Goal: Task Accomplishment & Management: Complete application form

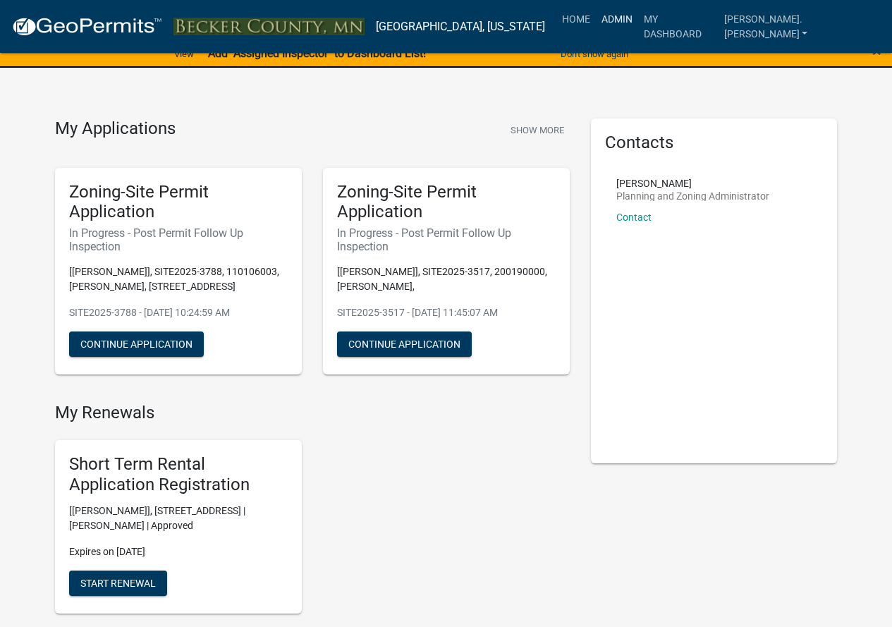
click at [638, 21] on link "Admin" at bounding box center [617, 19] width 42 height 27
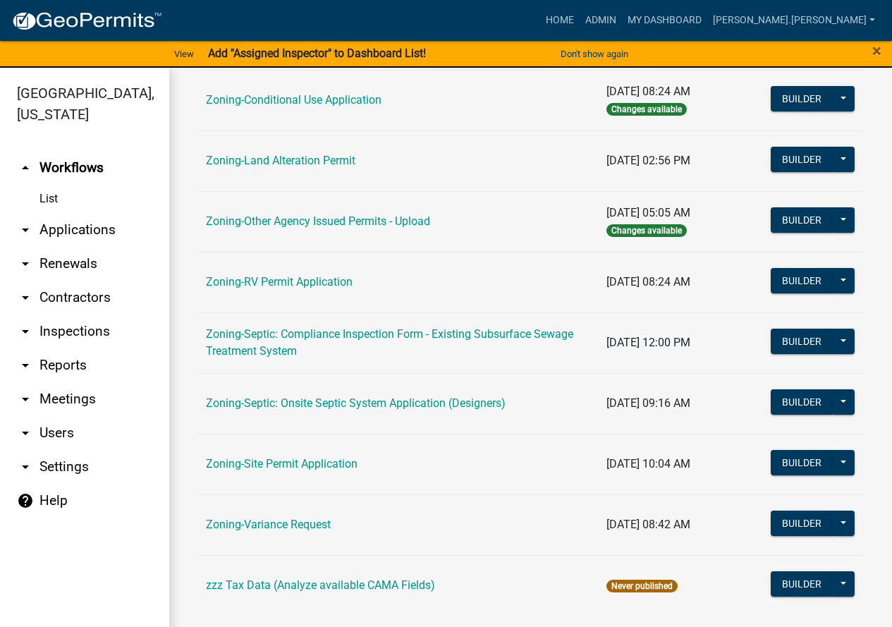
scroll to position [455, 0]
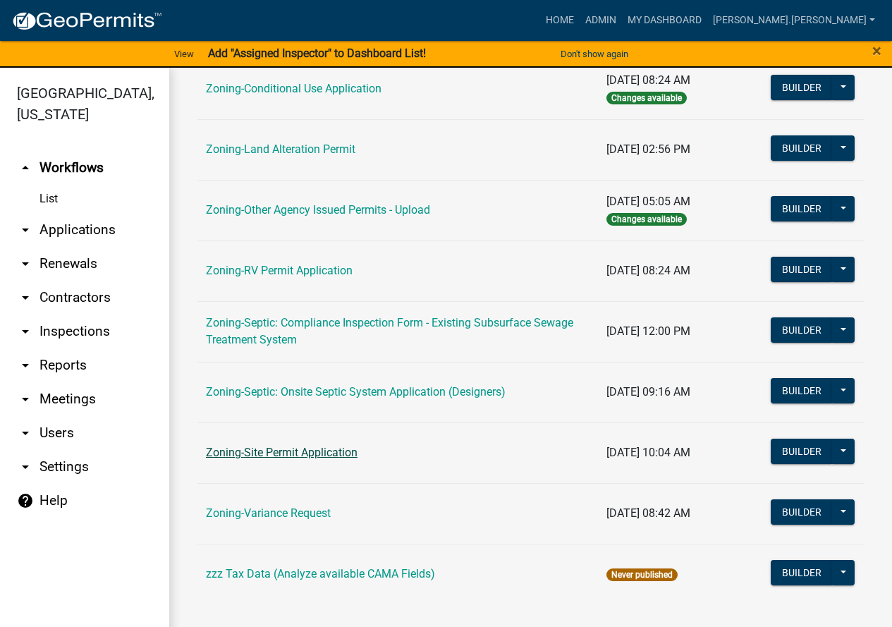
click at [288, 448] on link "Zoning-Site Permit Application" at bounding box center [282, 451] width 152 height 13
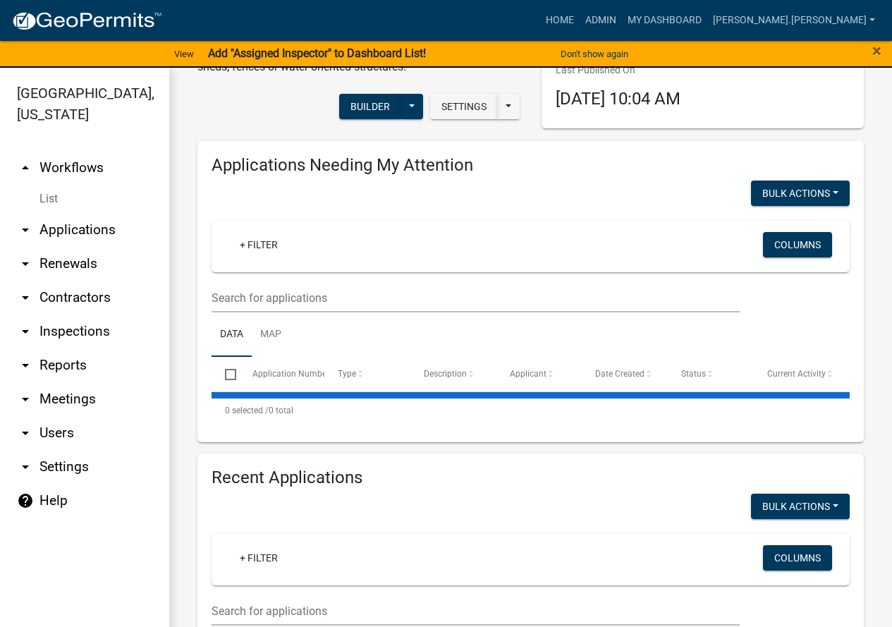
scroll to position [9, 0]
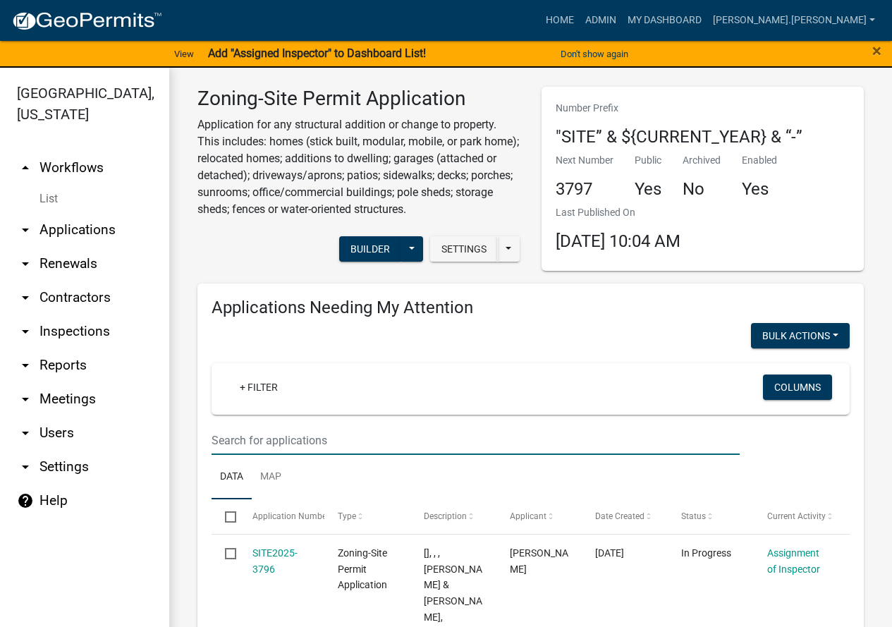
click at [300, 439] on input "text" at bounding box center [475, 440] width 528 height 29
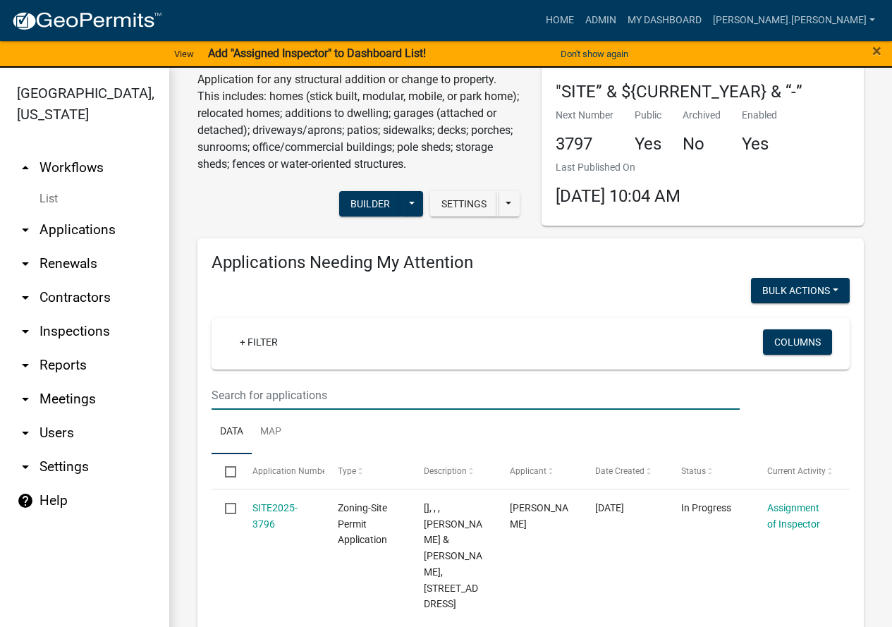
scroll to position [80, 0]
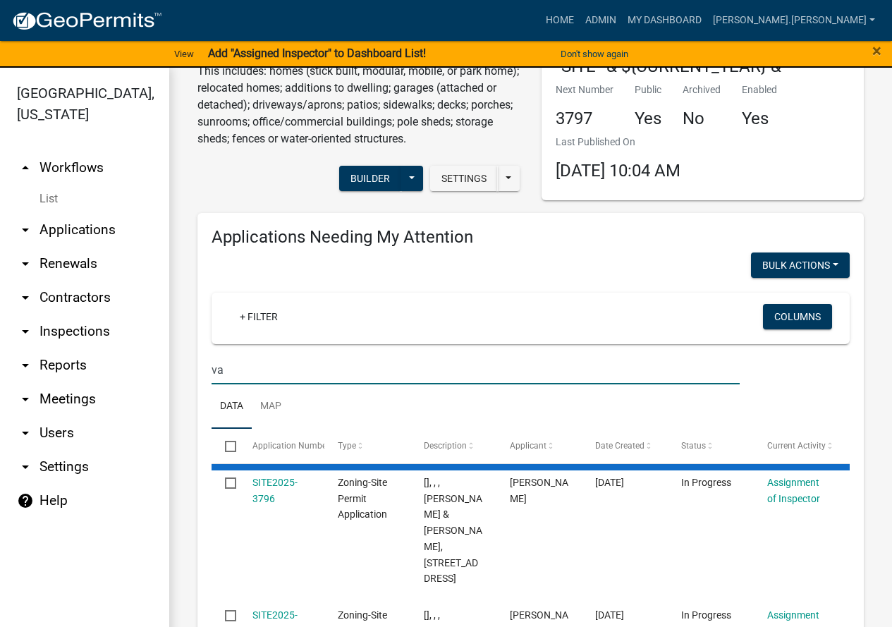
click at [320, 412] on ul "Data Map" at bounding box center [530, 406] width 638 height 44
click at [309, 368] on input "va" at bounding box center [475, 369] width 528 height 29
type input "van raden"
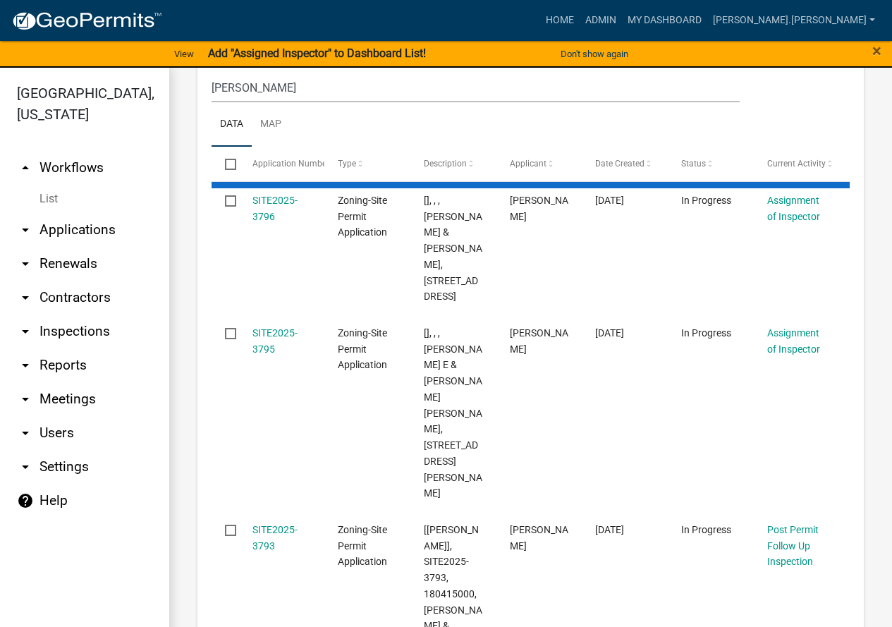
scroll to position [0, 0]
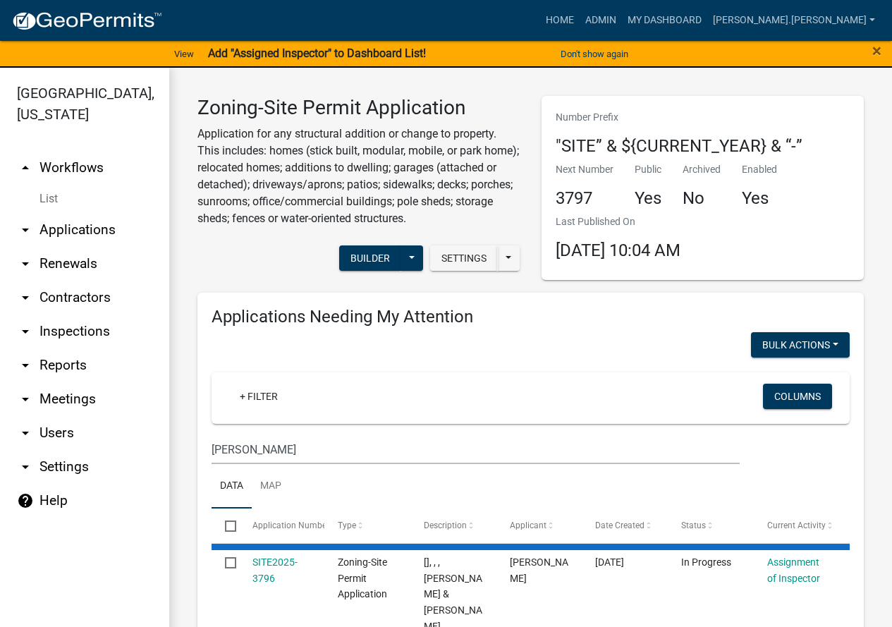
drag, startPoint x: 319, startPoint y: 404, endPoint x: 300, endPoint y: 210, distance: 194.8
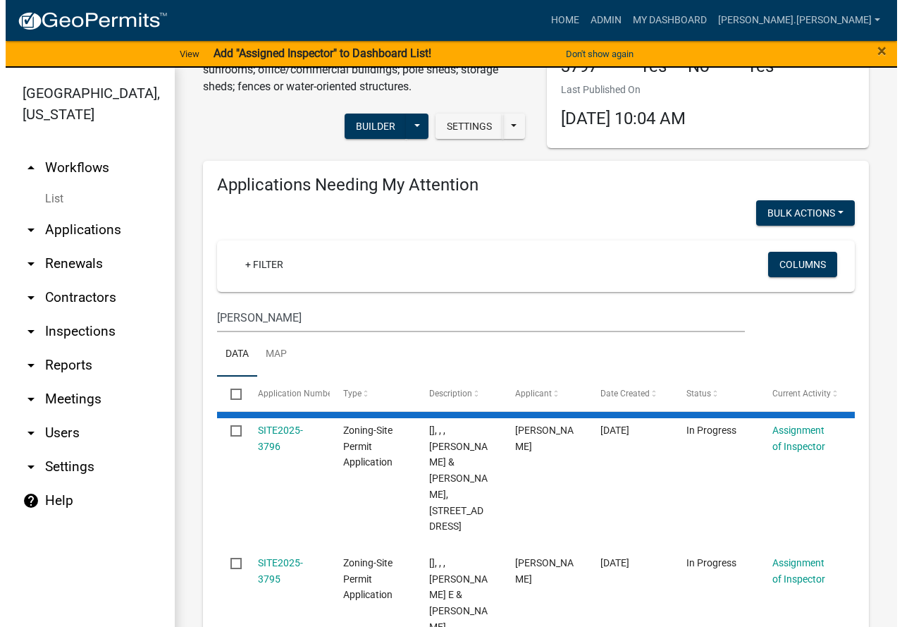
scroll to position [282, 0]
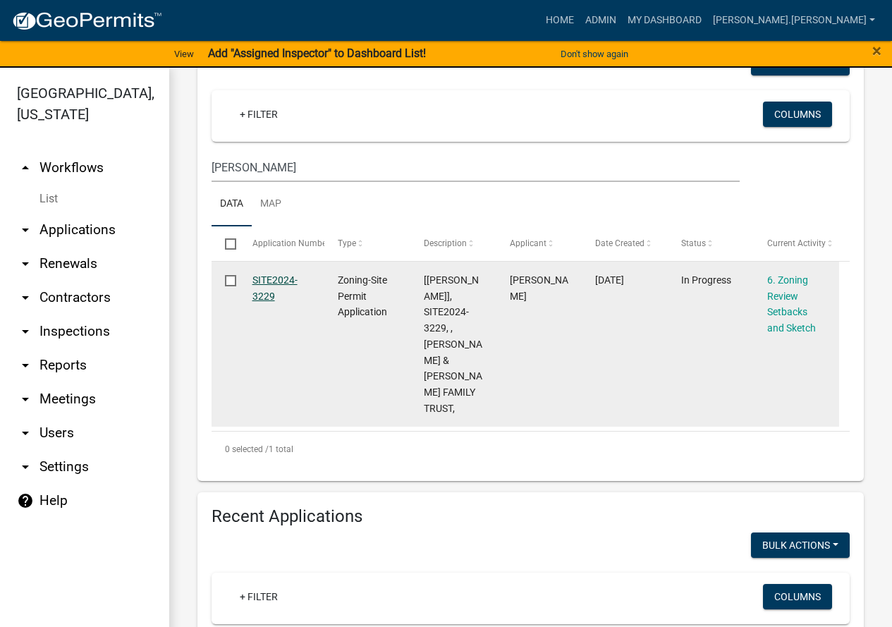
click at [266, 278] on link "SITE2024-3229" at bounding box center [274, 287] width 45 height 27
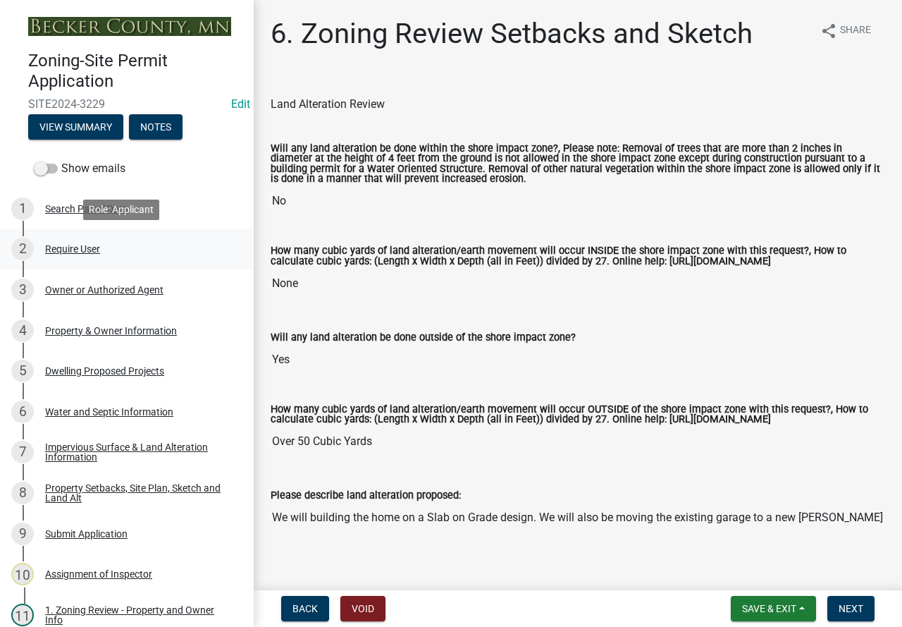
click at [74, 245] on div "Require User" at bounding box center [72, 249] width 55 height 10
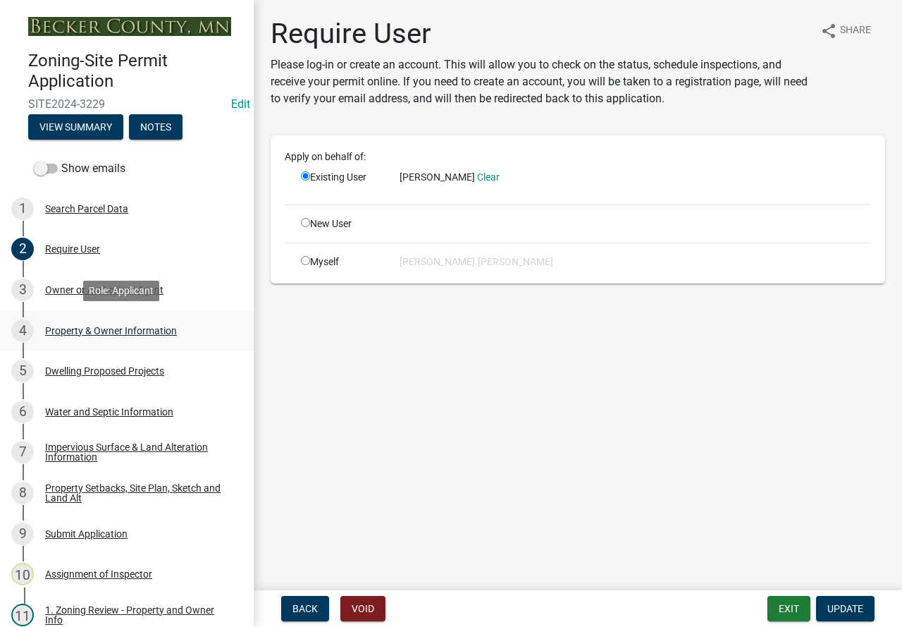
click at [103, 323] on div "4 Property & Owner Information" at bounding box center [121, 330] width 220 height 23
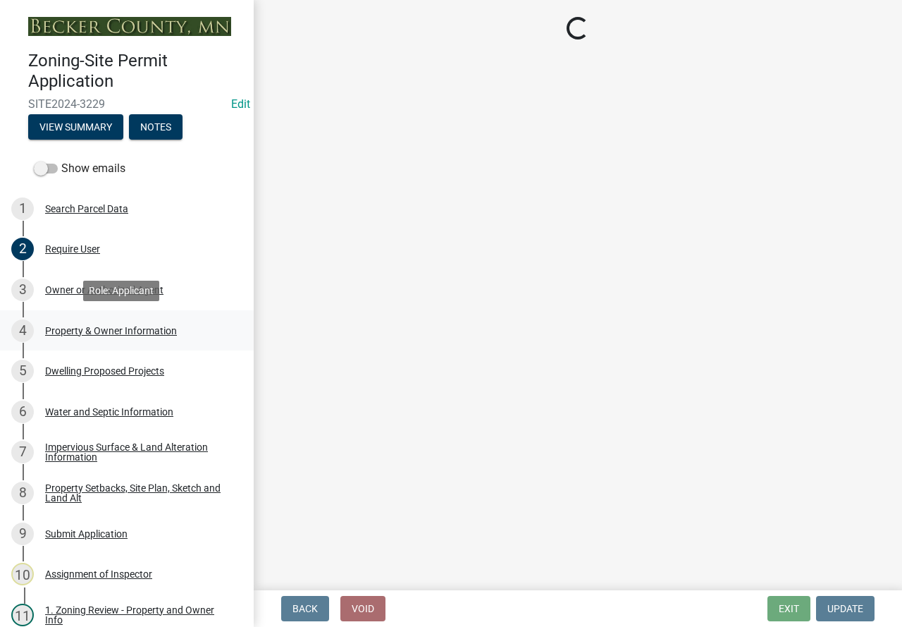
select select "b4fc589a-01c8-47e4-a72e-871857921bc6"
select select "f87eba17-8ed9-4ad8-aefc-fe36a3f3544b"
select select "393a978c-6bd5-4cb2-a6a0-db6feb8732b8"
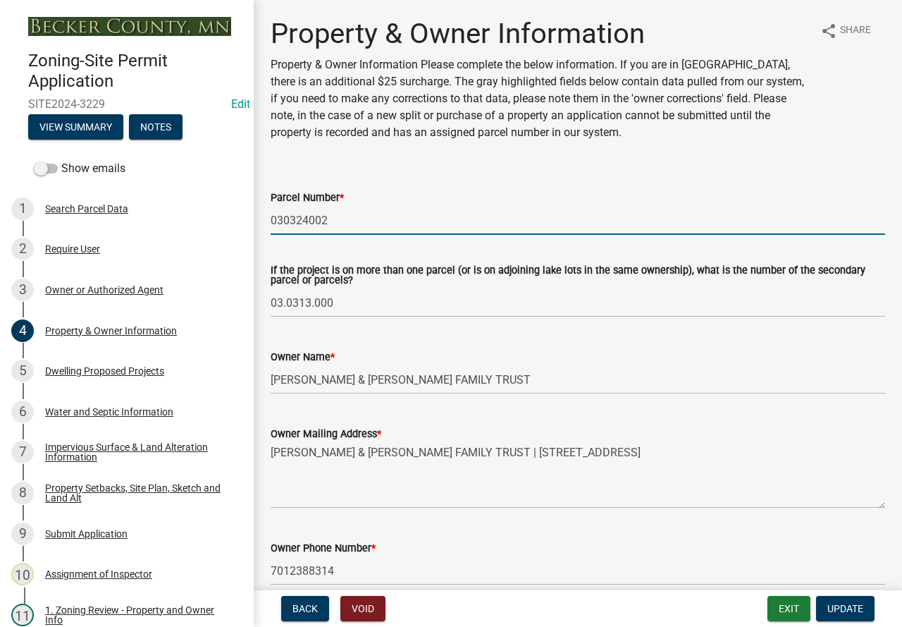
click at [307, 216] on input "030324002" at bounding box center [578, 220] width 615 height 29
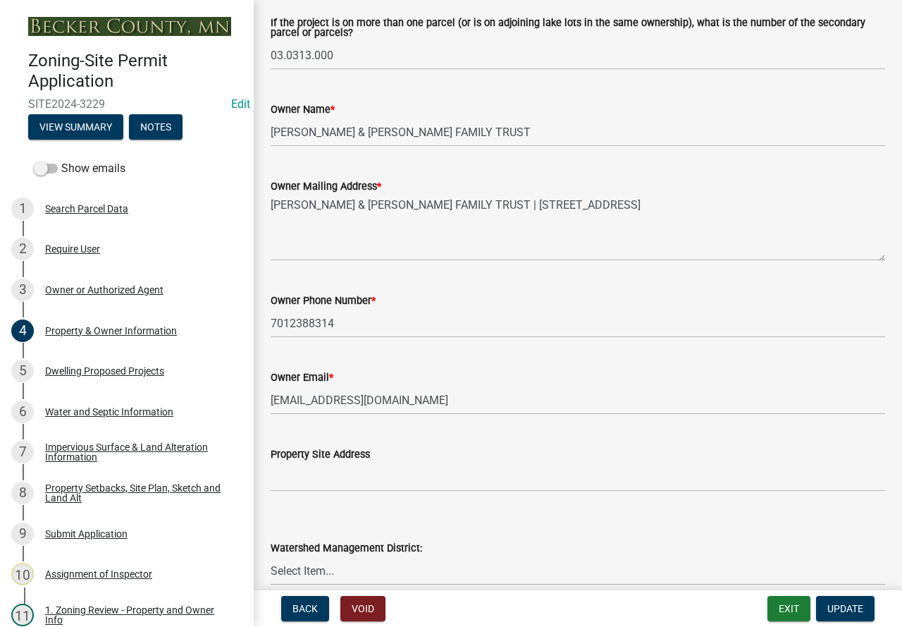
scroll to position [282, 0]
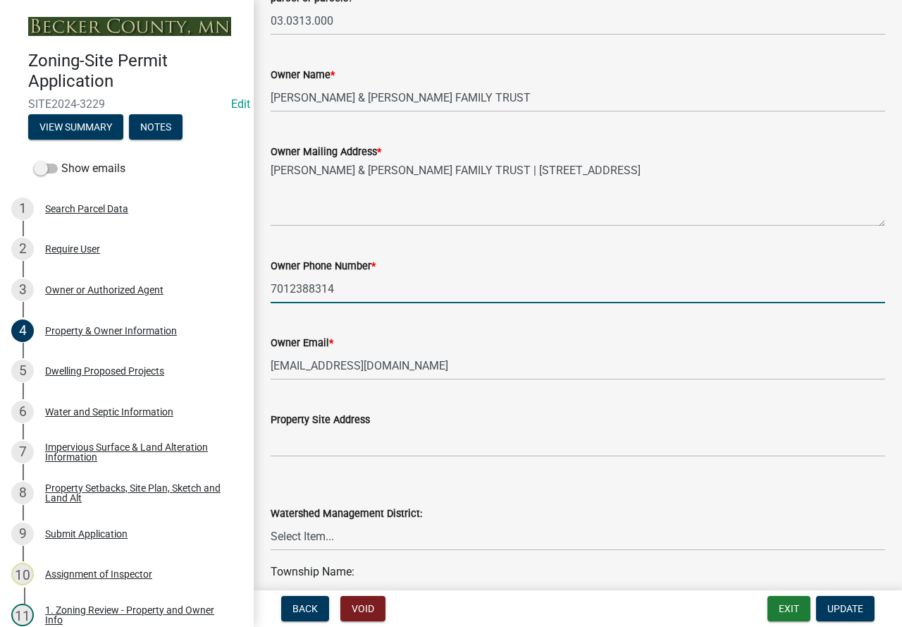
drag, startPoint x: 338, startPoint y: 288, endPoint x: 266, endPoint y: 292, distance: 72.7
click at [266, 292] on div "Owner Phone Number * 7012388314" at bounding box center [578, 271] width 636 height 66
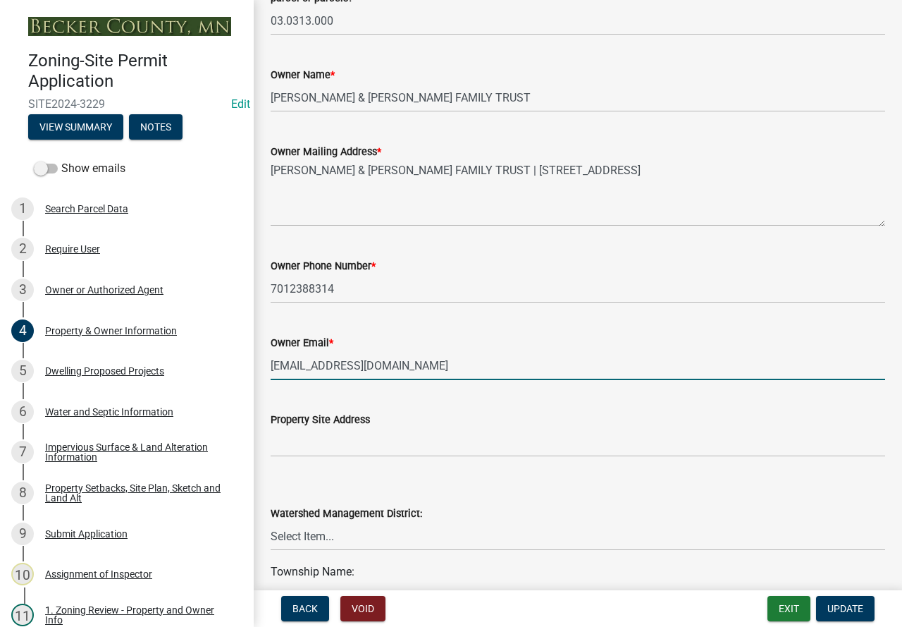
drag, startPoint x: 398, startPoint y: 369, endPoint x: 266, endPoint y: 355, distance: 132.6
click at [266, 355] on div "Owner Email * nwdivers1@outlook.com" at bounding box center [578, 347] width 636 height 66
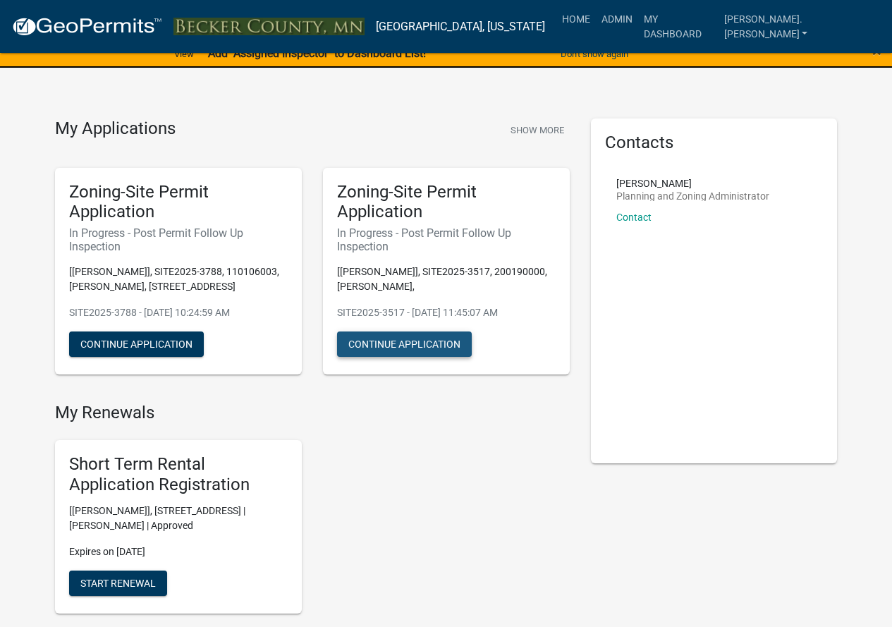
click at [400, 338] on button "Continue Application" at bounding box center [404, 343] width 135 height 25
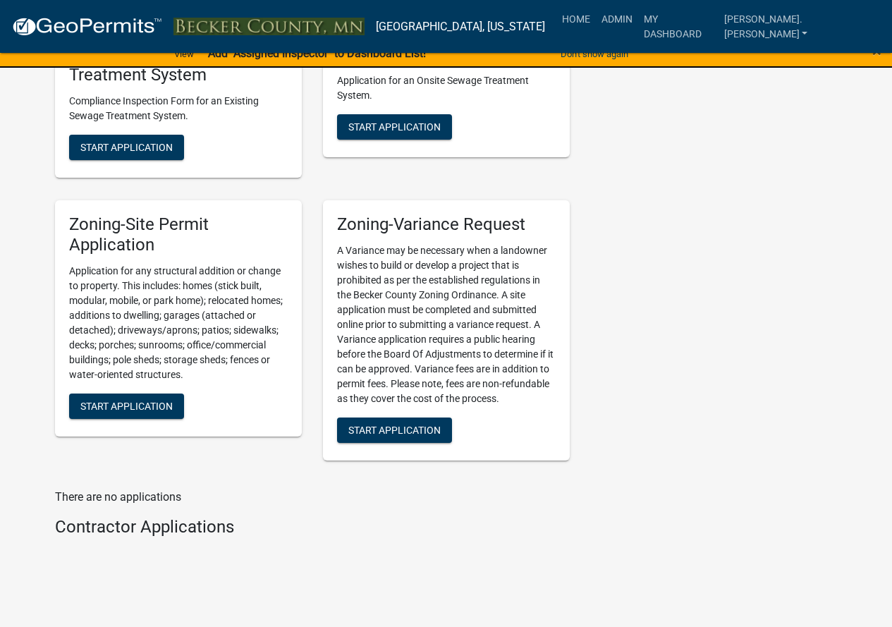
scroll to position [1674, 0]
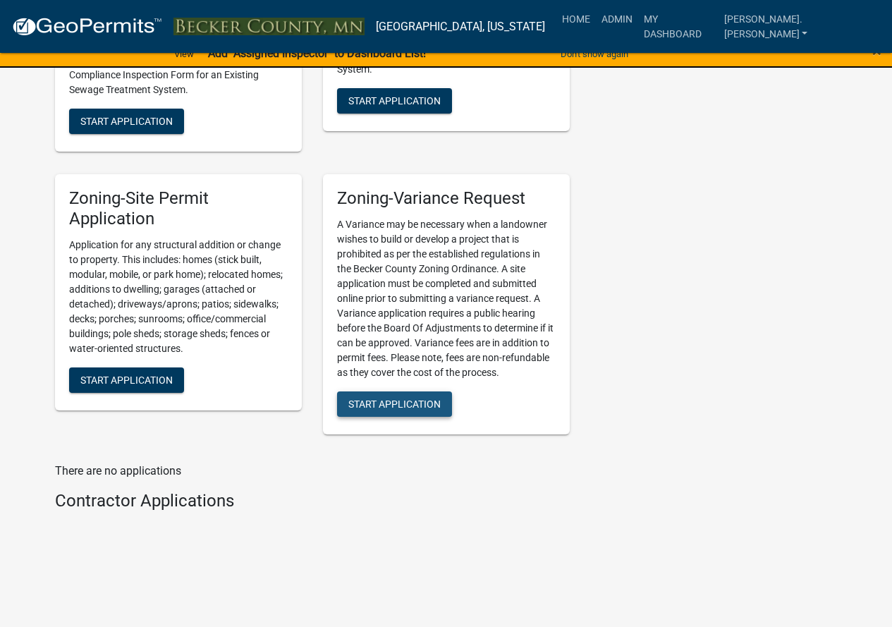
click at [382, 407] on span "Start Application" at bounding box center [394, 403] width 92 height 11
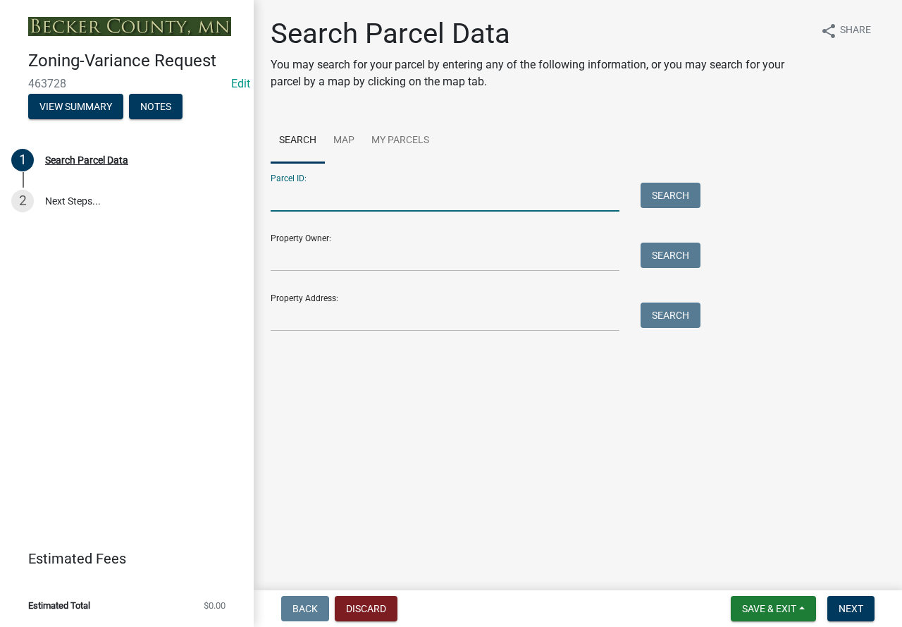
click at [311, 188] on input "Parcel ID:" at bounding box center [445, 197] width 349 height 29
paste input "030324002"
type input "030324002"
click at [650, 192] on button "Search" at bounding box center [671, 195] width 60 height 25
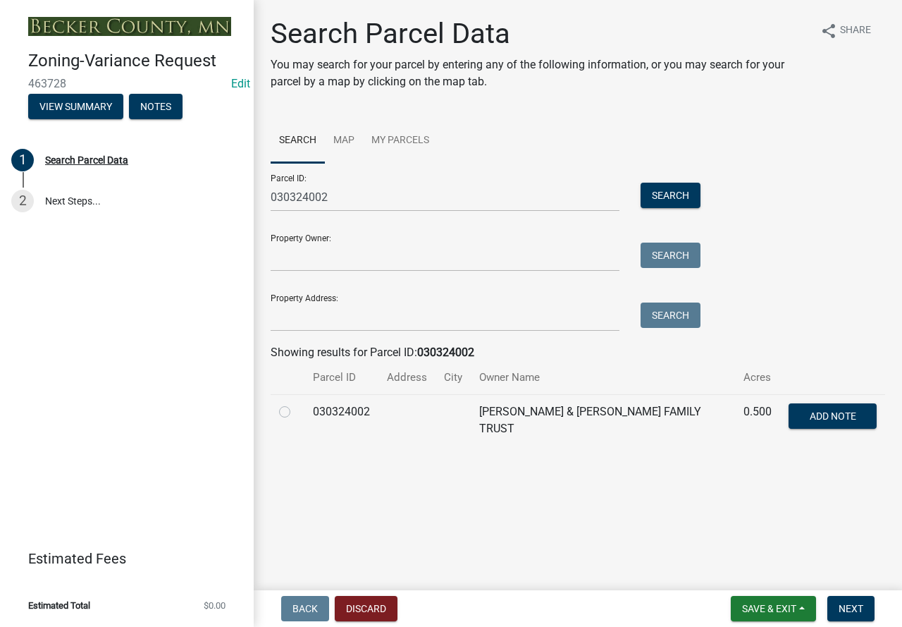
click at [296, 403] on label at bounding box center [296, 403] width 0 height 0
click at [296, 412] on input "radio" at bounding box center [300, 407] width 9 height 9
radio input "true"
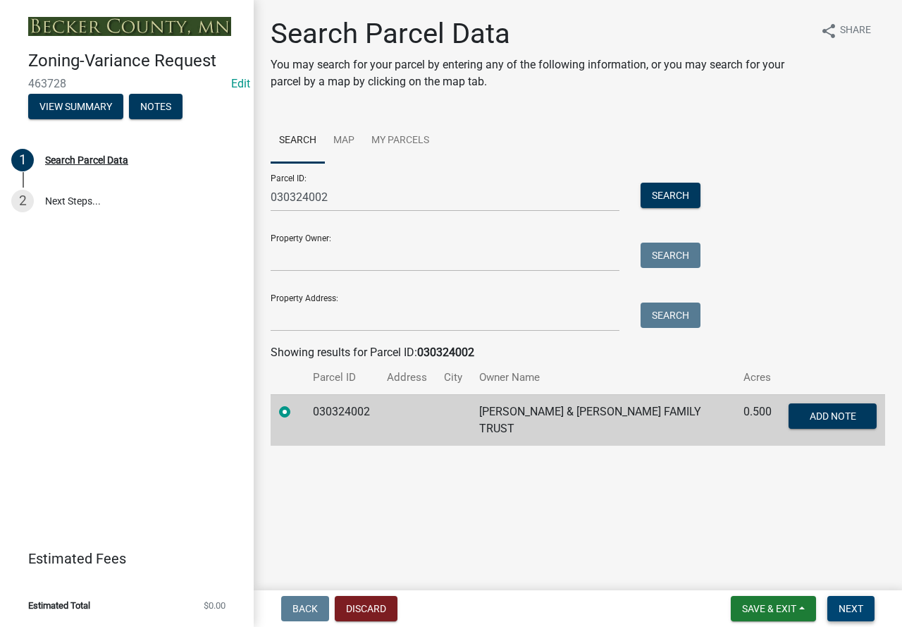
click at [837, 607] on button "Next" at bounding box center [850, 608] width 47 height 25
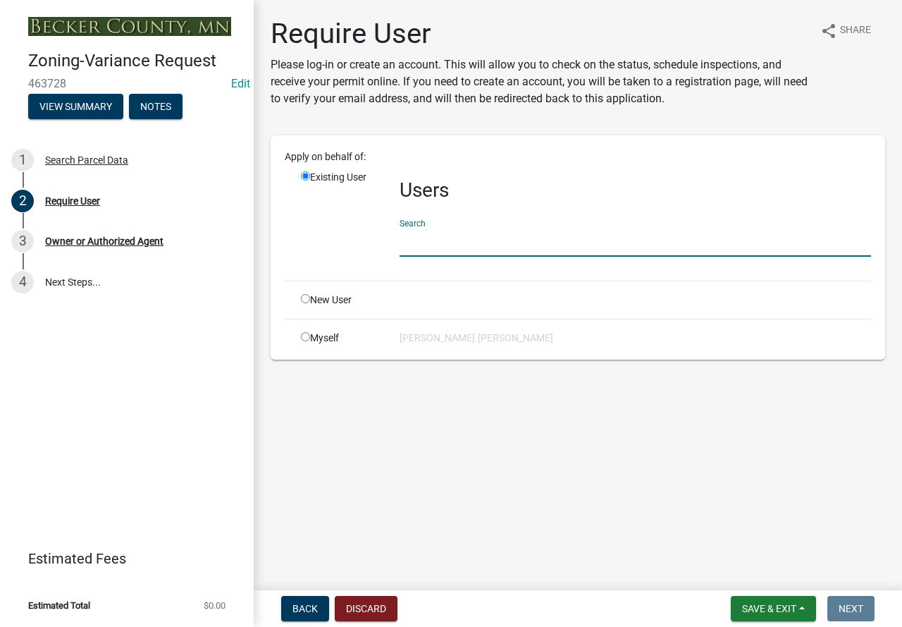
click at [556, 239] on input "text" at bounding box center [636, 242] width 472 height 29
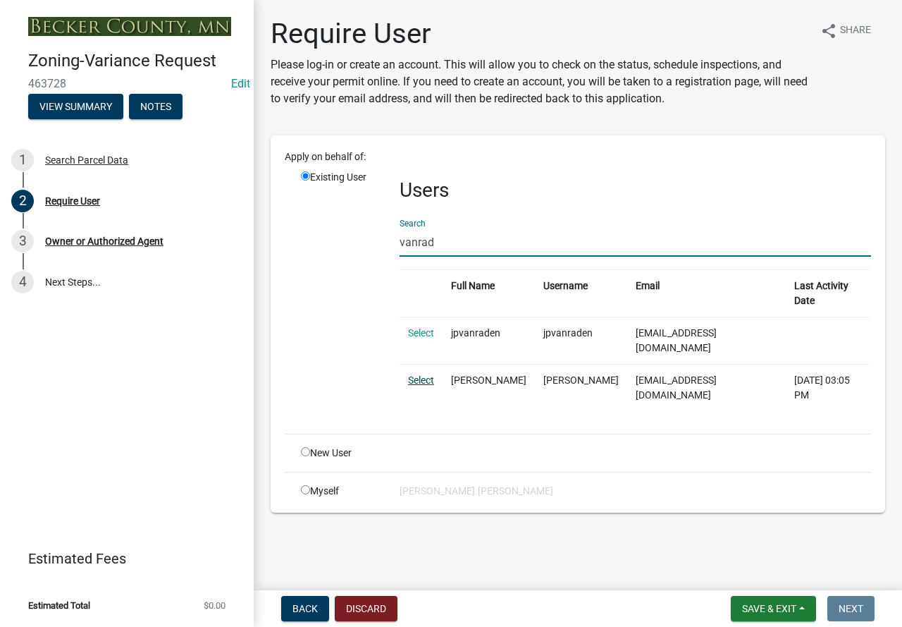
type input "vanrad"
click at [424, 374] on link "Select" at bounding box center [421, 379] width 26 height 11
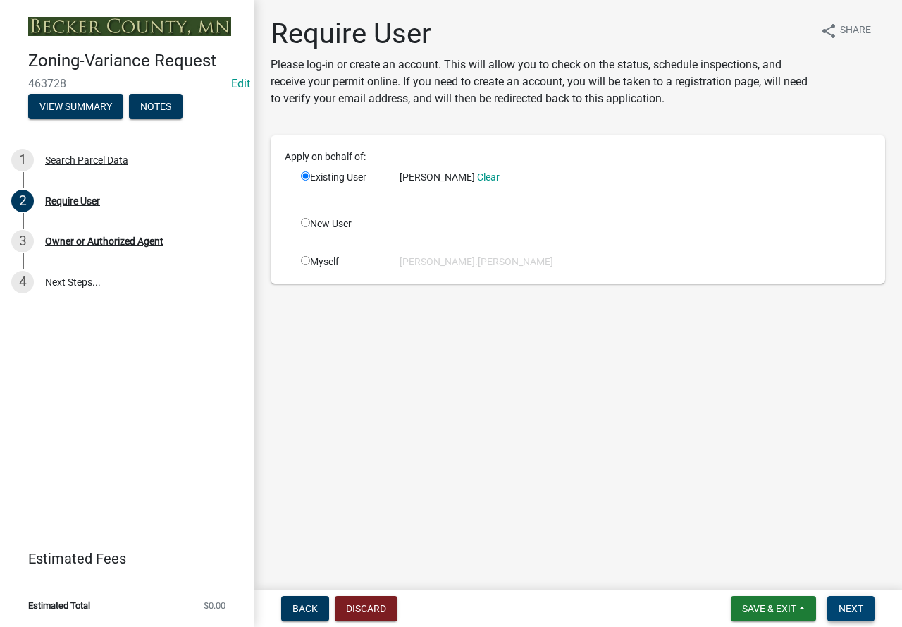
click at [863, 603] on span "Next" at bounding box center [851, 608] width 25 height 11
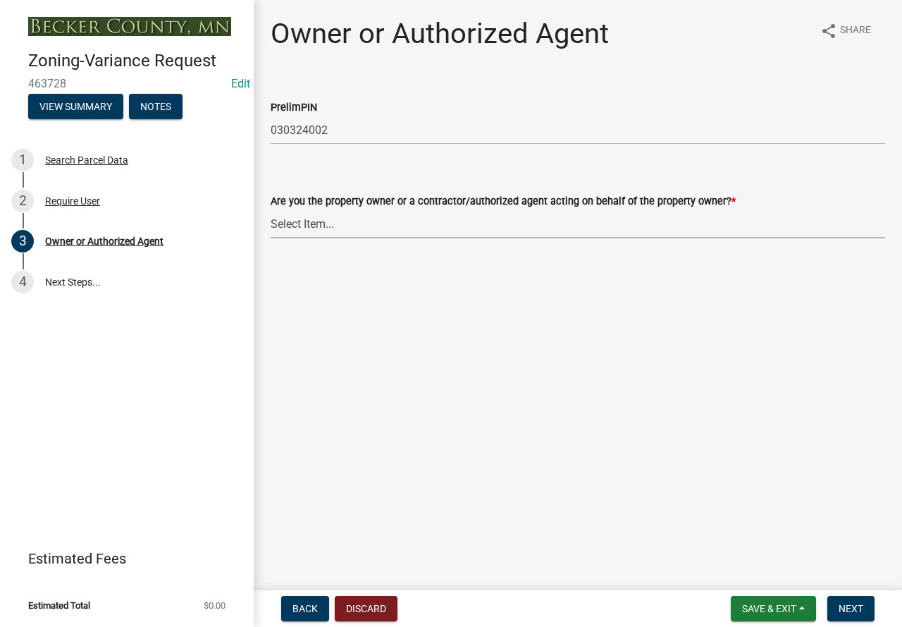
click at [362, 233] on select "Select Item... Property Owner Authorized Agent" at bounding box center [578, 223] width 615 height 29
click at [271, 209] on select "Select Item... Property Owner Authorized Agent" at bounding box center [578, 223] width 615 height 29
select select "05d0b37b-91e3-4c3b-aa7d-ec969703f475"
click at [846, 600] on button "Next" at bounding box center [850, 608] width 47 height 25
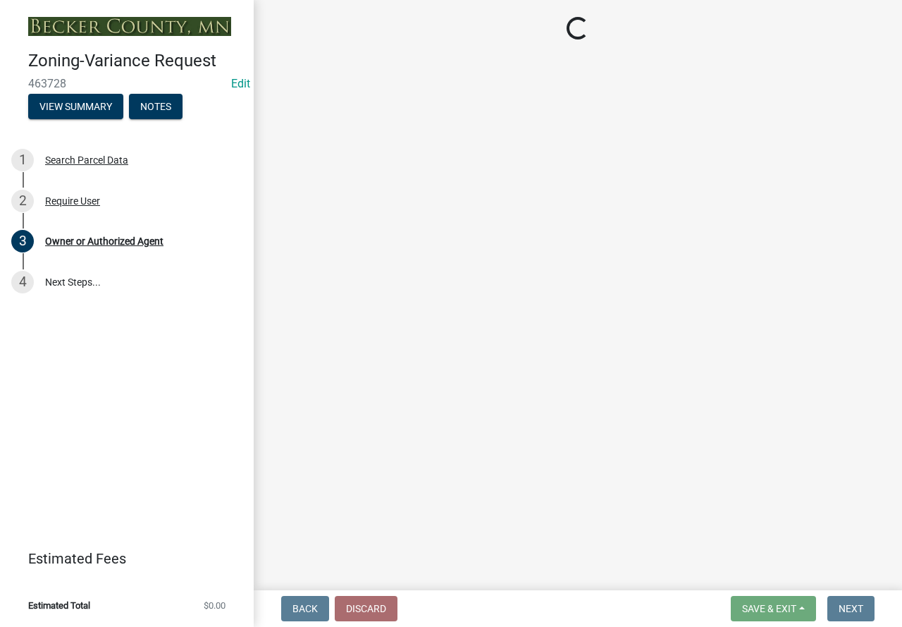
select select "341dbe48-7065-4cf8-80f2-c783158d934b"
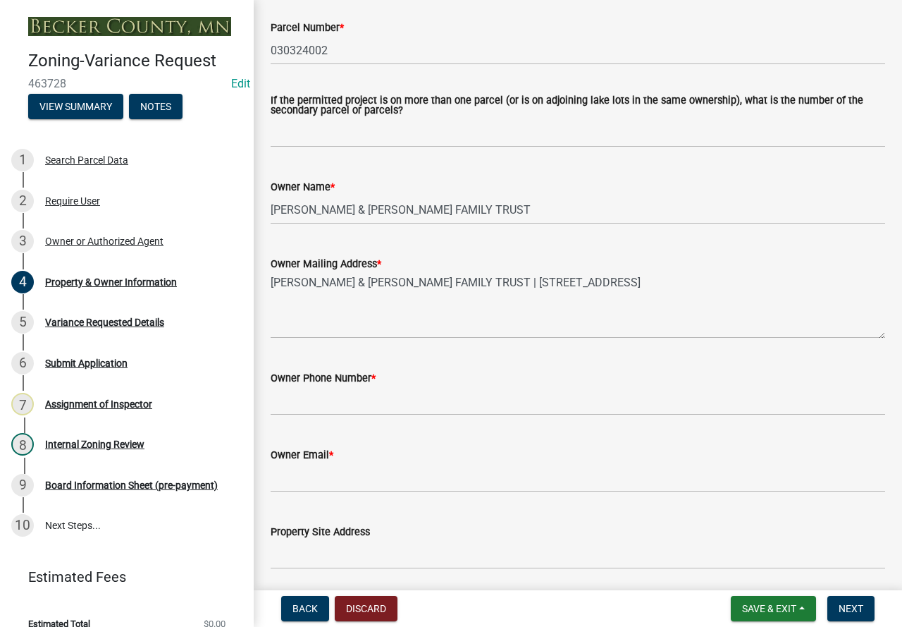
scroll to position [141, 0]
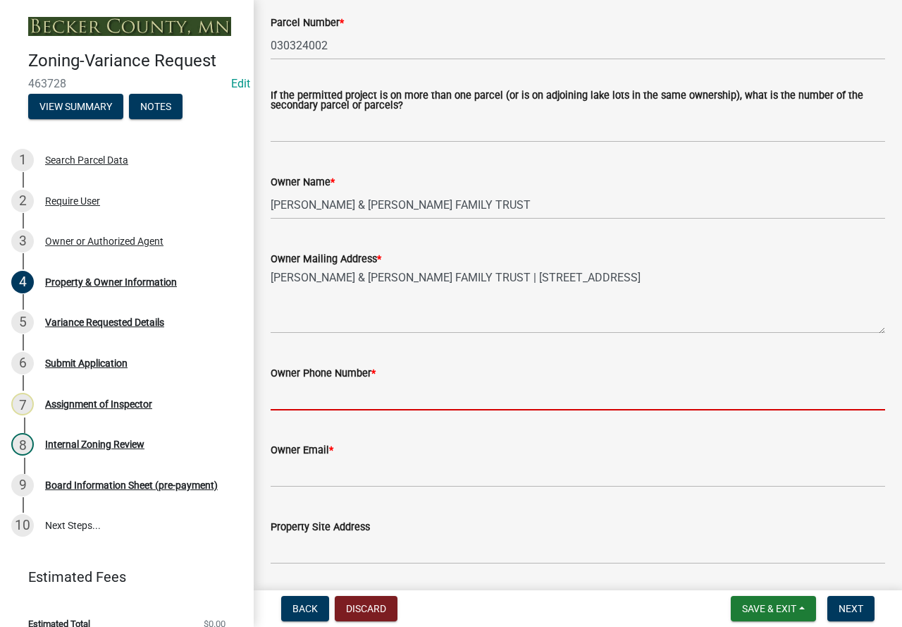
click at [335, 388] on input "Owner Phone Number *" at bounding box center [578, 395] width 615 height 29
paste input "7012388314"
type input "7012388314"
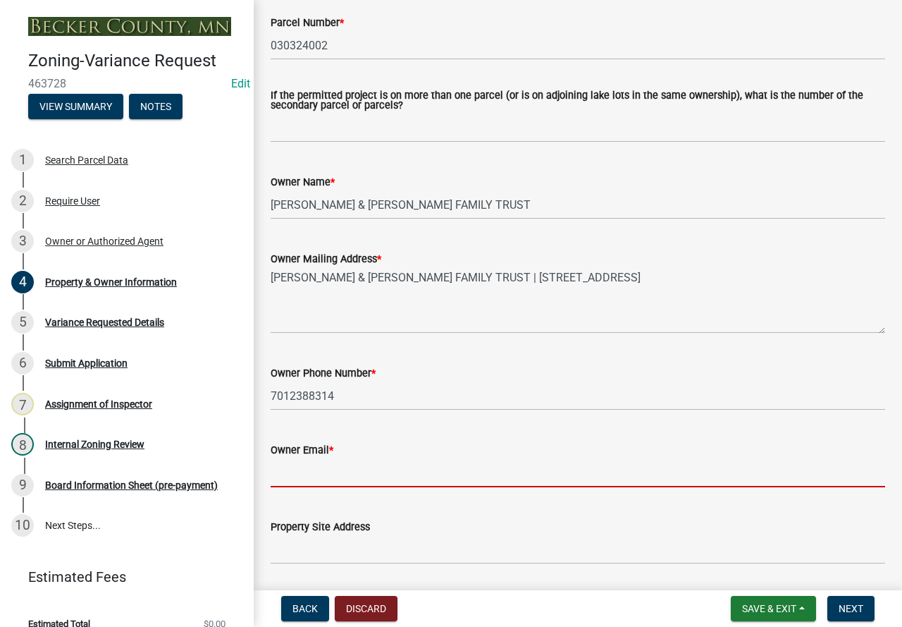
click at [319, 484] on input "Owner Email *" at bounding box center [578, 472] width 615 height 29
paste input "[EMAIL_ADDRESS][DOMAIN_NAME]"
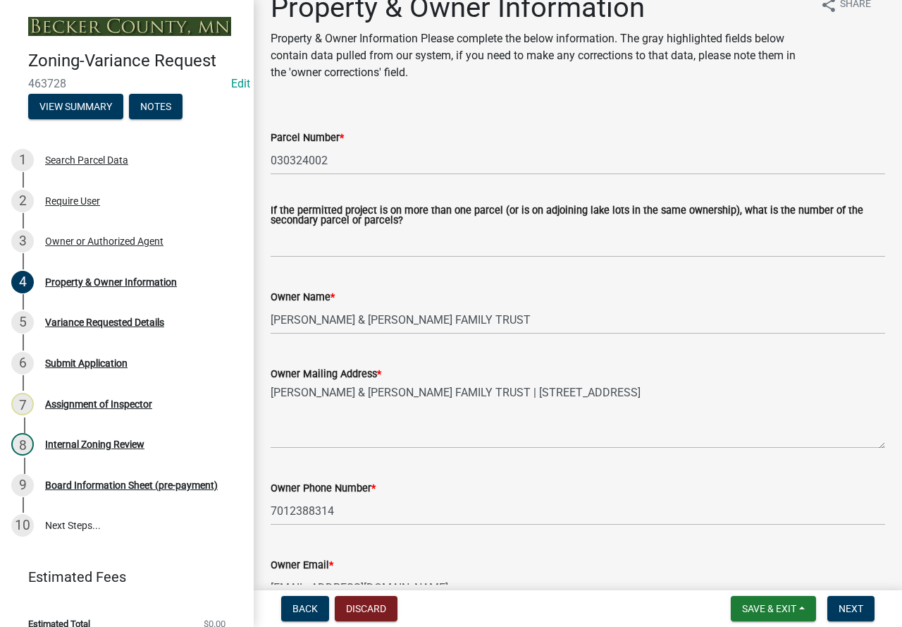
scroll to position [0, 0]
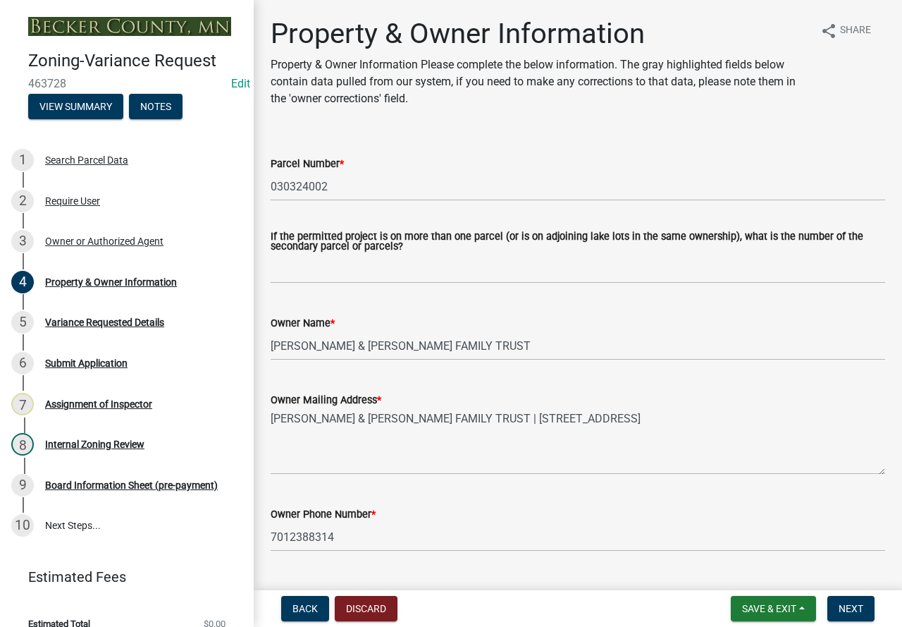
type input "[EMAIL_ADDRESS][DOMAIN_NAME]"
click at [298, 182] on input "030324002" at bounding box center [578, 186] width 615 height 29
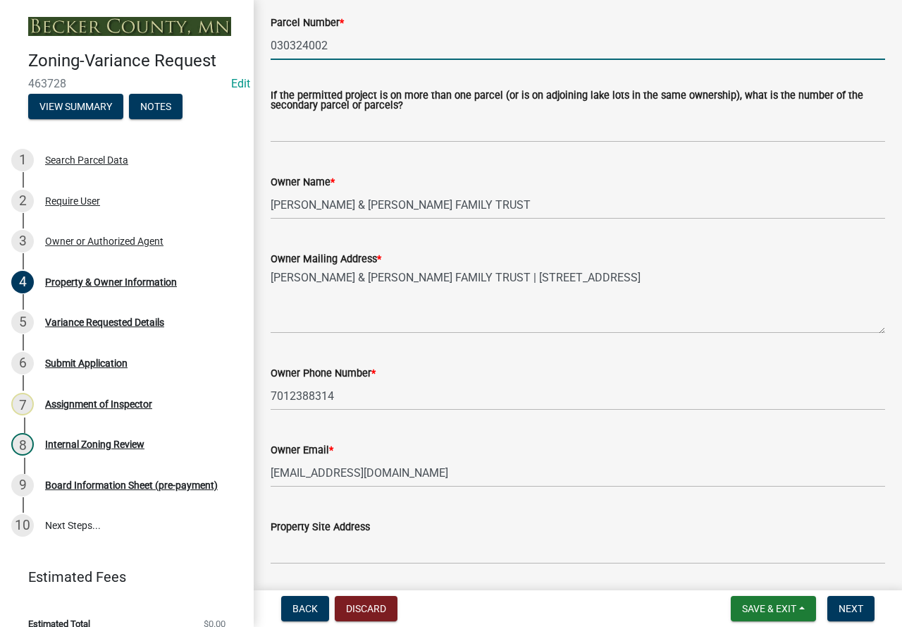
scroll to position [282, 0]
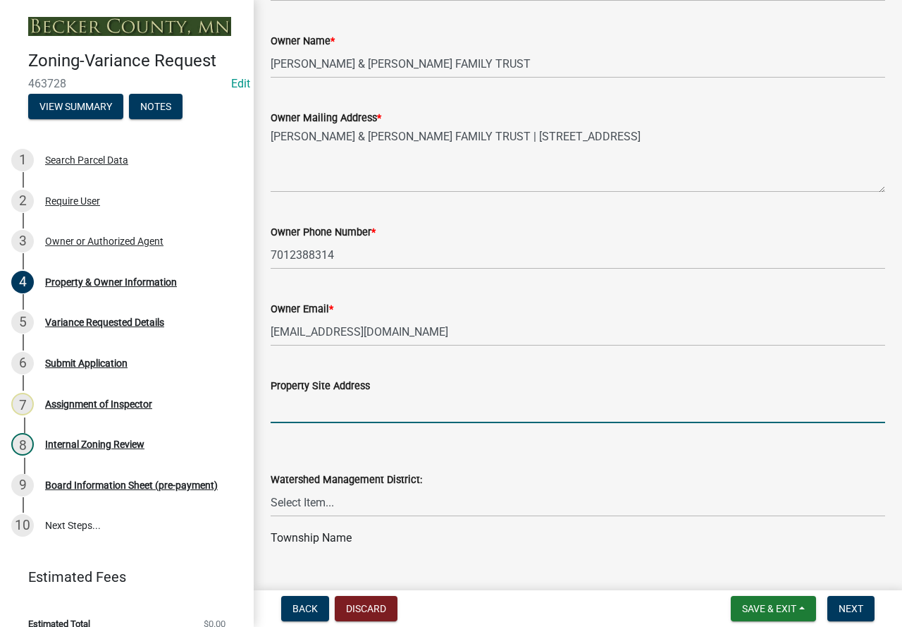
click at [376, 410] on input "Property Site Address" at bounding box center [578, 408] width 615 height 29
paste input "29985 LAKE SIX RD"
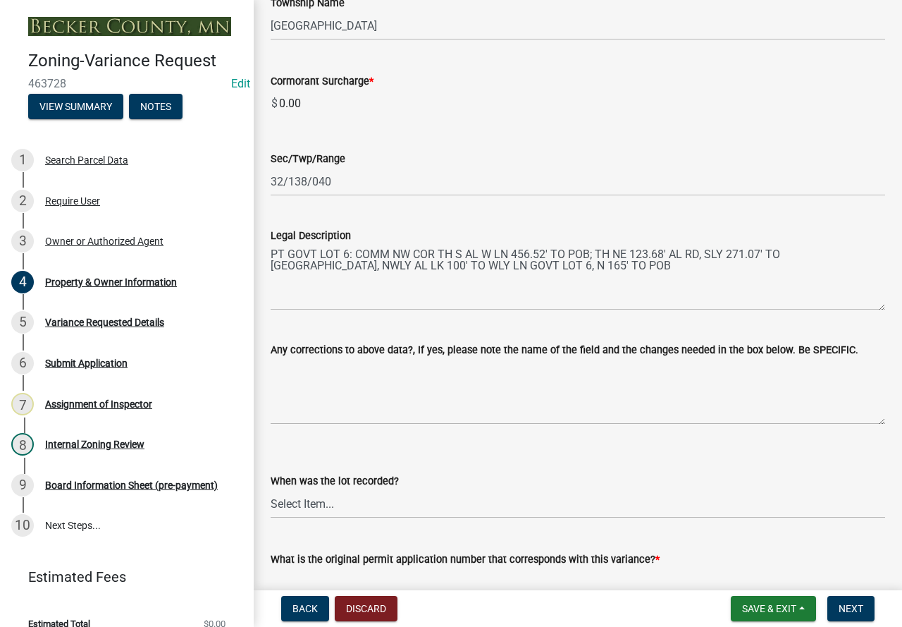
scroll to position [961, 0]
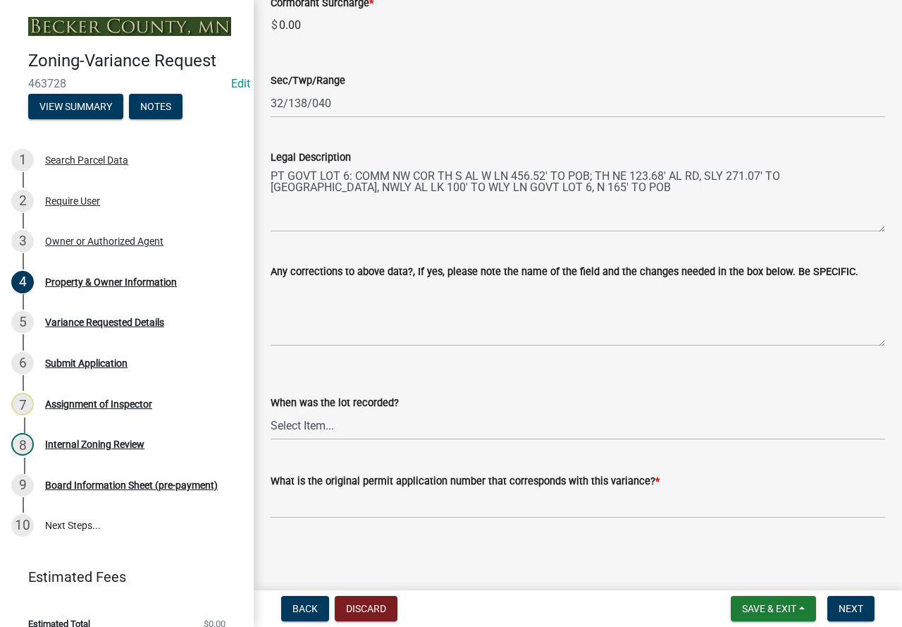
type input "29985 LAKE SIX RD"
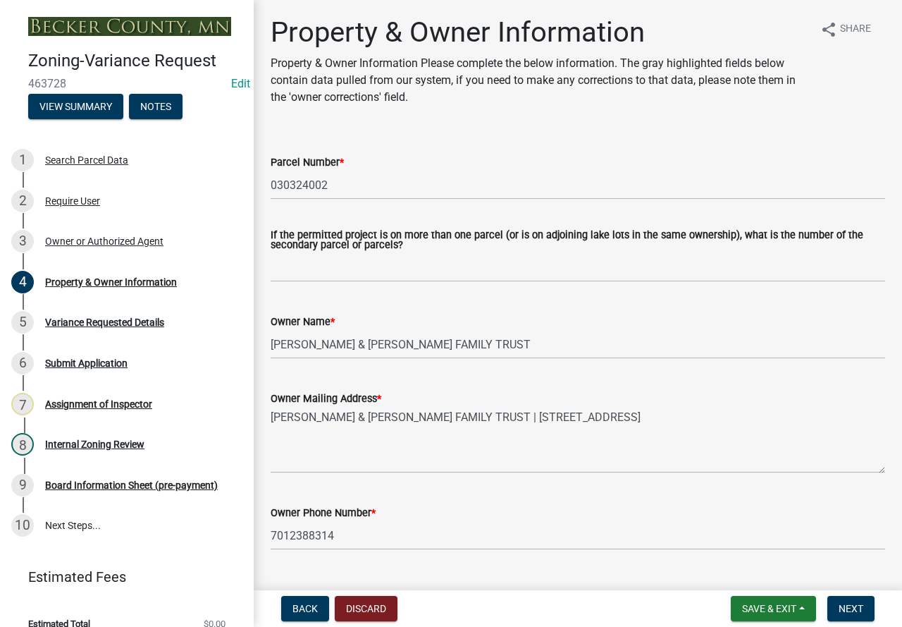
scroll to position [0, 0]
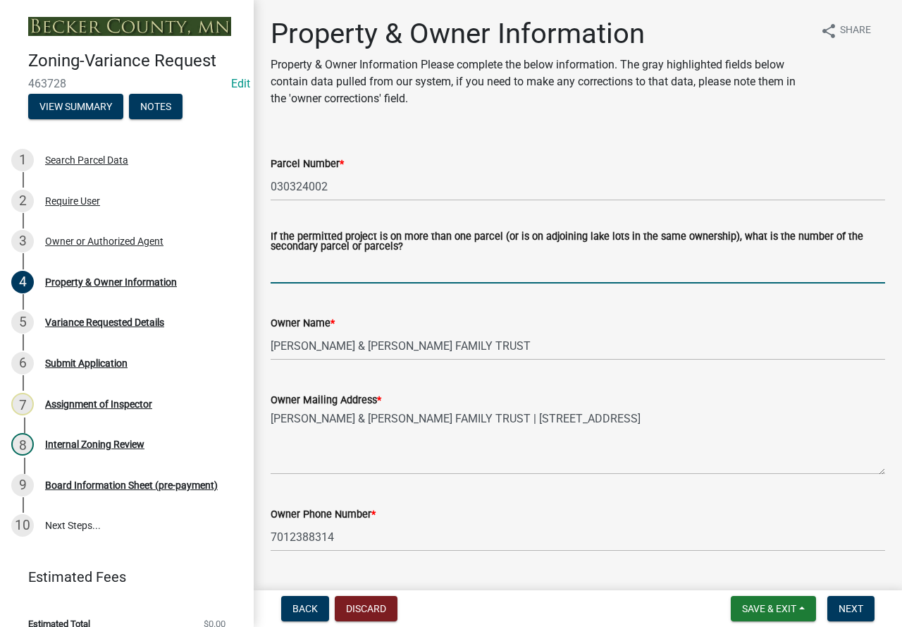
click at [349, 265] on input "If the permitted project is on more than one parcel (or is on adjoining lake lo…" at bounding box center [578, 268] width 615 height 29
drag, startPoint x: 349, startPoint y: 265, endPoint x: 323, endPoint y: 268, distance: 26.2
click at [323, 268] on input "If the permitted project is on more than one parcel (or is on adjoining lake lo…" at bounding box center [578, 268] width 615 height 29
paste input "030313000"
type input "030313000"
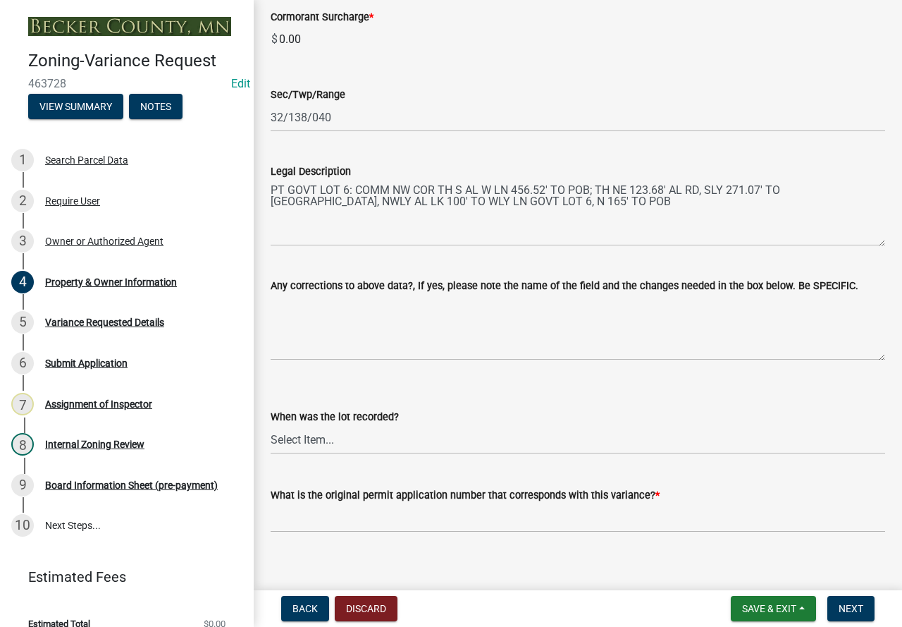
scroll to position [961, 0]
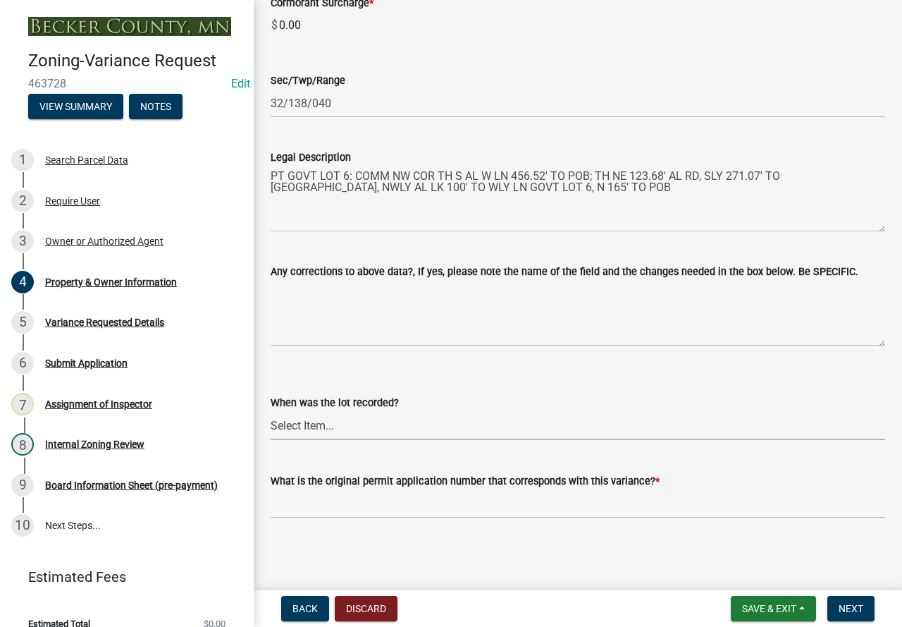
click at [377, 428] on select "Select Item... Prior to 1971 Between 1971 and 1992 After 1992 This will be a ne…" at bounding box center [578, 425] width 615 height 29
click at [271, 411] on select "Select Item... Prior to 1971 Between 1971 and 1992 After 1992 This will be a ne…" at bounding box center [578, 425] width 615 height 29
select select "a1838a0c-3721-4596-baf4-31437942934f"
click at [352, 426] on select "Select Item... Prior to 1971 Between 1971 and 1992 After 1992 This will be a ne…" at bounding box center [578, 425] width 615 height 29
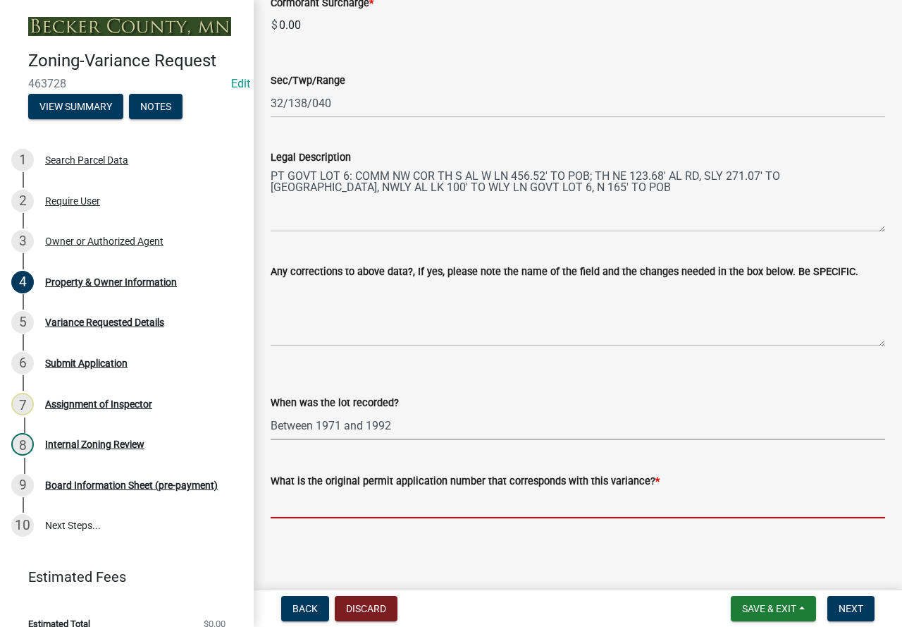
click at [321, 512] on input "What is the original permit application number that corresponds with this varia…" at bounding box center [578, 503] width 615 height 29
type input "3229"
click at [846, 600] on button "Next" at bounding box center [850, 608] width 47 height 25
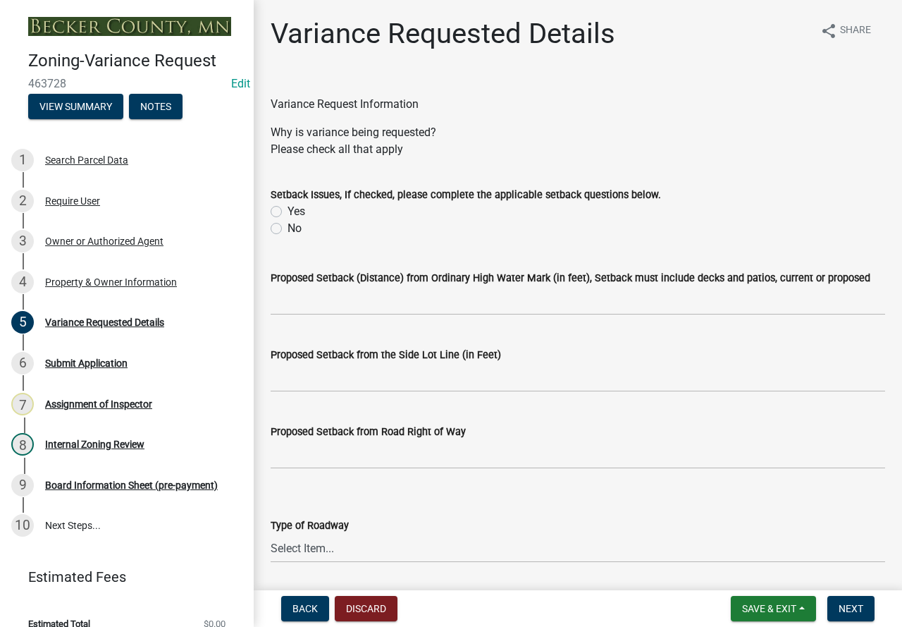
click at [288, 208] on label "Yes" at bounding box center [297, 211] width 18 height 17
click at [288, 208] on input "Yes" at bounding box center [292, 207] width 9 height 9
radio input "true"
click at [318, 296] on input "Proposed Setback (Distance) from Ordinary High Water Mark (in feet), Setback mu…" at bounding box center [578, 300] width 615 height 29
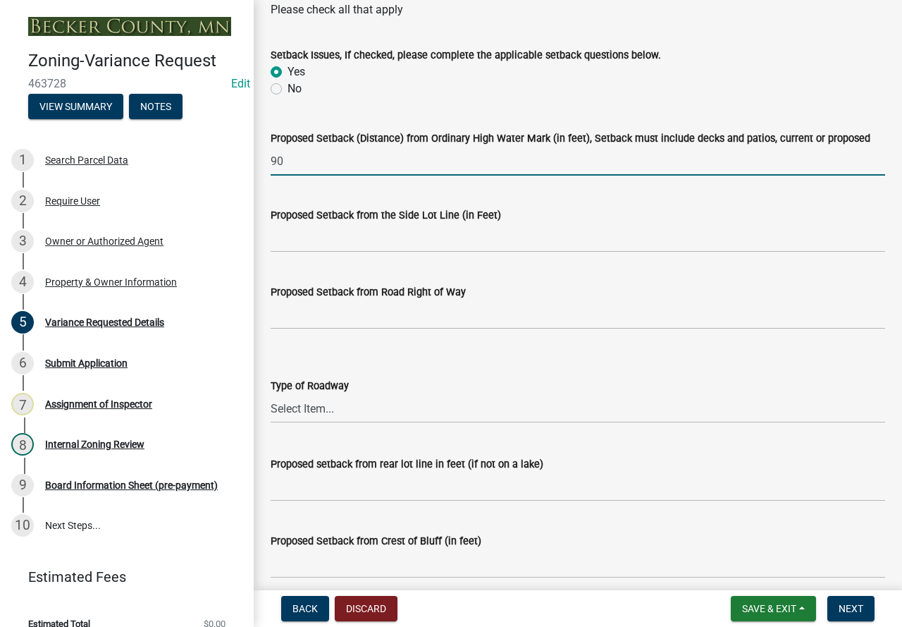
scroll to position [141, 0]
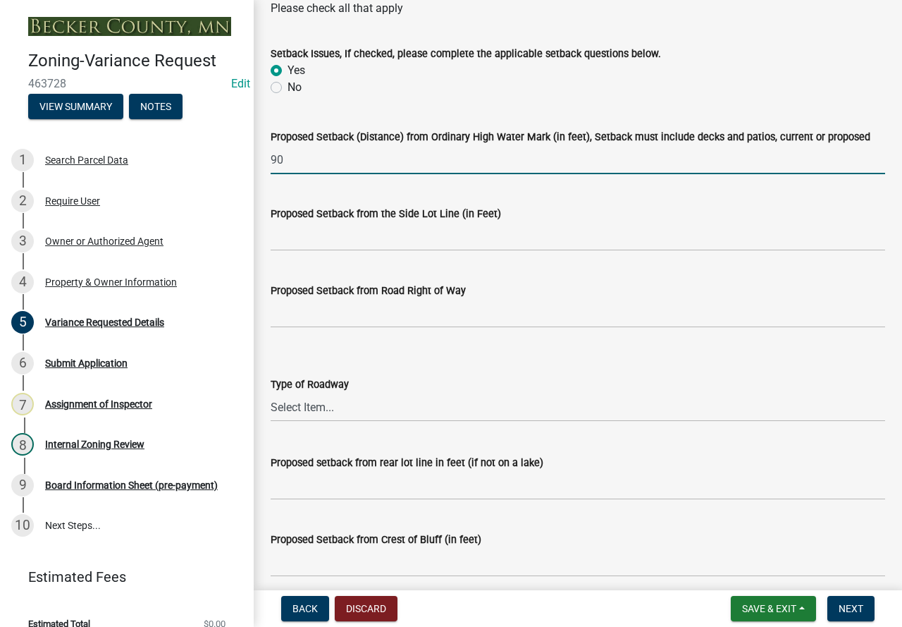
type input "90"
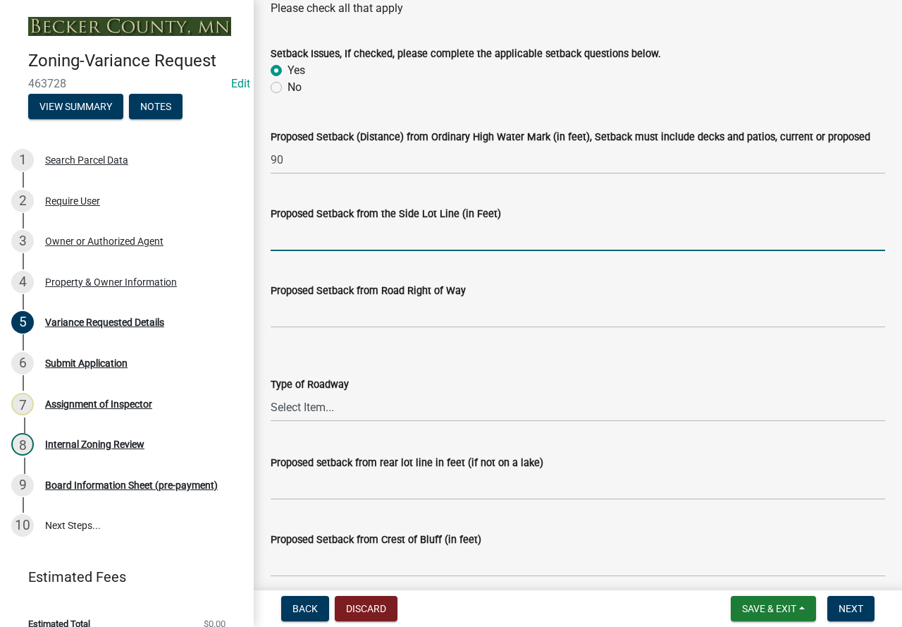
click at [378, 242] on input "Proposed Setback from the Side Lot Line (in Feet)" at bounding box center [578, 236] width 615 height 29
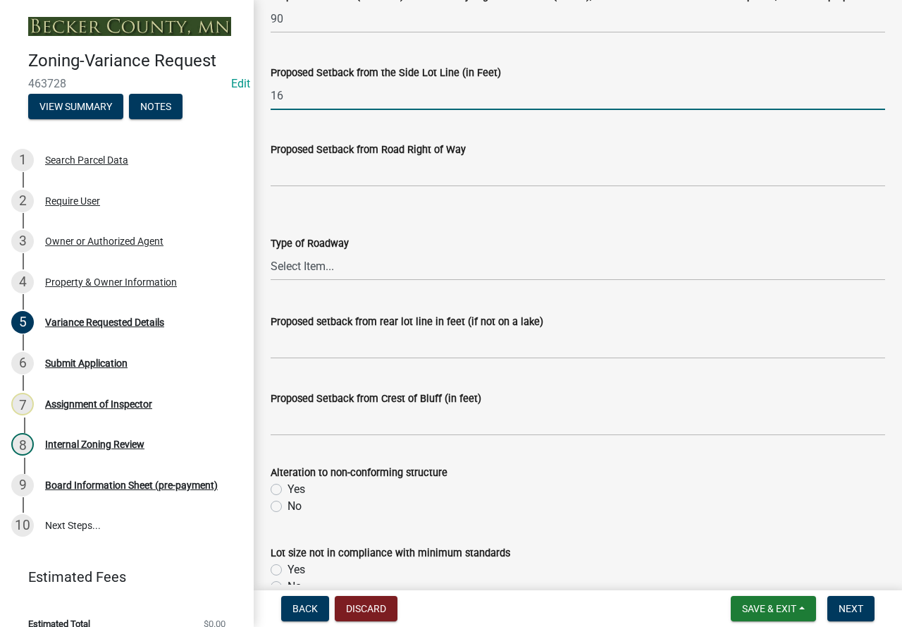
type input "16"
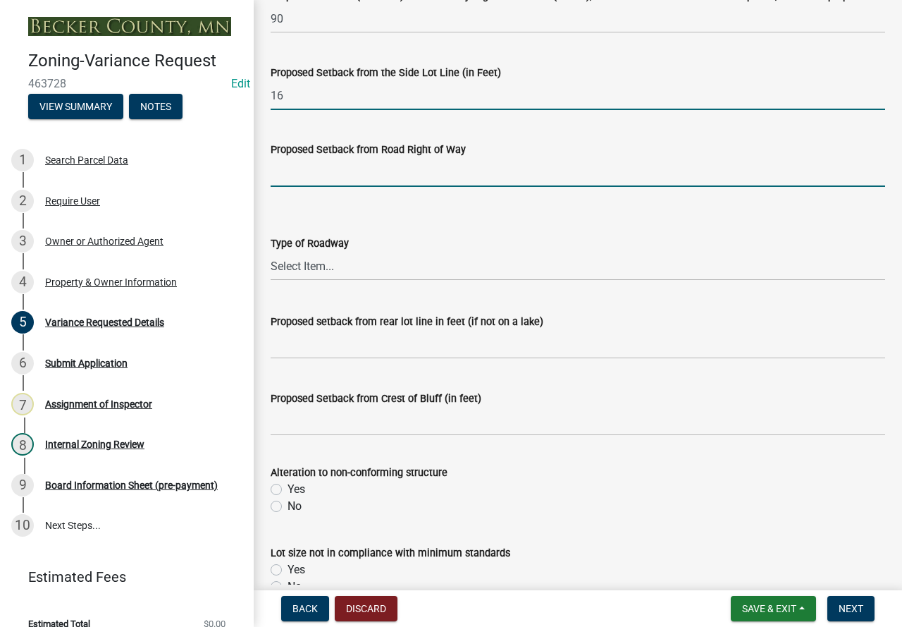
click at [359, 177] on input "Proposed Setback from Road Right of Way" at bounding box center [578, 172] width 615 height 29
type input "43"
click at [346, 265] on select "Select Item... Township County State" at bounding box center [578, 266] width 615 height 29
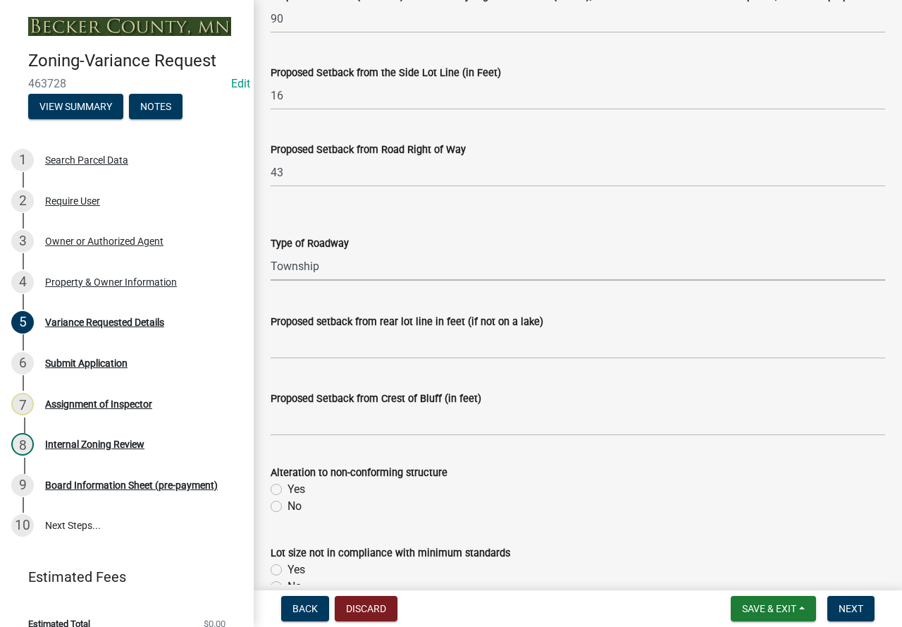
click at [271, 252] on select "Select Item... Township County State" at bounding box center [578, 266] width 615 height 29
select select "edc6b78d-c029-41a6-a436-e6f76b5f0855"
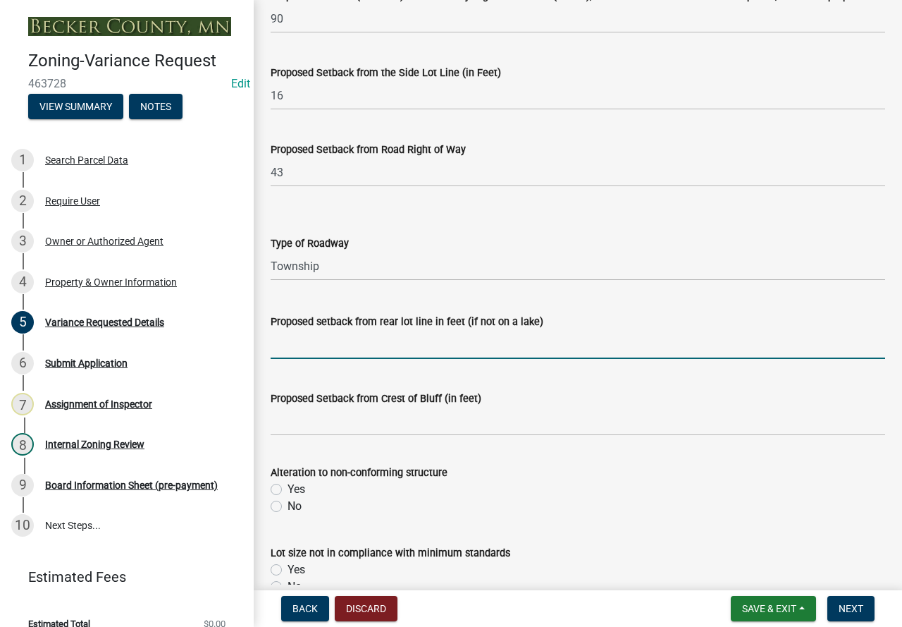
click at [357, 344] on input "Proposed setback from rear lot line in feet (if not on a lake)" at bounding box center [578, 344] width 615 height 29
click at [352, 279] on select "Select Item... Township County State" at bounding box center [578, 266] width 615 height 29
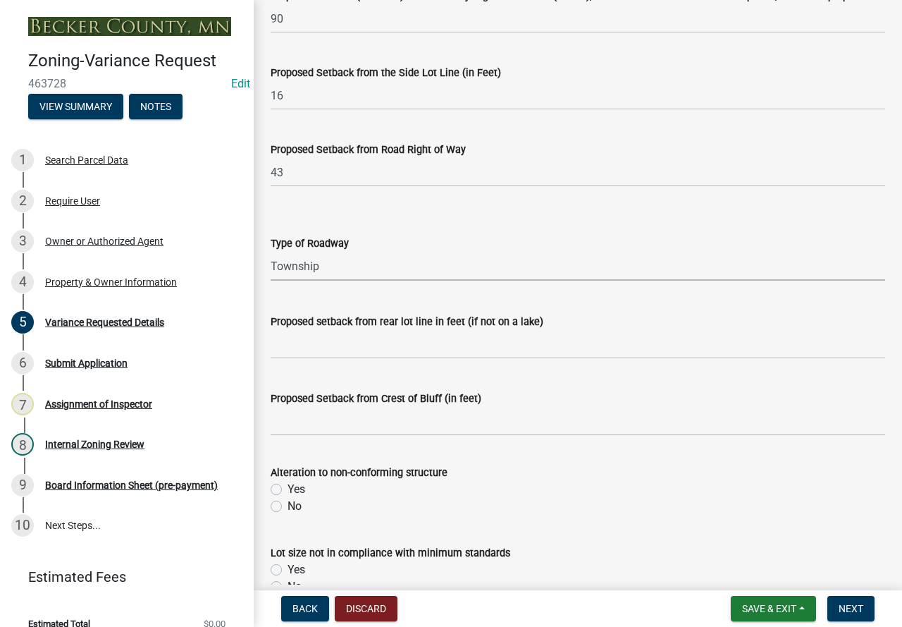
click at [352, 279] on select "Select Item... Township County State" at bounding box center [578, 266] width 615 height 29
click at [389, 423] on input "Proposed Setback from Crest of Bluff (in feet)" at bounding box center [578, 421] width 615 height 29
type input "N/A"
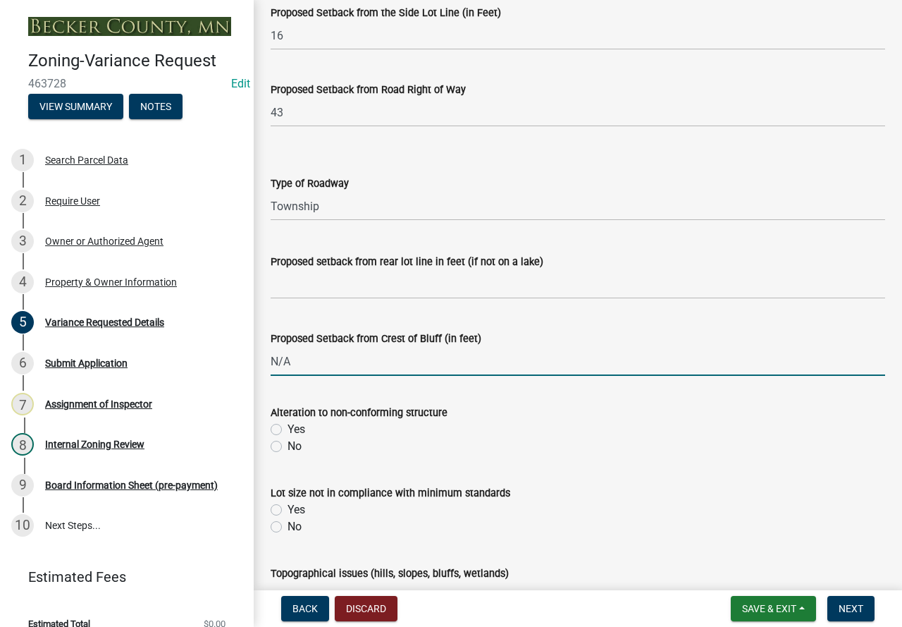
scroll to position [423, 0]
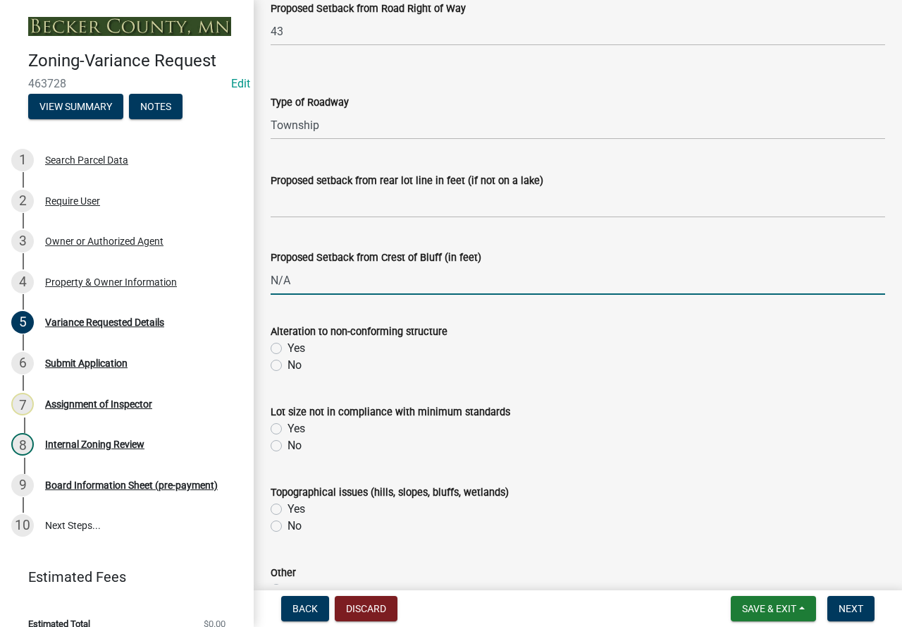
click at [288, 365] on label "No" at bounding box center [295, 365] width 14 height 17
click at [288, 365] on input "No" at bounding box center [292, 361] width 9 height 9
radio input "true"
click at [288, 429] on label "Yes" at bounding box center [297, 428] width 18 height 17
click at [288, 429] on input "Yes" at bounding box center [292, 424] width 9 height 9
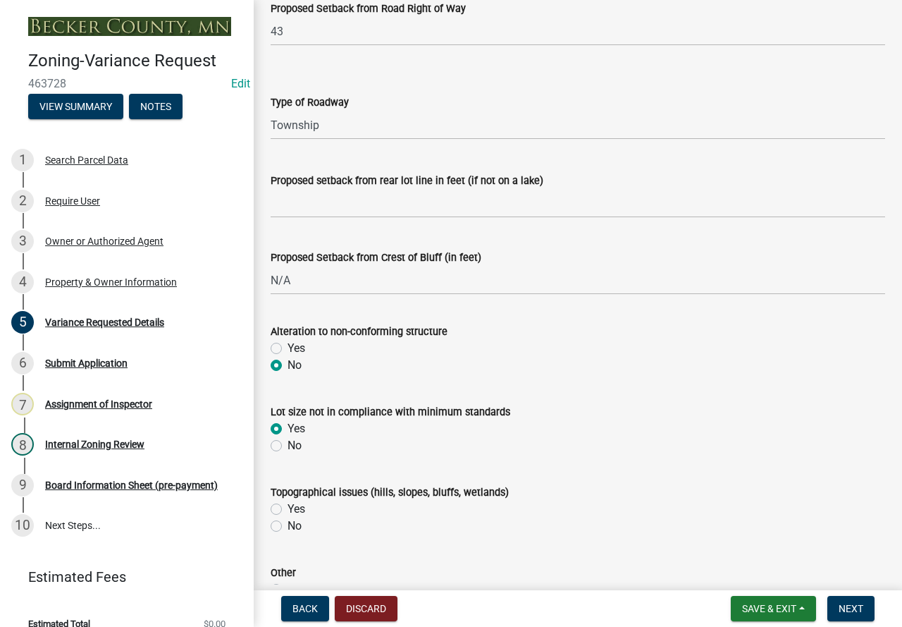
radio input "true"
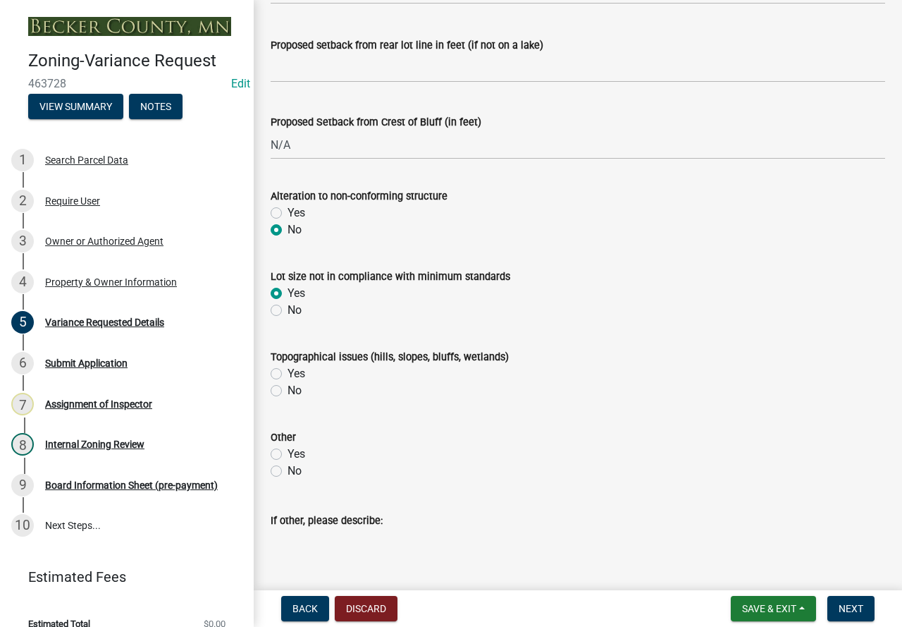
scroll to position [564, 0]
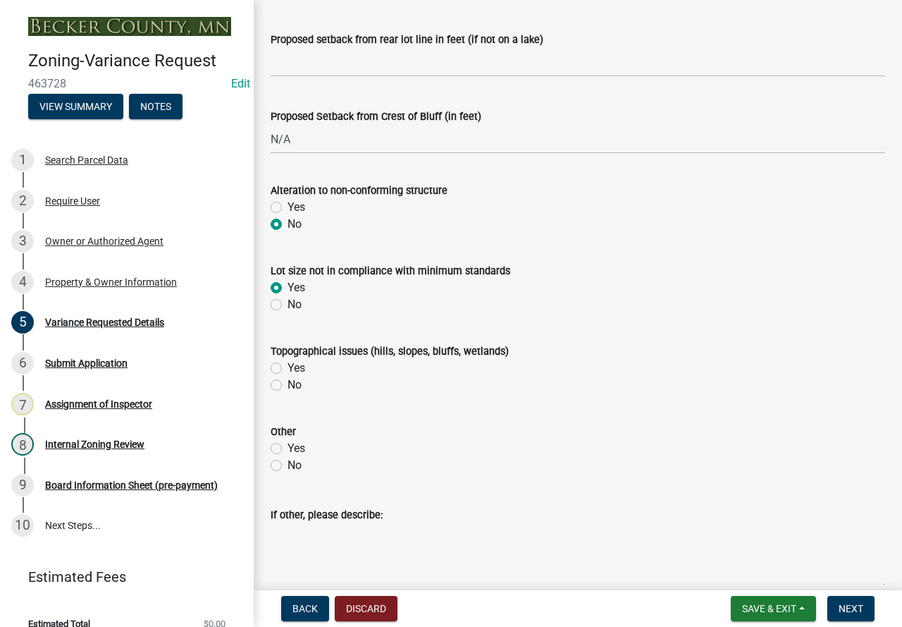
click at [288, 386] on label "No" at bounding box center [295, 384] width 14 height 17
click at [288, 386] on input "No" at bounding box center [292, 380] width 9 height 9
radio input "true"
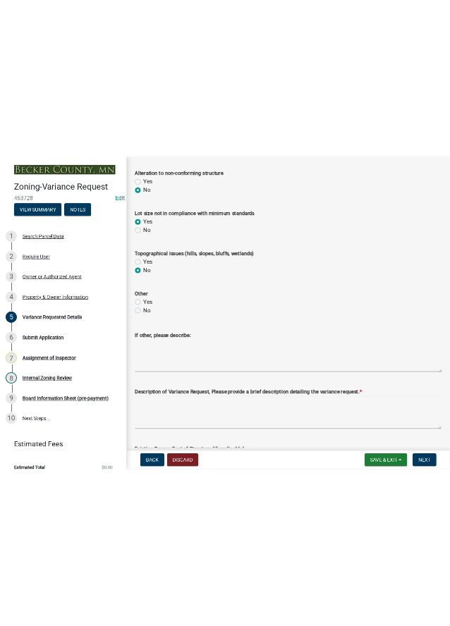
scroll to position [916, 0]
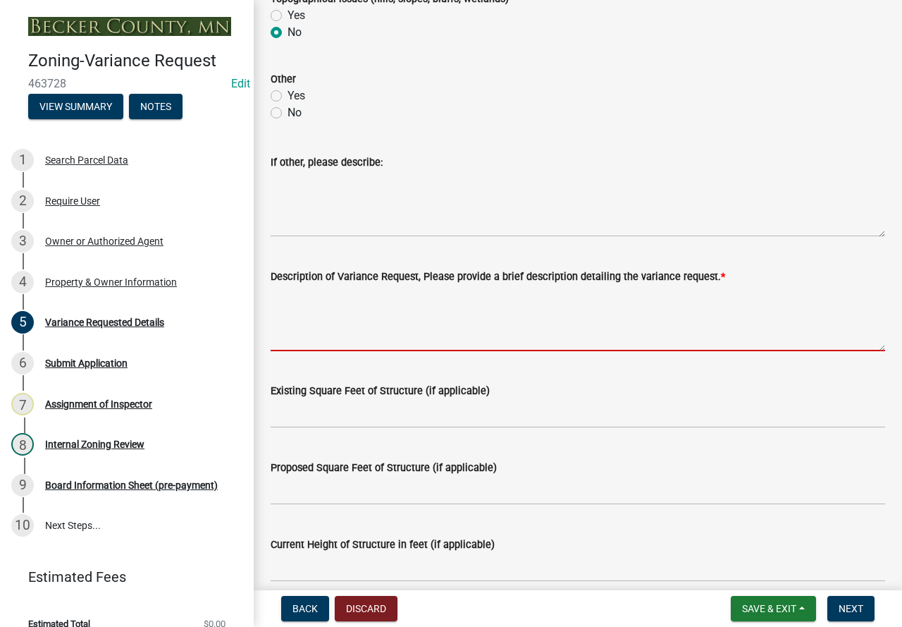
click at [355, 309] on textarea "Description of Variance Request, Please provide a brief description detailing t…" at bounding box center [578, 318] width 615 height 66
type textarea "re"
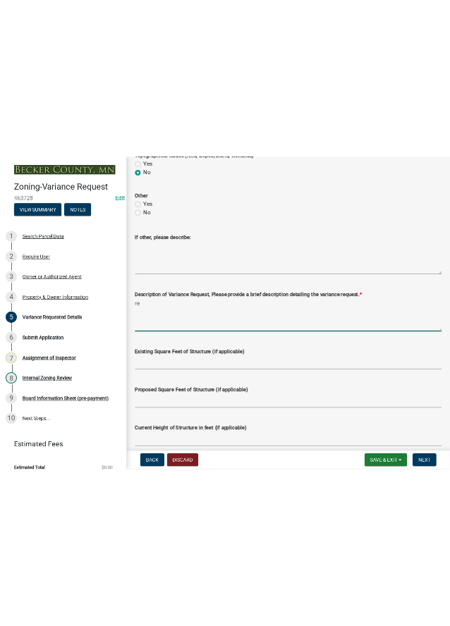
scroll to position [1091, 0]
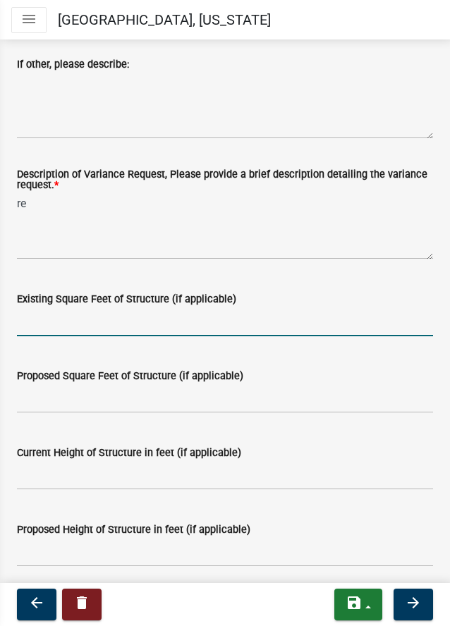
click at [133, 326] on input "Existing Square Feet of Structure (if applicable)" at bounding box center [225, 321] width 416 height 29
type input "N/A"
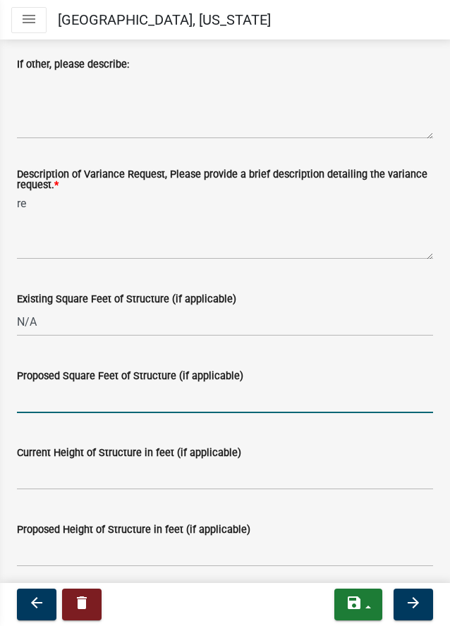
click at [120, 396] on input "Proposed Square Feet of Structure (if applicable)" at bounding box center [225, 398] width 416 height 29
type input "2780"
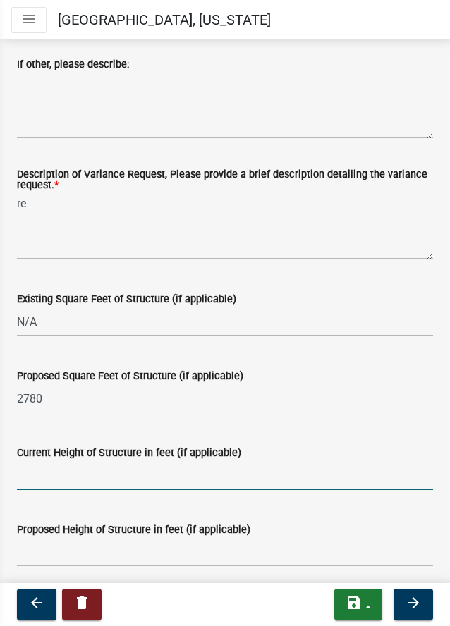
click at [114, 470] on input "Current Height of Structure in feet (if applicable)" at bounding box center [225, 475] width 416 height 29
type input "N/A"
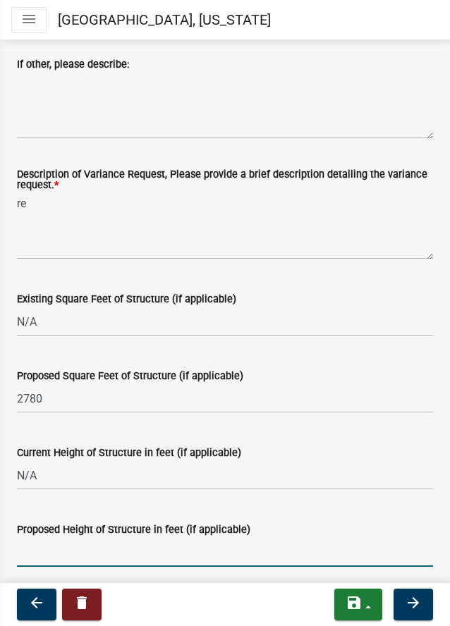
click at [96, 543] on input "Proposed Height of Structure in feet (if applicable)" at bounding box center [225, 552] width 416 height 29
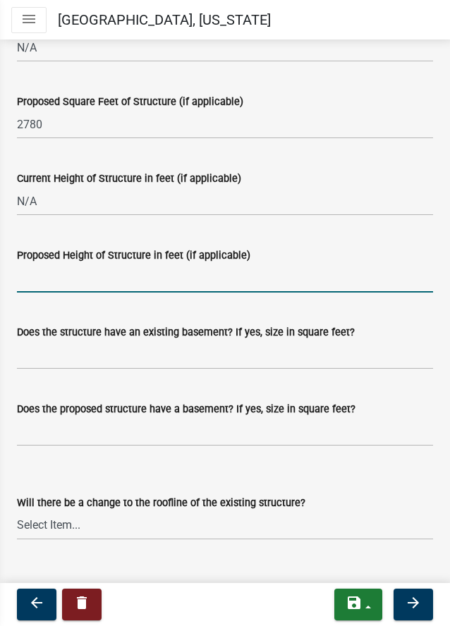
scroll to position [1373, 0]
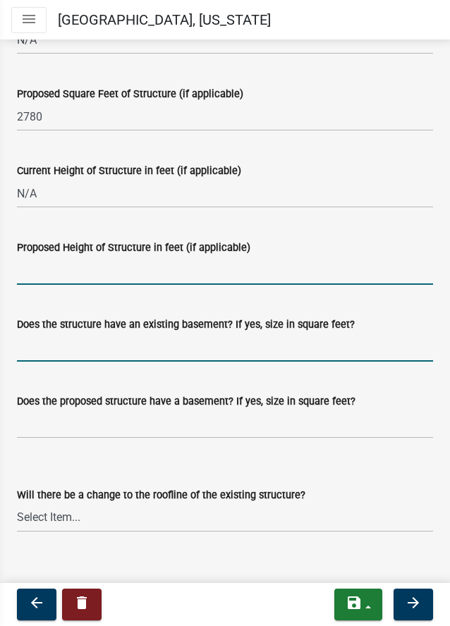
click at [145, 350] on input "Does the structure have an existing basement? If yes, size in square feet?" at bounding box center [225, 347] width 416 height 29
type input "N/A"
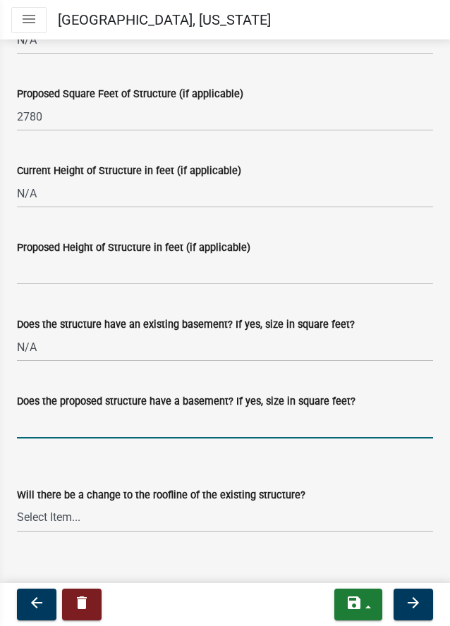
click at [123, 429] on input "Does the proposed structure have a basement? If yes, size in square feet?" at bounding box center [225, 423] width 416 height 29
type input "N/A"
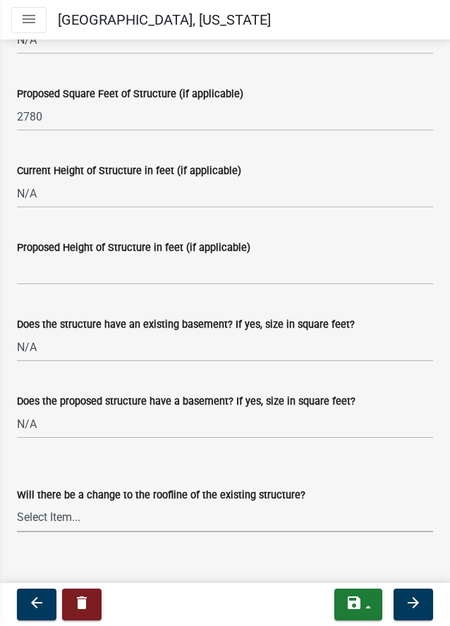
click at [125, 525] on select "Select Item... Yes No N/A" at bounding box center [225, 517] width 416 height 29
click at [17, 504] on select "Select Item... Yes No N/A" at bounding box center [225, 517] width 416 height 29
select select "a5c6235c-6fe0-43e3-9b64-f3566618e99d"
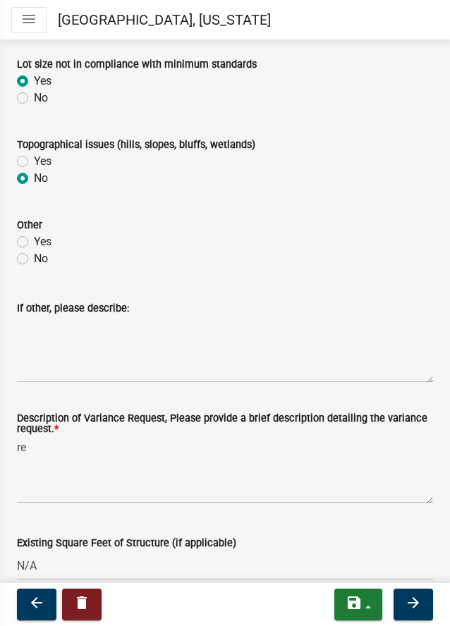
scroll to position [880, 0]
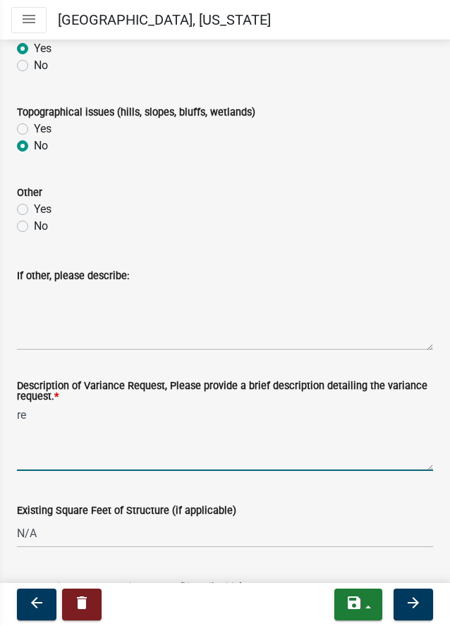
click at [87, 422] on textarea "re" at bounding box center [225, 438] width 416 height 66
click at [286, 419] on textarea "Request a variance to construct" at bounding box center [225, 438] width 416 height 66
click at [253, 414] on textarea "Request a variance to construct a dwelling" at bounding box center [225, 438] width 416 height 66
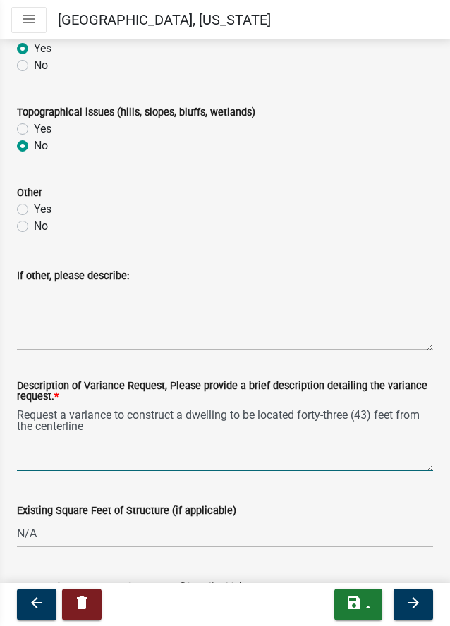
click at [221, 436] on textarea "Request a variance to construct a dwelling to be located forty-three (43) feet …" at bounding box center [225, 438] width 416 height 66
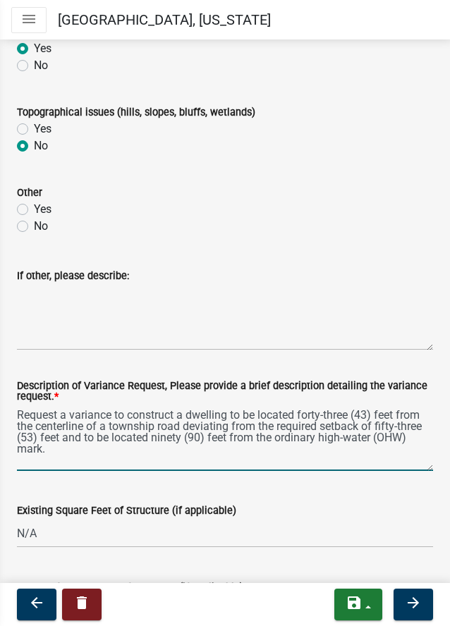
click at [127, 417] on textarea "Request a variance to construct a dwelling to be located forty-three (43) feet …" at bounding box center [225, 438] width 416 height 66
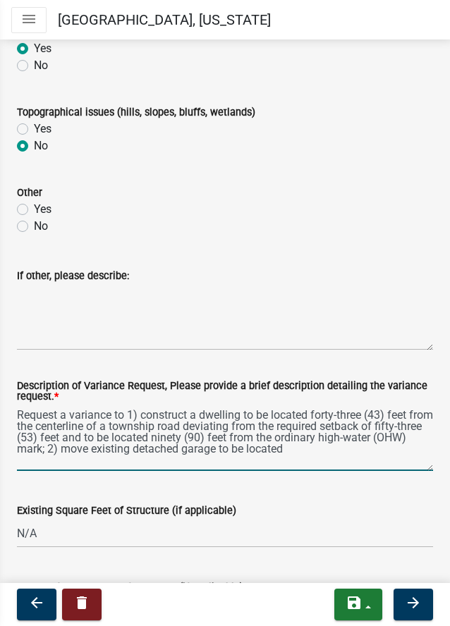
drag, startPoint x: 110, startPoint y: 438, endPoint x: 314, endPoint y: 417, distance: 205.4
click at [314, 417] on textarea "Request a variance to 1) construct a dwelling to be located forty-three (43) fe…" at bounding box center [225, 438] width 416 height 66
click at [357, 453] on textarea "Request a variance to 1) construct a dwelling to be located forty-three (43) fe…" at bounding box center [225, 438] width 416 height 66
paste textarea "forty-three (43) feet from the centerline of a township road deviating from the…"
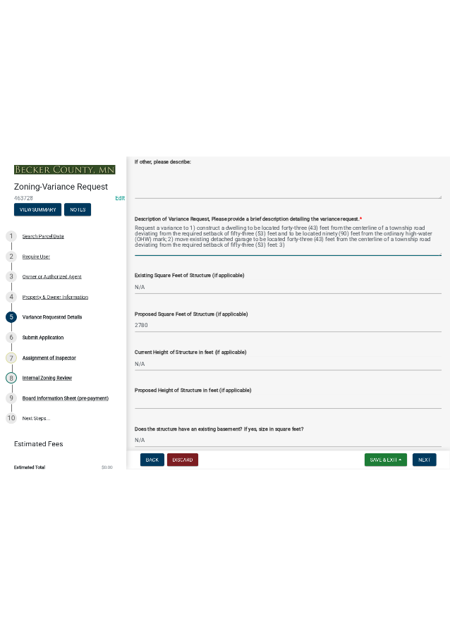
scroll to position [1028, 0]
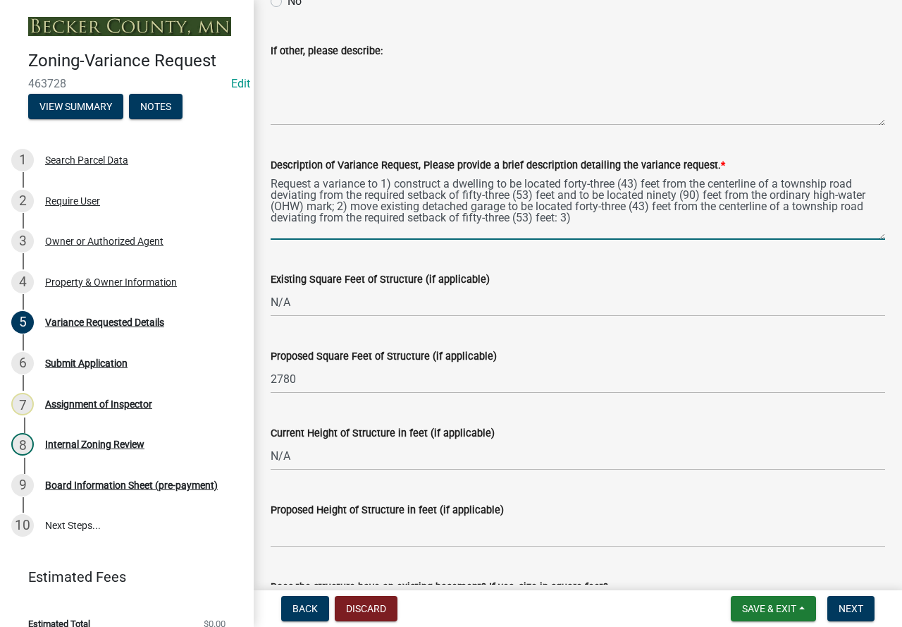
click at [331, 204] on textarea "Request a variance to 1) construct a dwelling to be located forty-three (43) fe…" at bounding box center [578, 206] width 615 height 66
click at [678, 209] on textarea "Request a variance to 1) construct a dwelling to be located forty-three (43) fe…" at bounding box center [578, 206] width 615 height 66
click at [310, 229] on textarea "Request a variance to 1) construct a dwelling to be located forty-three (43) fe…" at bounding box center [578, 206] width 615 height 66
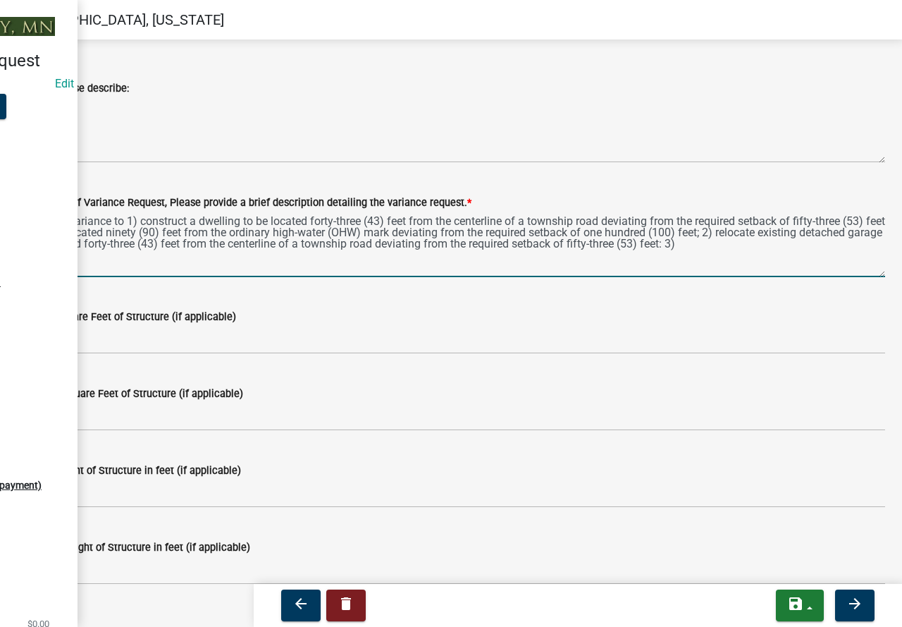
scroll to position [1212, 0]
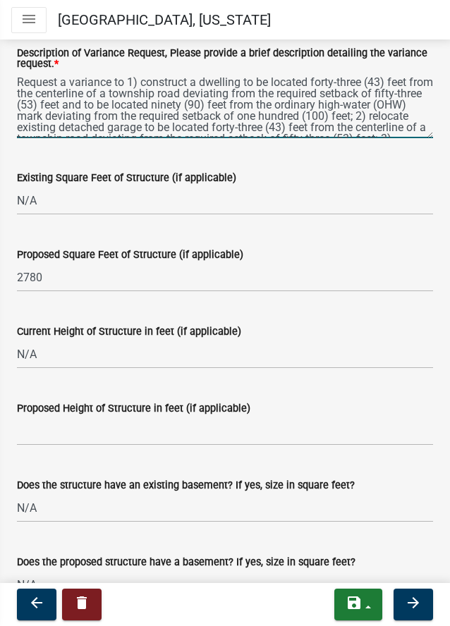
type textarea "Request a variance to 1) construct a dwelling to be located forty-three (43) fe…"
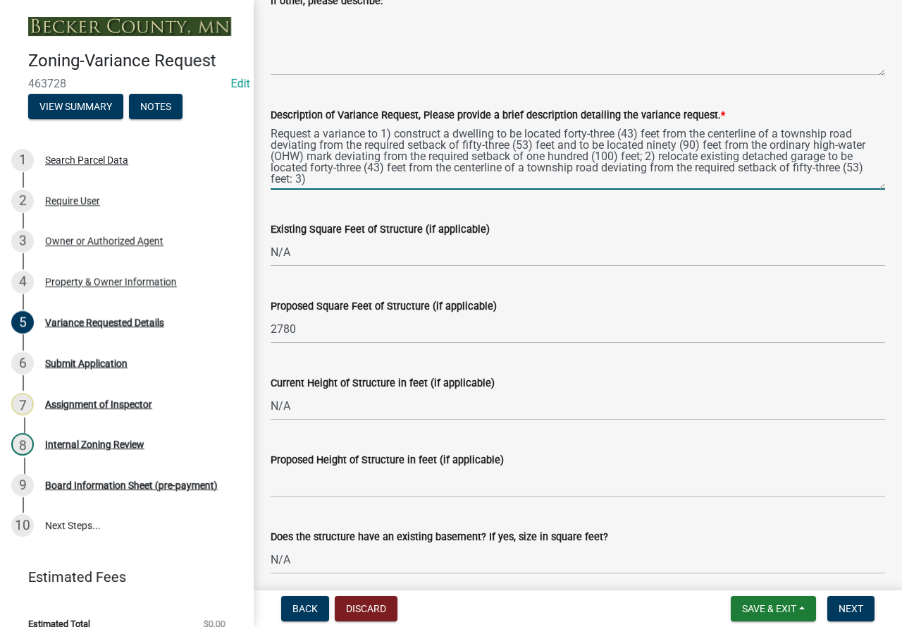
scroll to position [1102, 0]
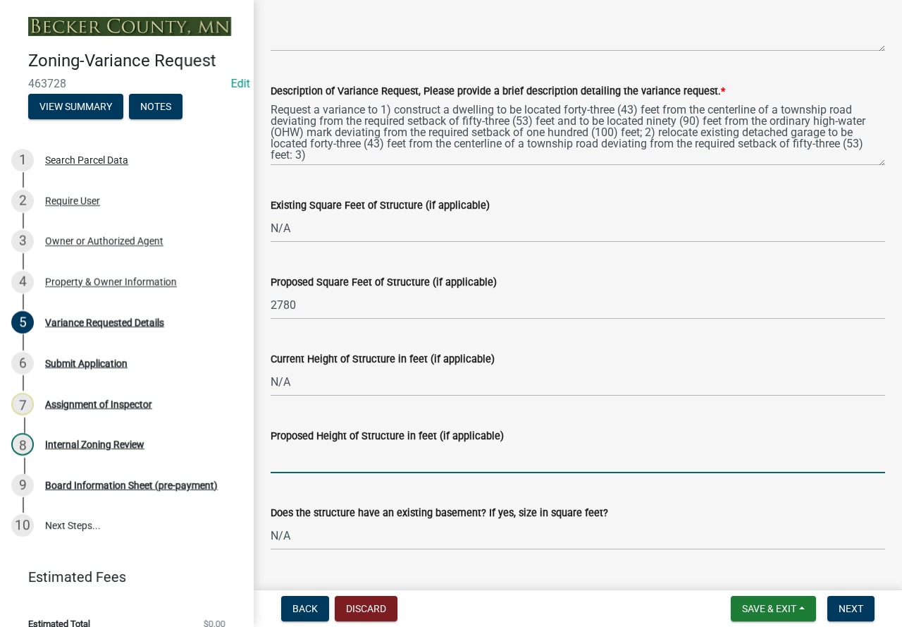
click at [426, 450] on input "Proposed Height of Structure in feet (if applicable)" at bounding box center [578, 458] width 615 height 29
click at [349, 462] on input "Proposed Height of Structure in feet (if applicable)" at bounding box center [578, 458] width 615 height 29
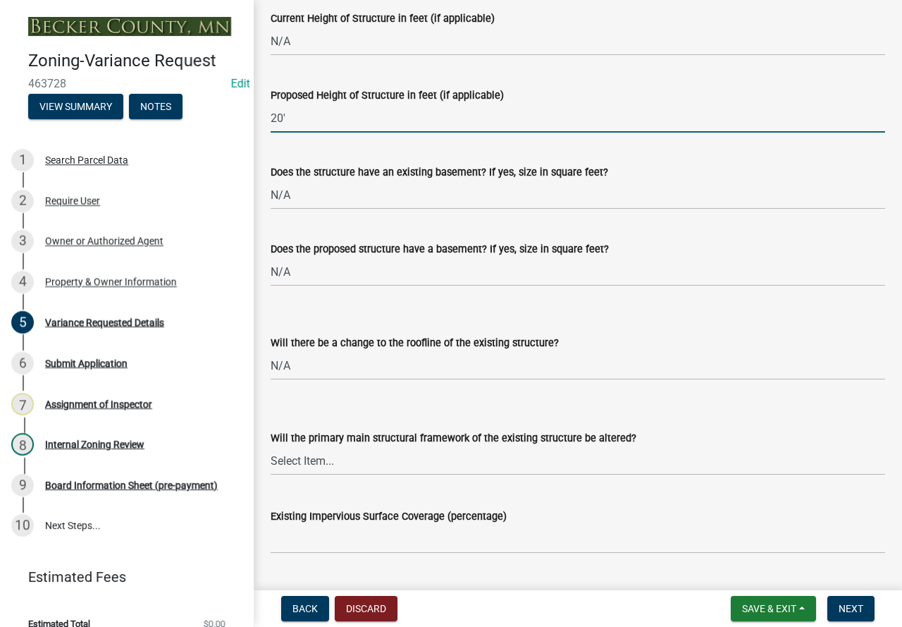
scroll to position [1454, 0]
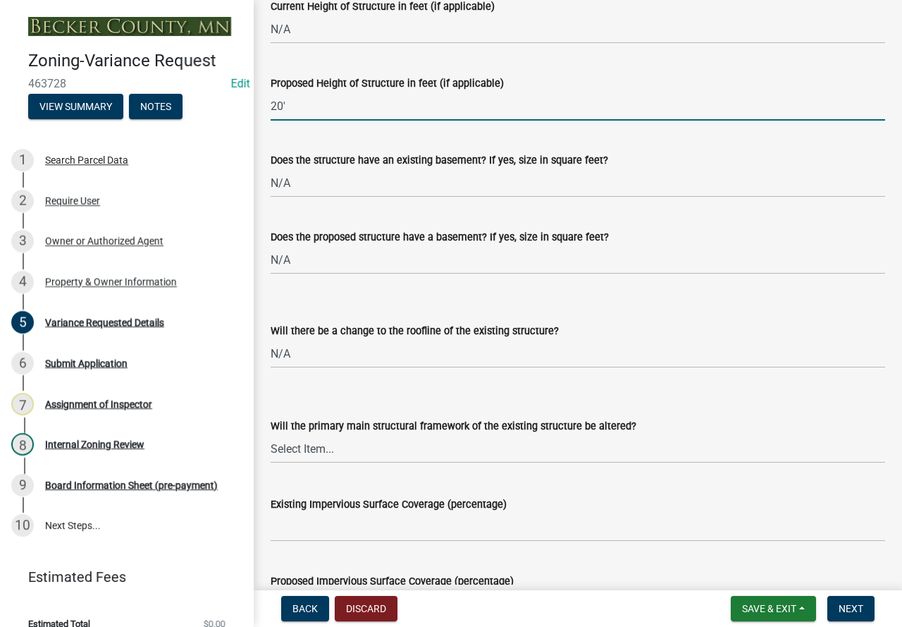
type input "20'"
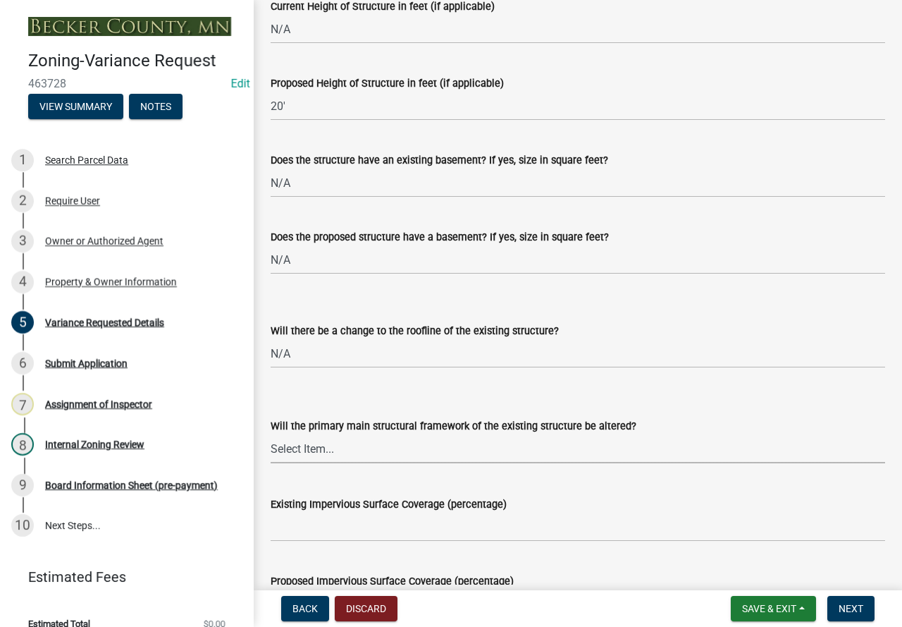
click at [393, 449] on select "Select Item... Yes No N/A" at bounding box center [578, 448] width 615 height 29
click at [271, 434] on select "Select Item... Yes No N/A" at bounding box center [578, 448] width 615 height 29
select select "a60f612c-e64d-4767-92b2-cb2f842b6e0b"
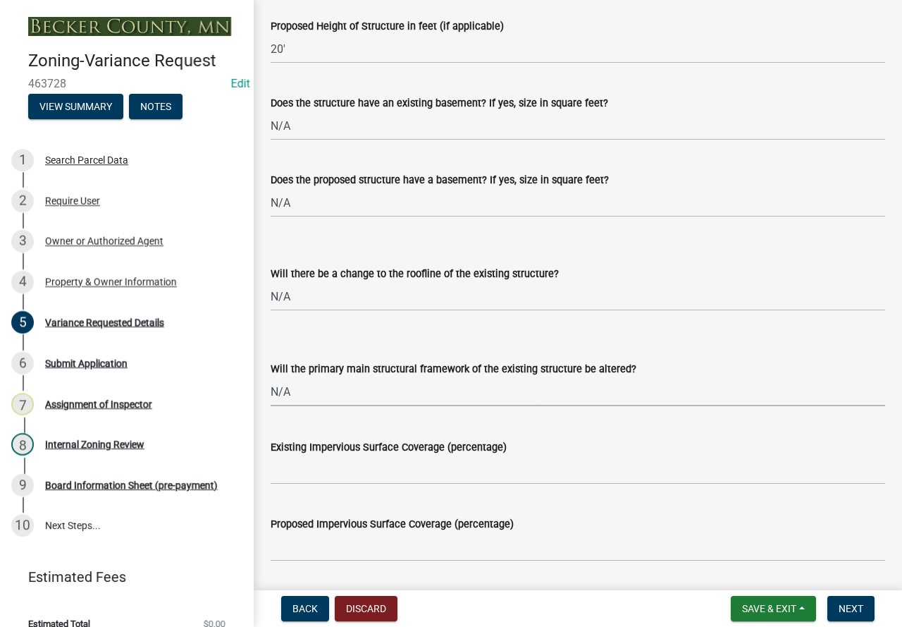
scroll to position [1595, 0]
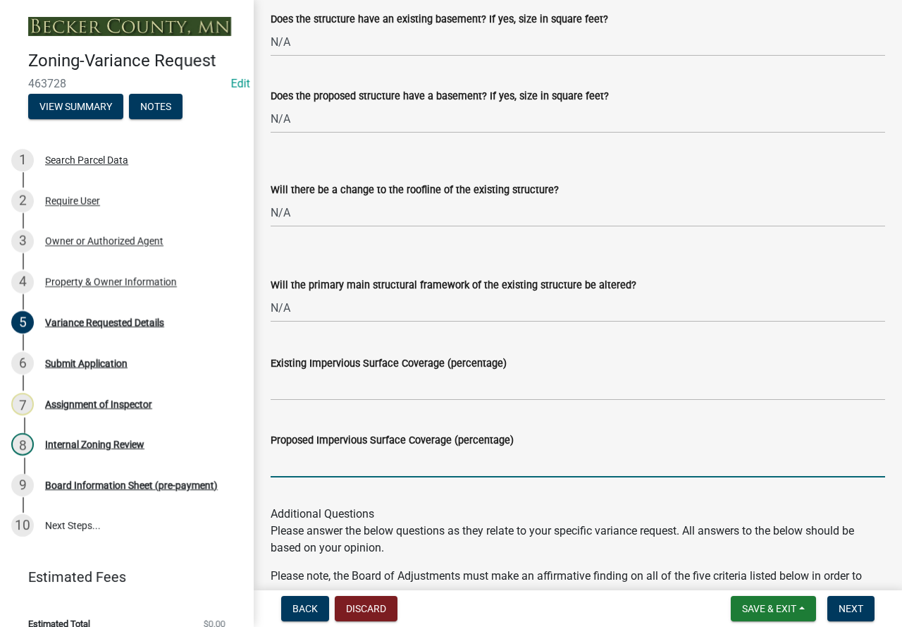
click at [402, 466] on input "Proposed Impervious Surface Coverage (percentage)" at bounding box center [578, 462] width 615 height 29
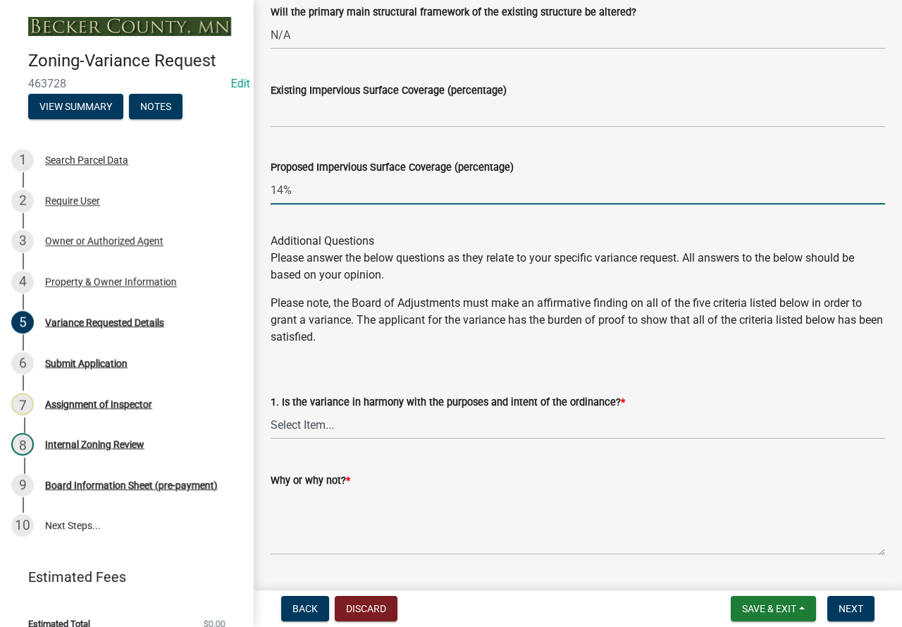
scroll to position [1877, 0]
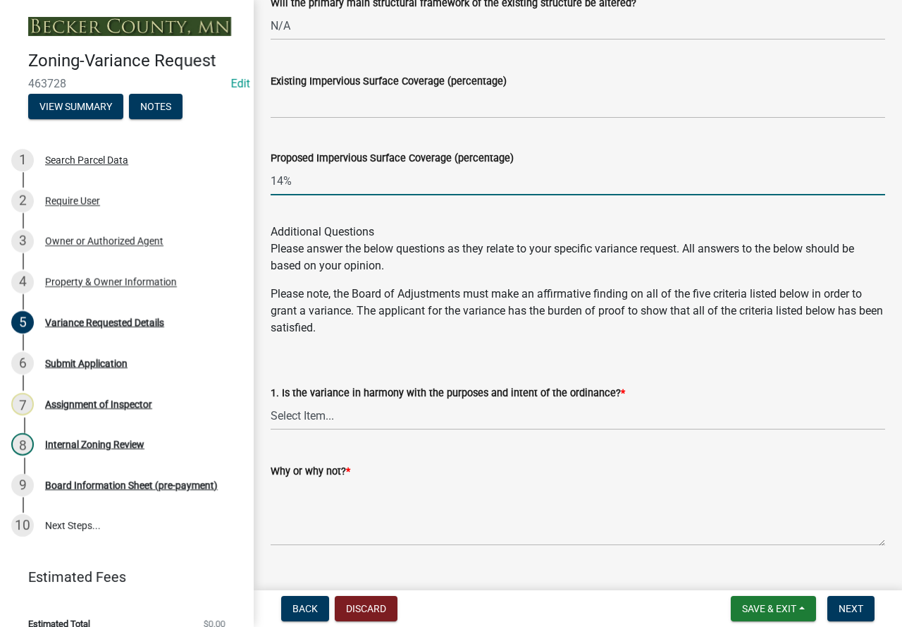
type input "14%"
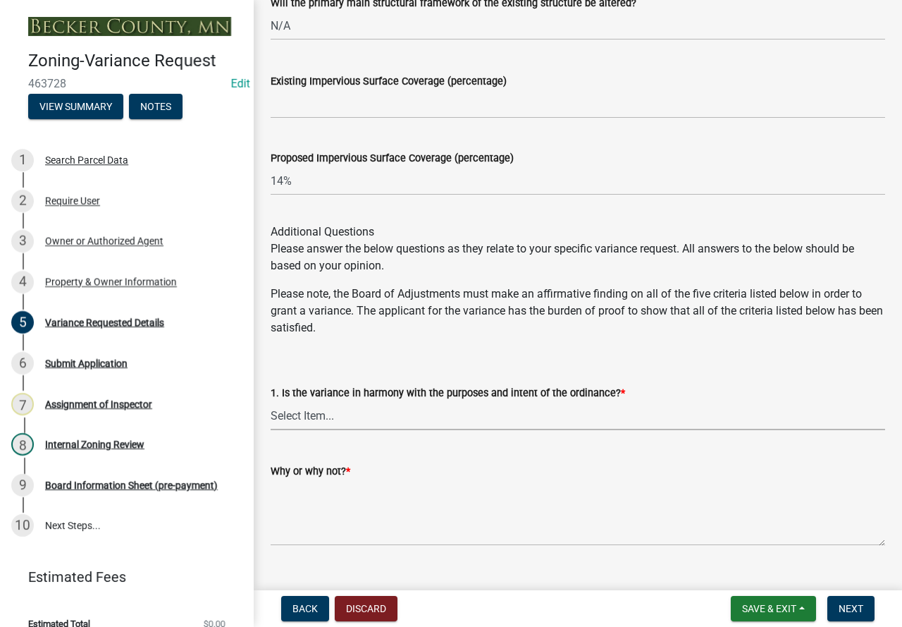
click at [339, 409] on select "Select Item... Yes No" at bounding box center [578, 415] width 615 height 29
click at [271, 401] on select "Select Item... Yes No" at bounding box center [578, 415] width 615 height 29
select select "bb2b5e43-03c1-4874-9abf-a65f400af928"
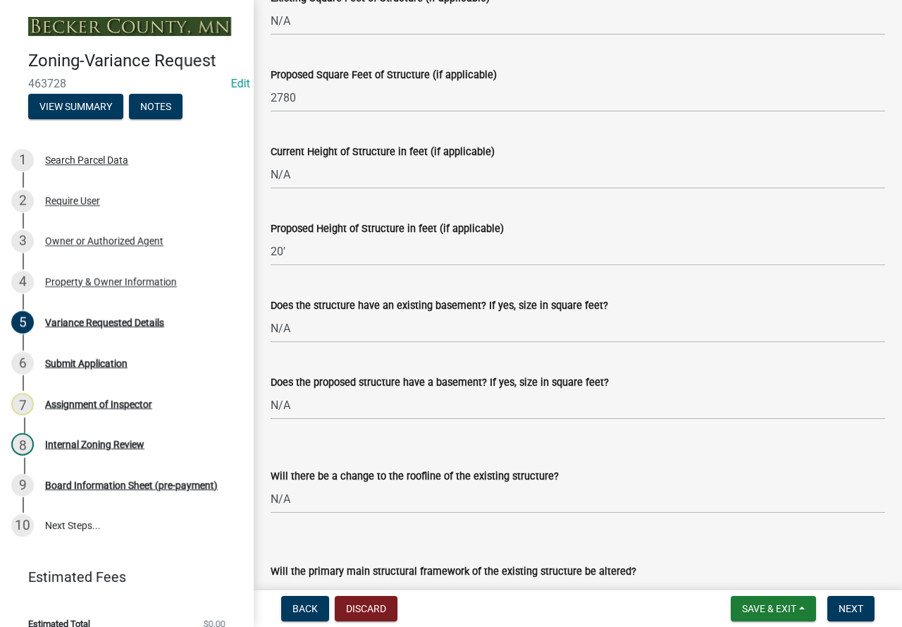
scroll to position [1172, 0]
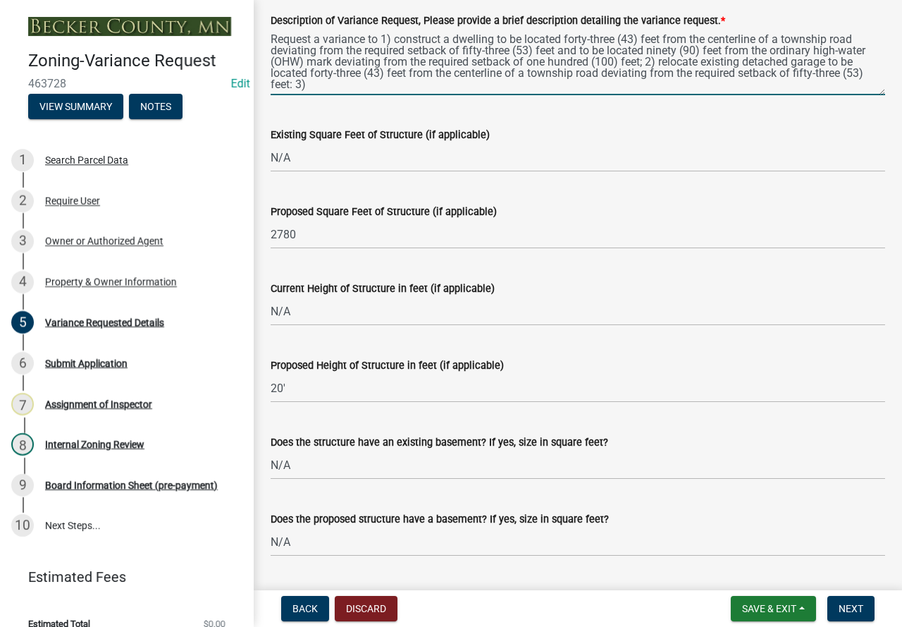
click at [381, 78] on textarea "Request a variance to 1) construct a dwelling to be located forty-three (43) fe…" at bounding box center [578, 62] width 615 height 66
click at [331, 85] on textarea "Request a variance to 1) construct a dwelling to be located forty-three (43) fe…" at bounding box center [578, 62] width 615 height 66
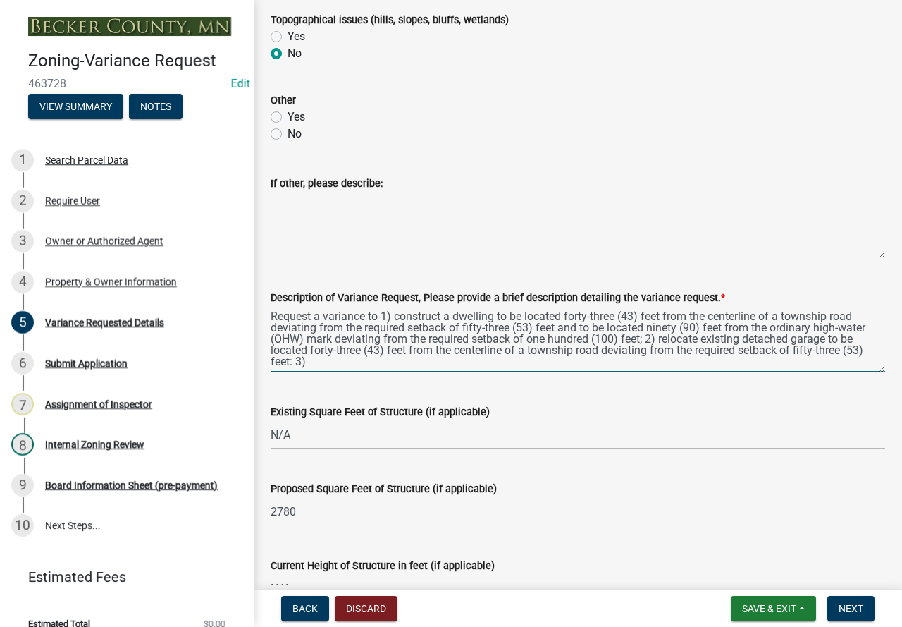
scroll to position [890, 0]
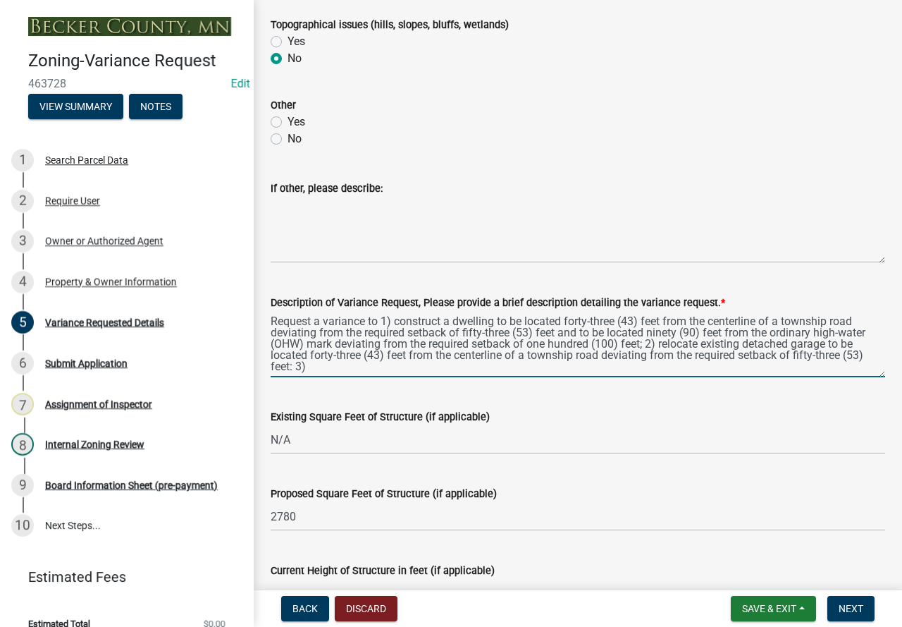
click at [288, 125] on label "Yes" at bounding box center [297, 121] width 18 height 17
click at [288, 123] on input "Yes" at bounding box center [292, 117] width 9 height 9
radio input "true"
click at [288, 125] on label "Yes" at bounding box center [297, 121] width 18 height 17
click at [288, 123] on input "Yes" at bounding box center [292, 117] width 9 height 9
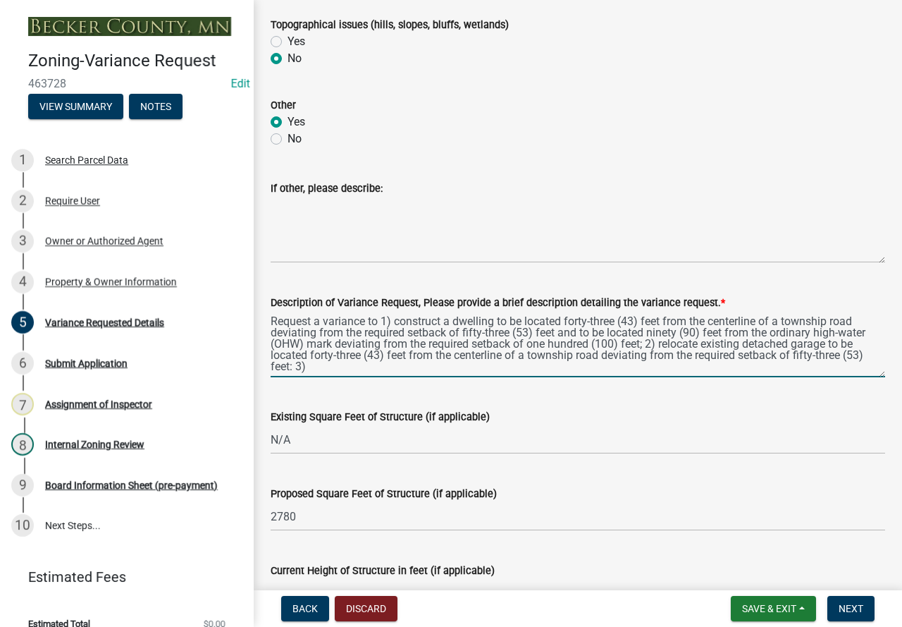
click at [440, 371] on textarea "Request a variance to 1) construct a dwelling to be located forty-three (43) fe…" at bounding box center [578, 344] width 615 height 66
drag, startPoint x: 417, startPoint y: 363, endPoint x: 548, endPoint y: 378, distance: 132.6
click at [548, 378] on wm-data-entity-input "Description of Variance Request, Please provide a brief description detailing t…" at bounding box center [578, 331] width 615 height 114
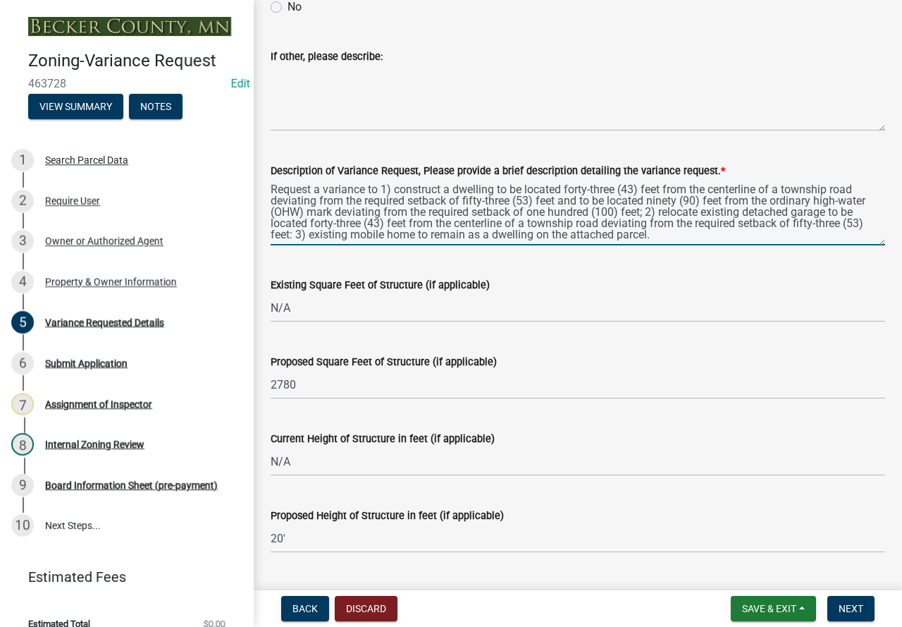
scroll to position [961, 0]
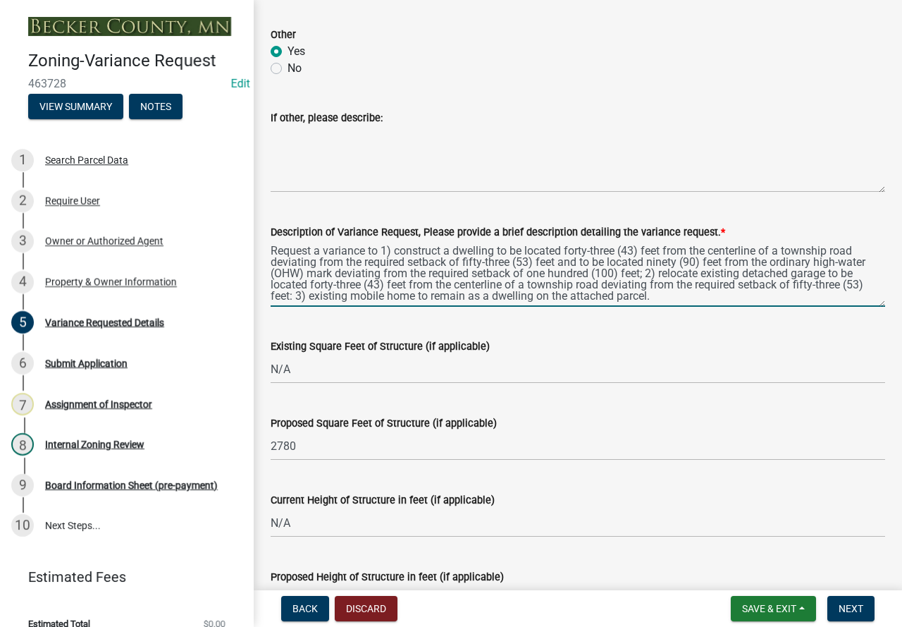
drag, startPoint x: 306, startPoint y: 295, endPoint x: 469, endPoint y: 307, distance: 163.9
click at [469, 307] on wm-data-entity-input "Description of Variance Request, Please provide a brief description detailing t…" at bounding box center [578, 261] width 615 height 114
type textarea "Request a variance to 1) construct a dwelling to be located forty-three (43) fe…"
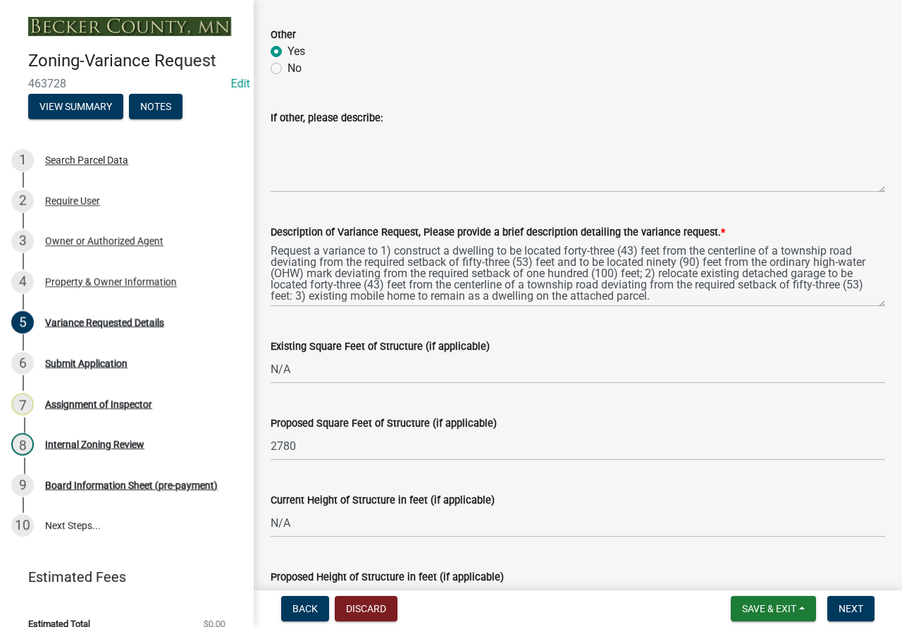
click at [543, 321] on div "Existing Square Feet of Structure (if applicable) N/A" at bounding box center [578, 351] width 615 height 66
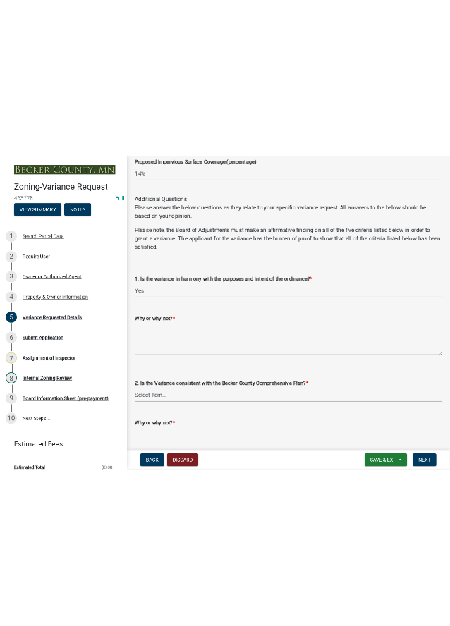
scroll to position [2018, 0]
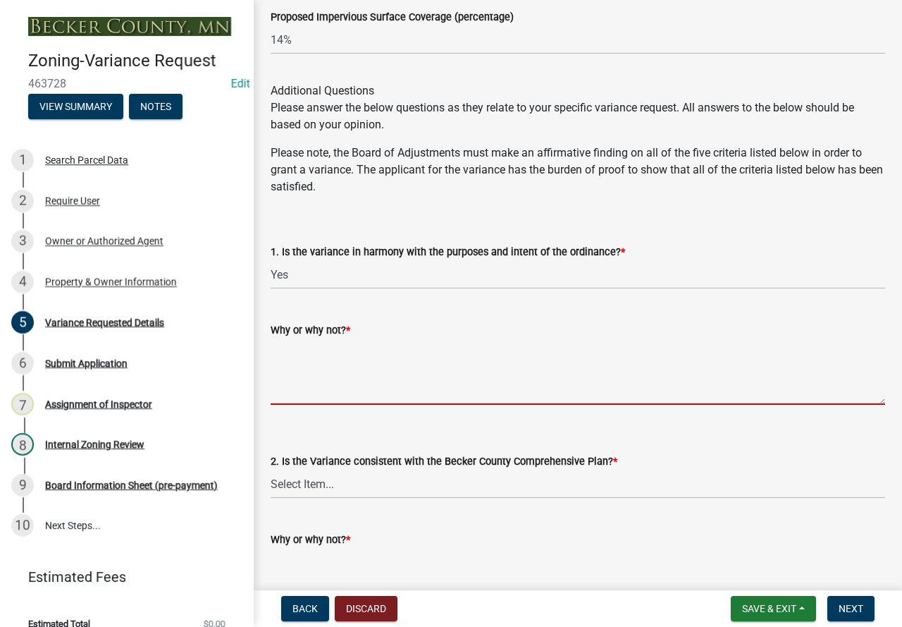
click at [326, 342] on textarea "Why or why not? *" at bounding box center [578, 371] width 615 height 66
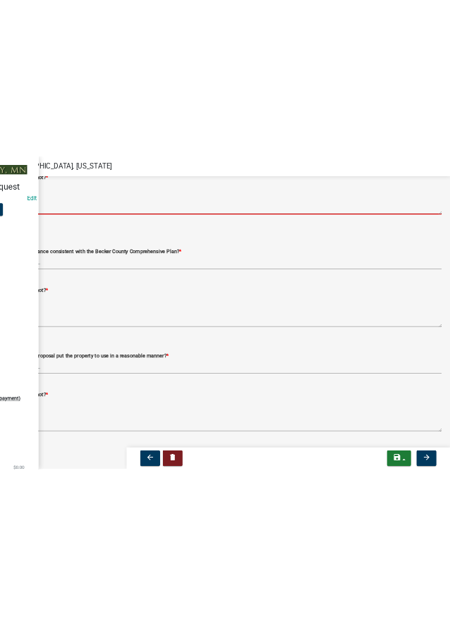
scroll to position [2212, 0]
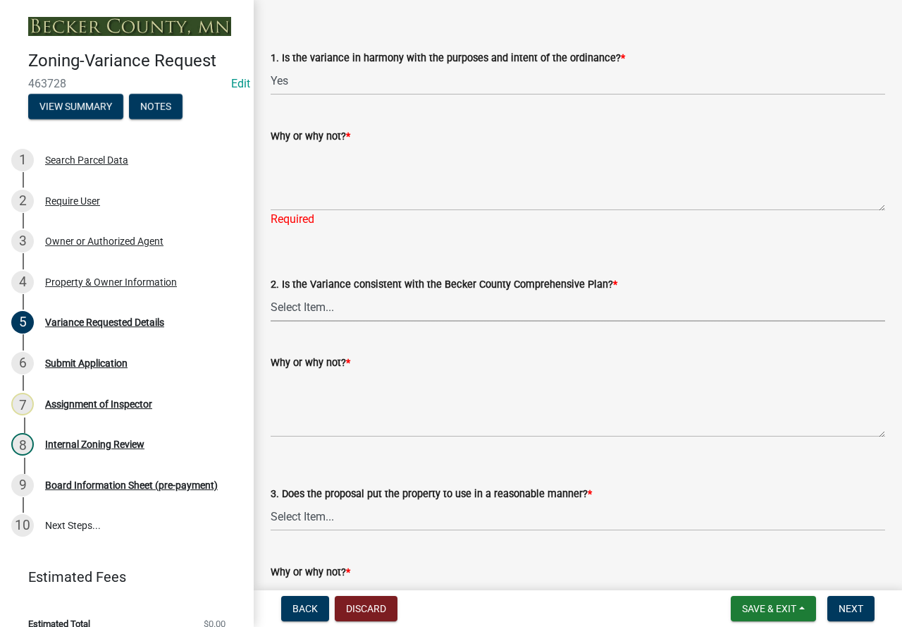
click at [321, 312] on select "Select Item... Yes No" at bounding box center [578, 306] width 615 height 29
click at [271, 292] on select "Select Item... Yes No" at bounding box center [578, 306] width 615 height 29
select select "8ea3e6c3-8fed-4904-aa20-2f643744aa0c"
click at [338, 522] on select "Select Item... Yes No" at bounding box center [578, 516] width 615 height 29
click at [271, 502] on select "Select Item... Yes No" at bounding box center [578, 516] width 615 height 29
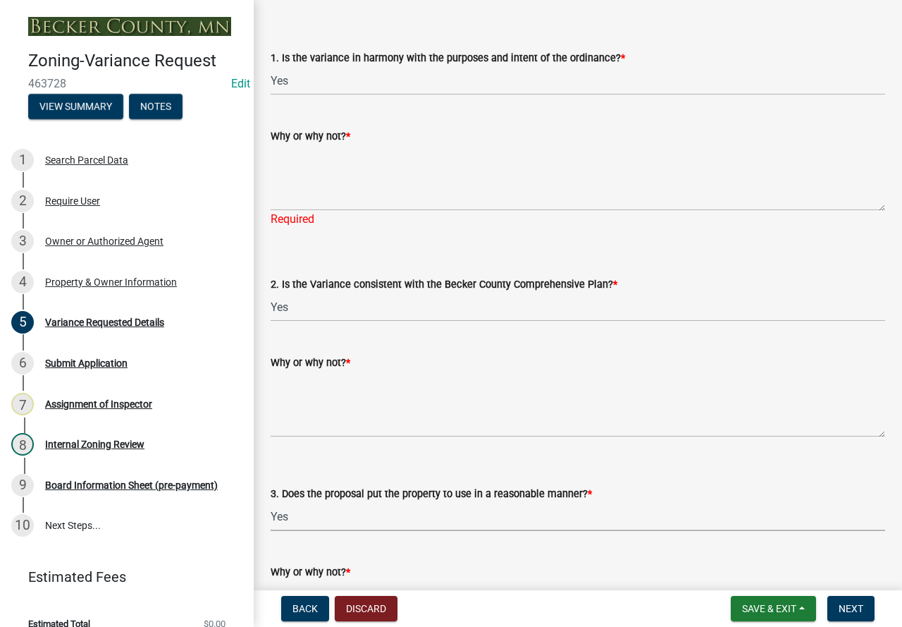
select select "860afd09-da87-482b-bca4-413f5cf53582"
click at [302, 173] on textarea "Why or why not? *" at bounding box center [578, 177] width 615 height 66
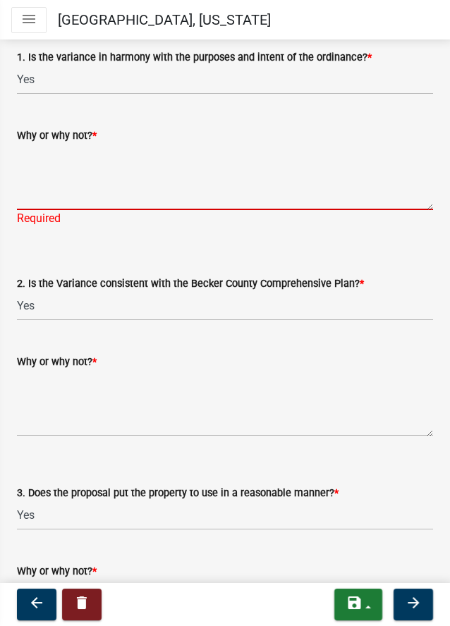
scroll to position [2225, 0]
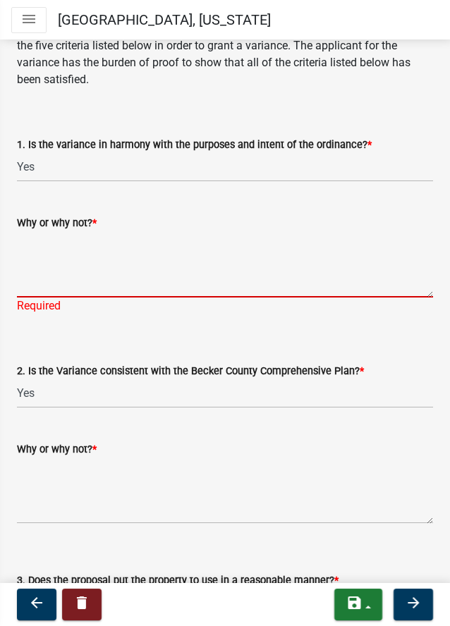
click at [108, 239] on textarea "Why or why not? *" at bounding box center [225, 264] width 416 height 66
click at [180, 237] on textarea "Why or why not? *" at bounding box center [225, 264] width 416 height 66
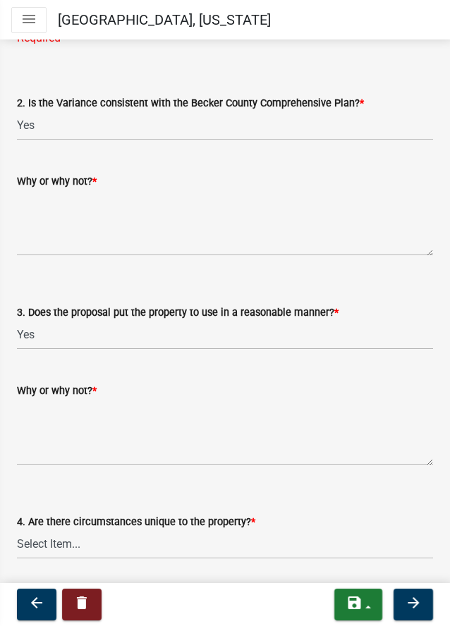
scroll to position [2648, 0]
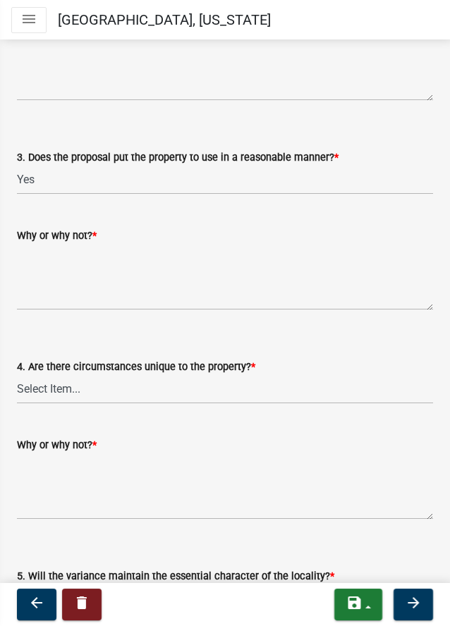
type textarea "Yes, the lot is substandard making i"
click at [111, 395] on select "Select Item... Yes No" at bounding box center [225, 389] width 416 height 29
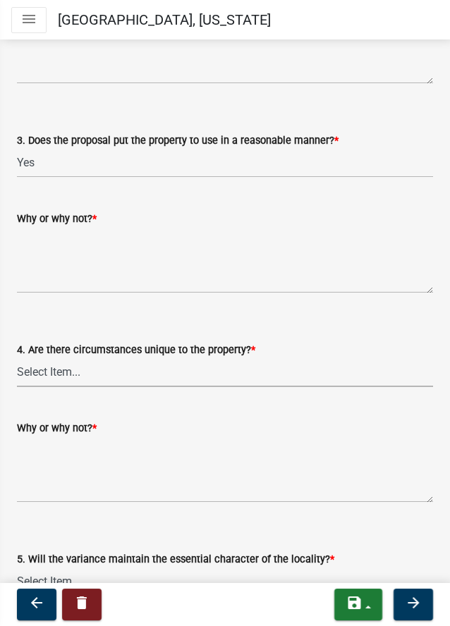
scroll to position [2631, 0]
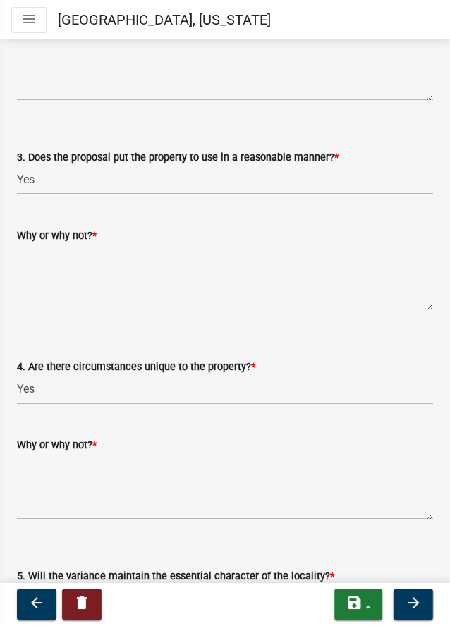
click at [17, 376] on select "Select Item... Yes No" at bounding box center [225, 389] width 416 height 29
select select "ee8740c3-f4d5-48cf-ad42-c8f7342b480c"
click at [91, 460] on textarea "Why or why not? *" at bounding box center [225, 486] width 416 height 66
type textarea "l"
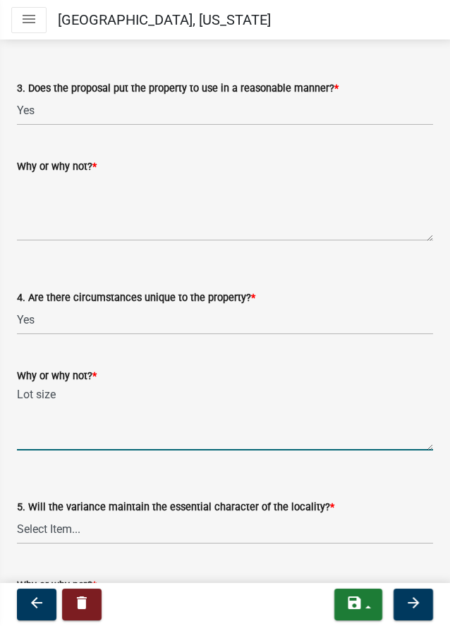
scroll to position [2772, 0]
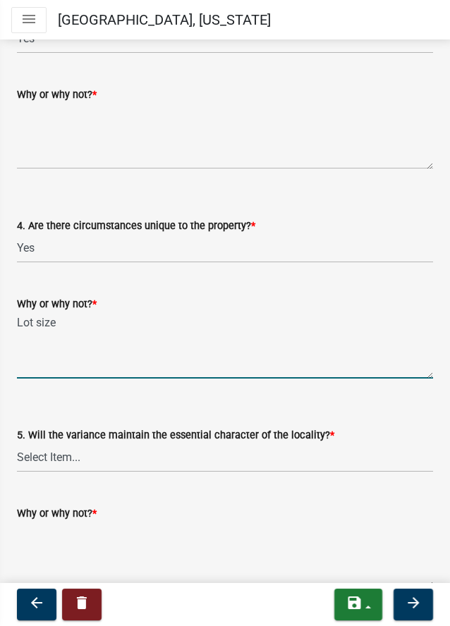
type textarea "Lot size"
click at [120, 452] on select "Select Item... Yes No" at bounding box center [225, 457] width 416 height 29
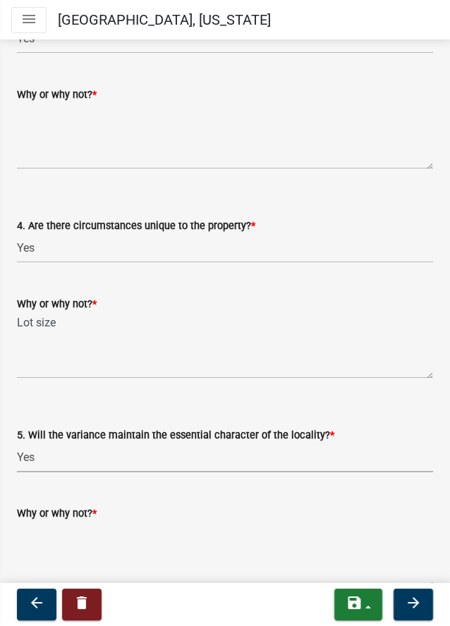
click at [17, 444] on select "Select Item... Yes No" at bounding box center [225, 457] width 416 height 29
select select "1aa51e34-4f0a-4095-a3f3-287665056048"
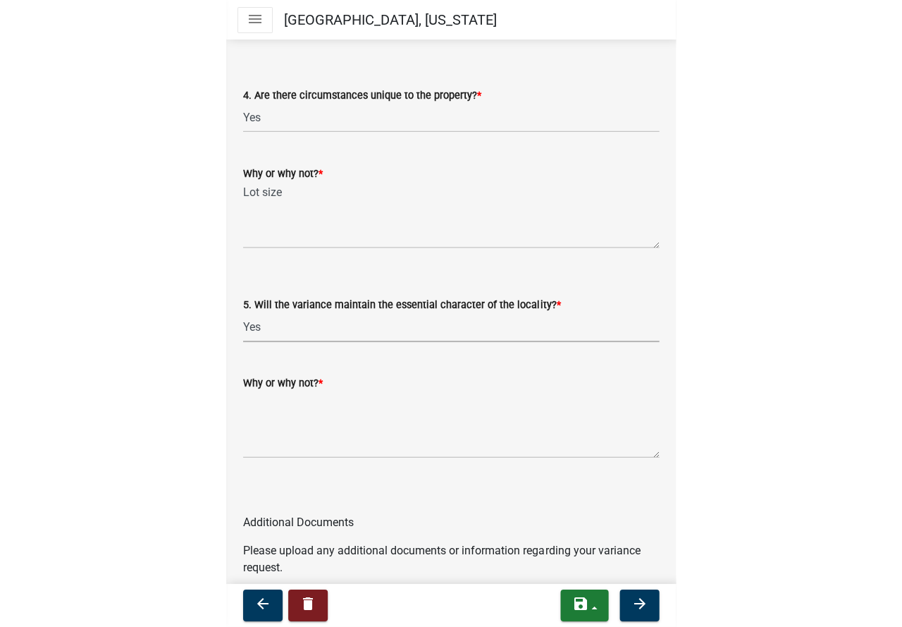
scroll to position [2913, 0]
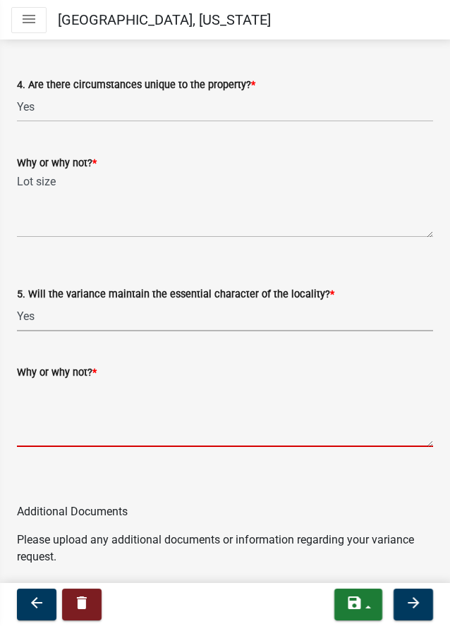
click at [178, 395] on textarea "Why or why not? *" at bounding box center [225, 414] width 416 height 66
type textarea "t"
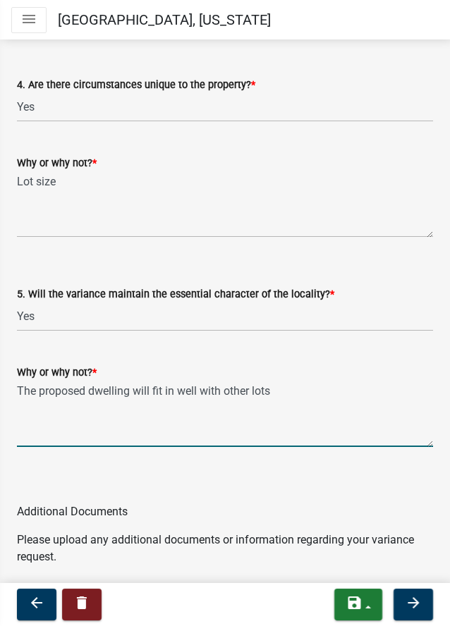
type textarea "The proposed dwelling will fit in well with other lots"
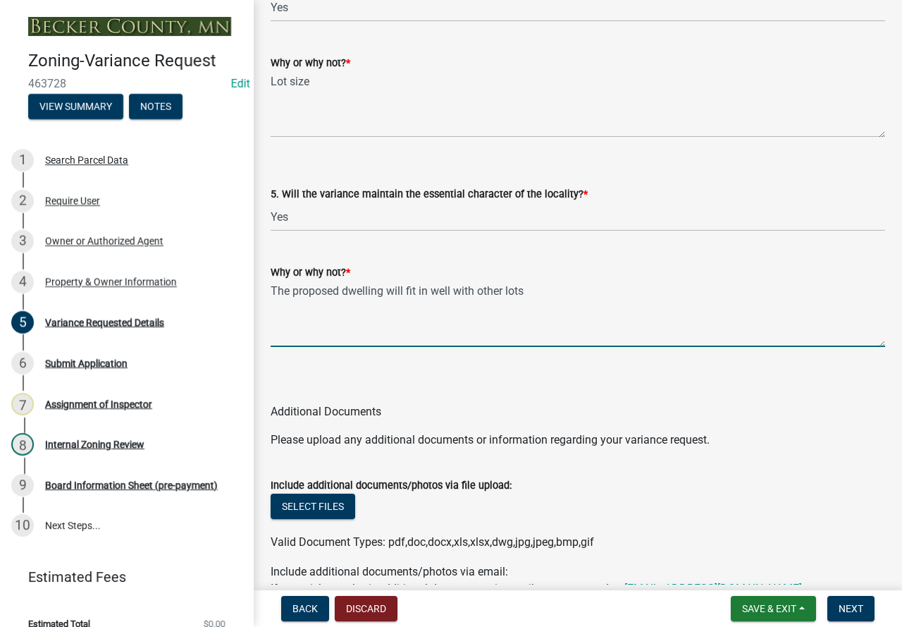
scroll to position [2815, 0]
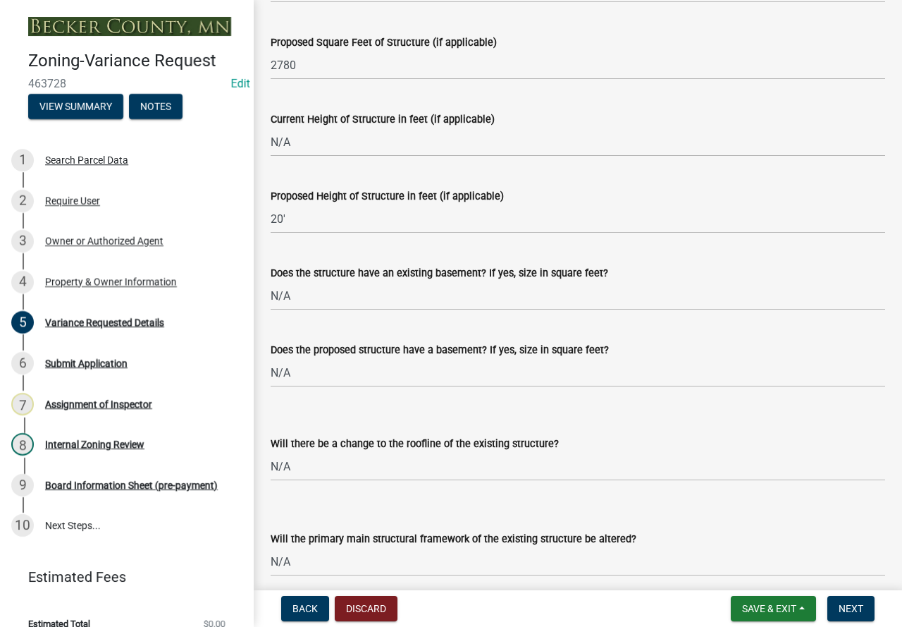
drag, startPoint x: 412, startPoint y: 512, endPoint x: 389, endPoint y: 313, distance: 200.8
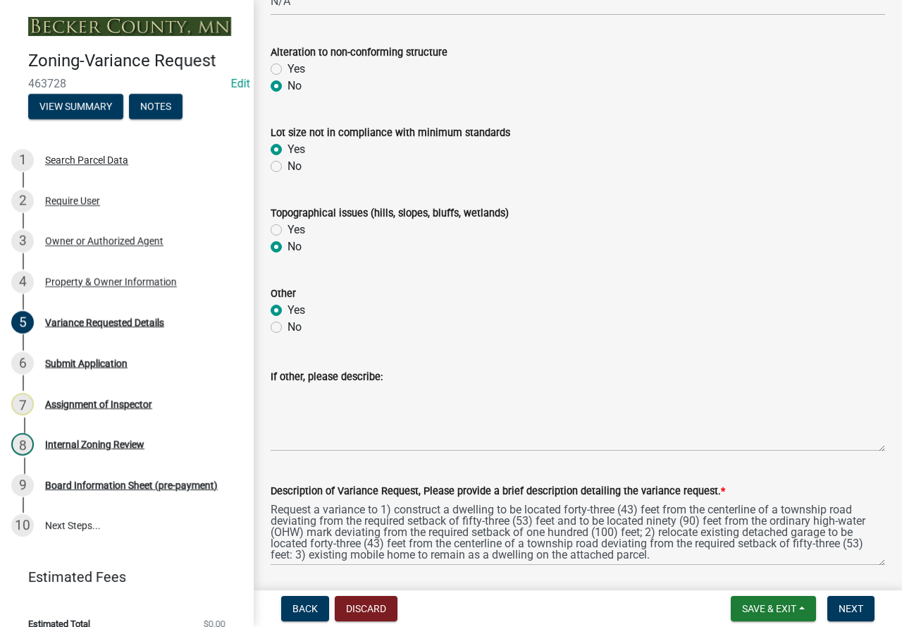
scroll to position [950, 0]
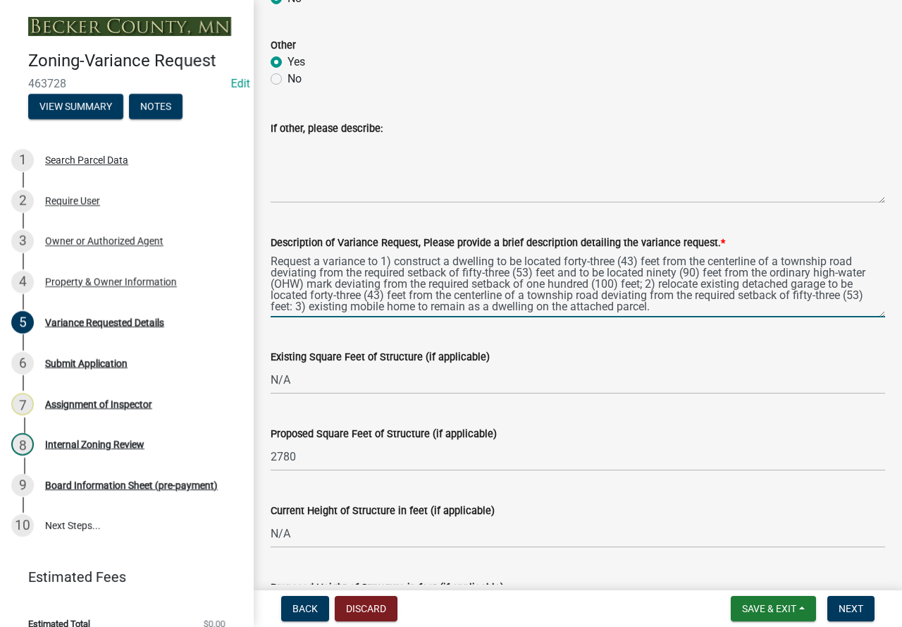
click at [639, 260] on textarea "Request a variance to 1) construct a dwelling to be located forty-three (43) fe…" at bounding box center [578, 284] width 615 height 66
click at [608, 257] on textarea "Request a variance to 1) construct a dwelling to be located forty-three (45) fe…" at bounding box center [578, 284] width 615 height 66
click at [498, 264] on textarea "Request a variance to 1) construct a dwelling to be located forty-five (45) fee…" at bounding box center [578, 284] width 615 height 66
drag, startPoint x: 619, startPoint y: 307, endPoint x: 564, endPoint y: 309, distance: 55.0
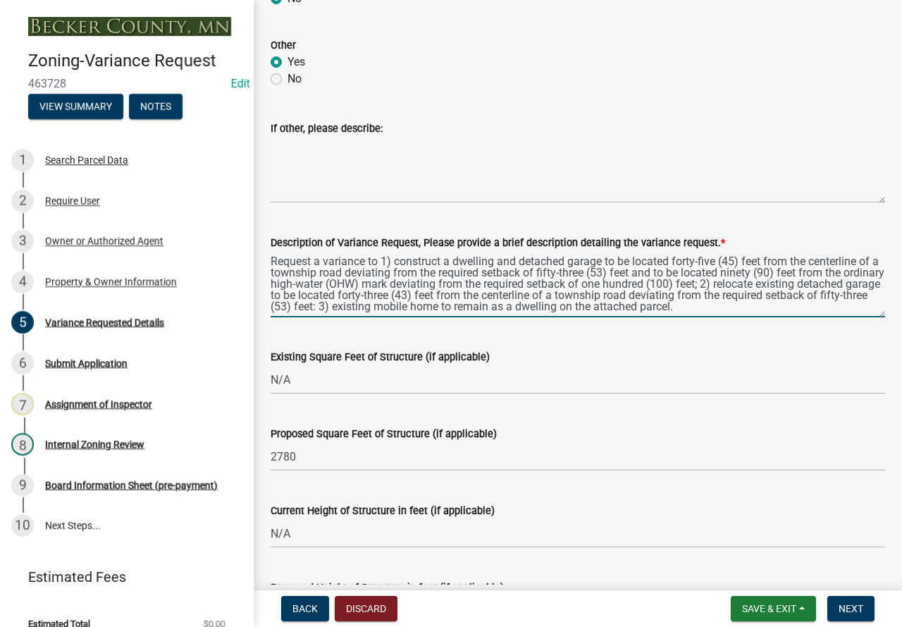
drag, startPoint x: 564, startPoint y: 309, endPoint x: 426, endPoint y: 306, distance: 137.5
click at [426, 306] on textarea "Request a variance to 1) construct a dwelling and detached garage to be located…" at bounding box center [578, 284] width 615 height 66
drag, startPoint x: 426, startPoint y: 306, endPoint x: 658, endPoint y: 277, distance: 233.0
click at [658, 277] on textarea "Request a variance to 1) construct a dwelling and detached garage to be located…" at bounding box center [578, 284] width 615 height 66
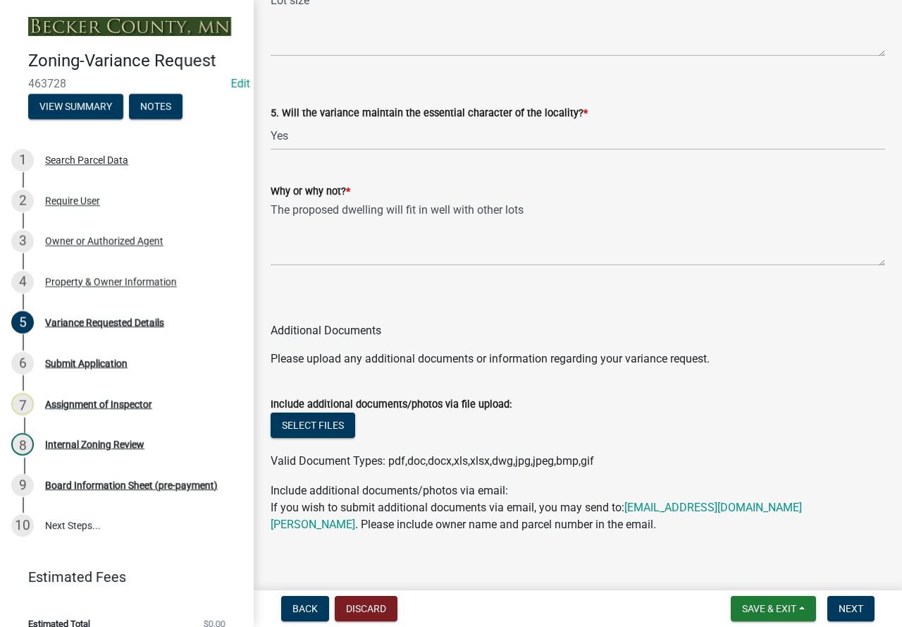
scroll to position [2853, 0]
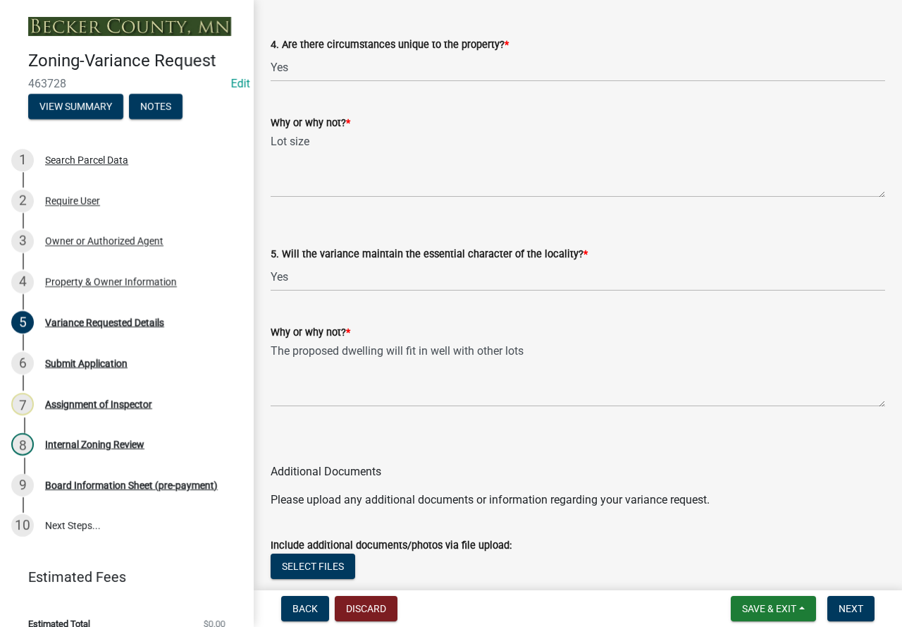
type textarea "Request a variance to 1) construct a dwelling and detached garage to be located…"
click at [534, 350] on textarea "The proposed dwelling will fit in well with other lots" at bounding box center [578, 373] width 615 height 66
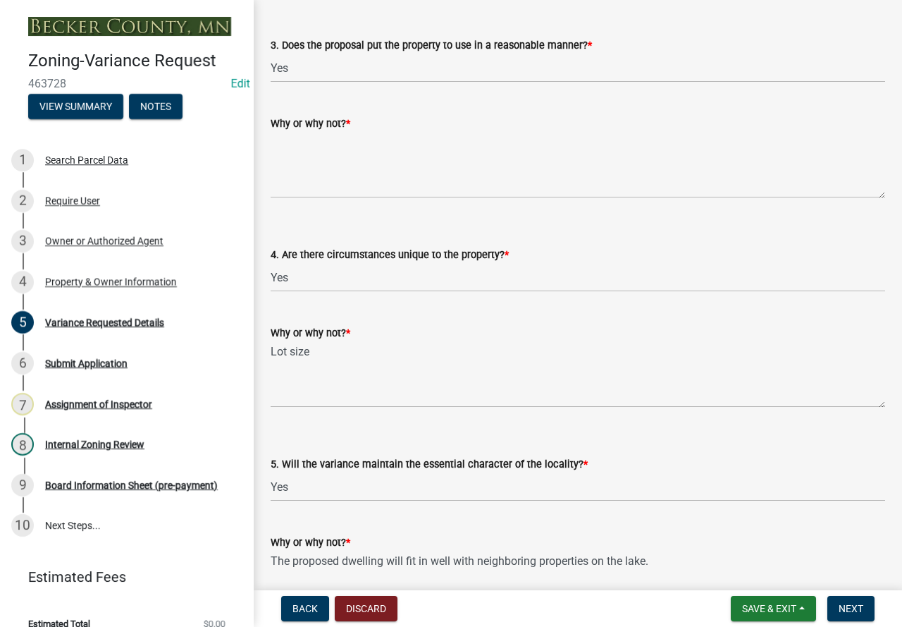
scroll to position [2642, 0]
type textarea "The proposed dwelling will fit in well with neighboring properties on the lake."
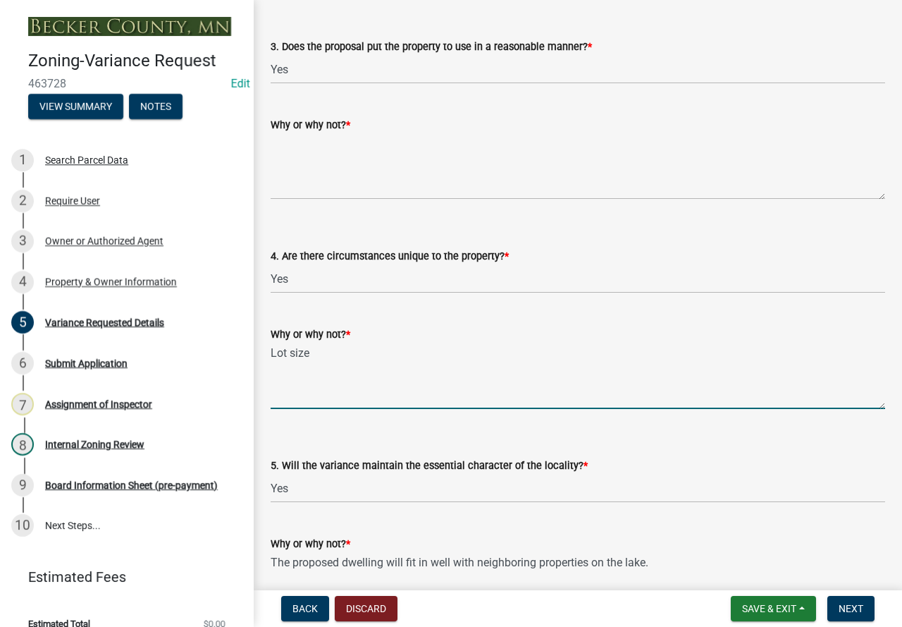
click at [323, 355] on textarea "Lot size" at bounding box center [578, 376] width 615 height 66
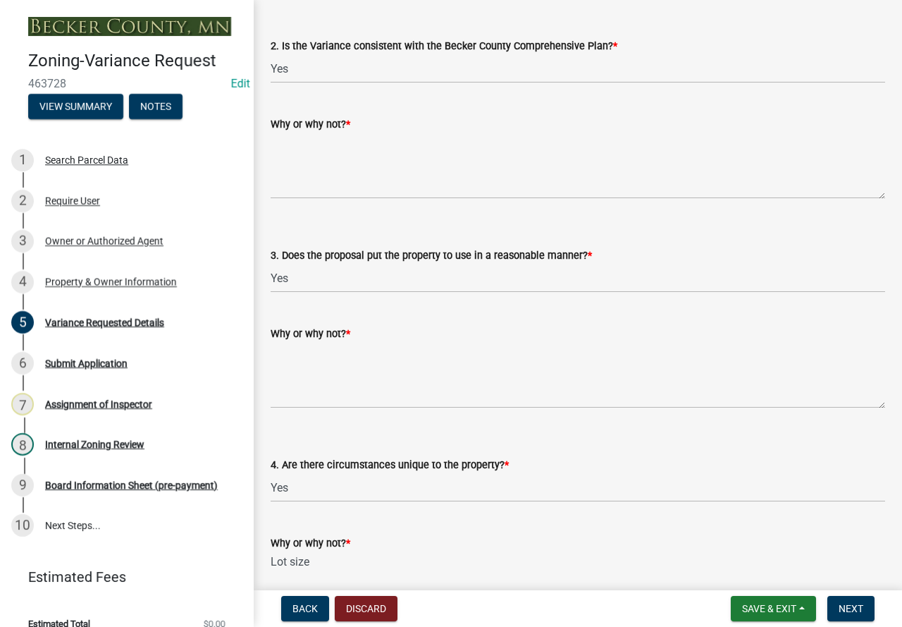
scroll to position [2430, 0]
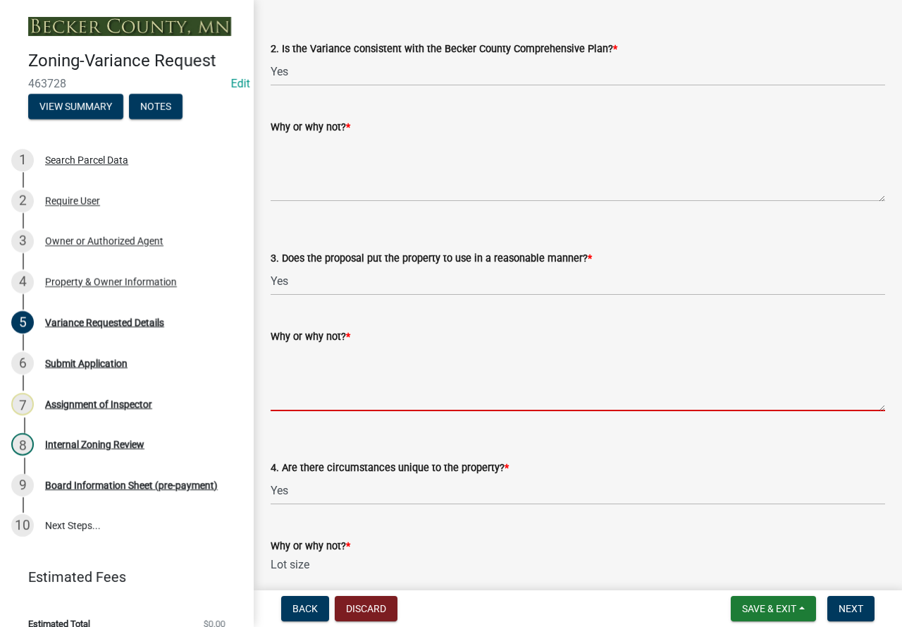
click at [314, 352] on textarea "Why or why not? *" at bounding box center [578, 378] width 615 height 66
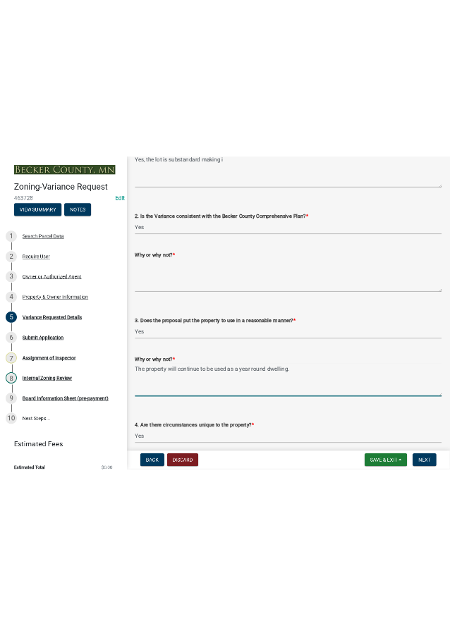
scroll to position [2289, 0]
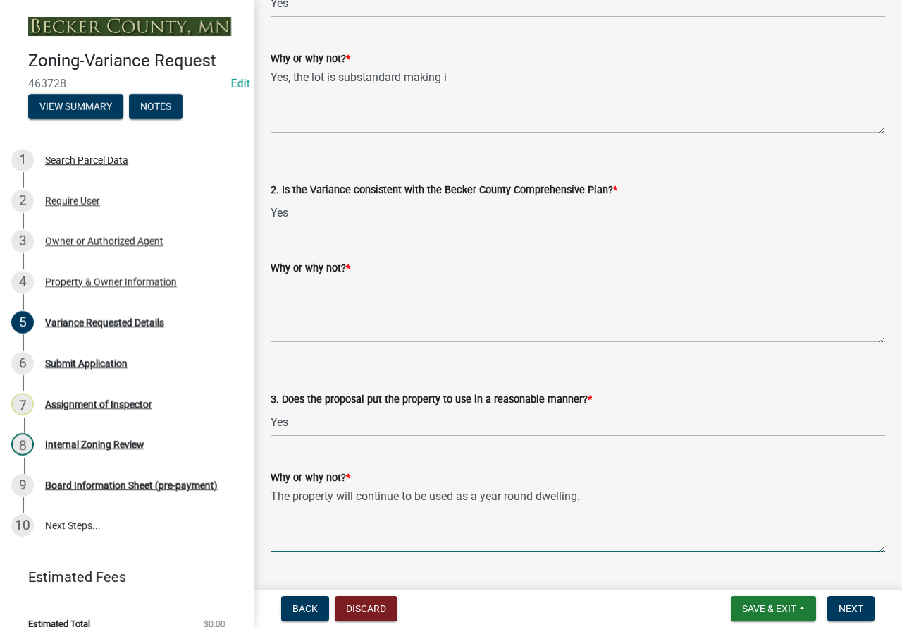
type textarea "The property will continue to be used as a year round dwelling."
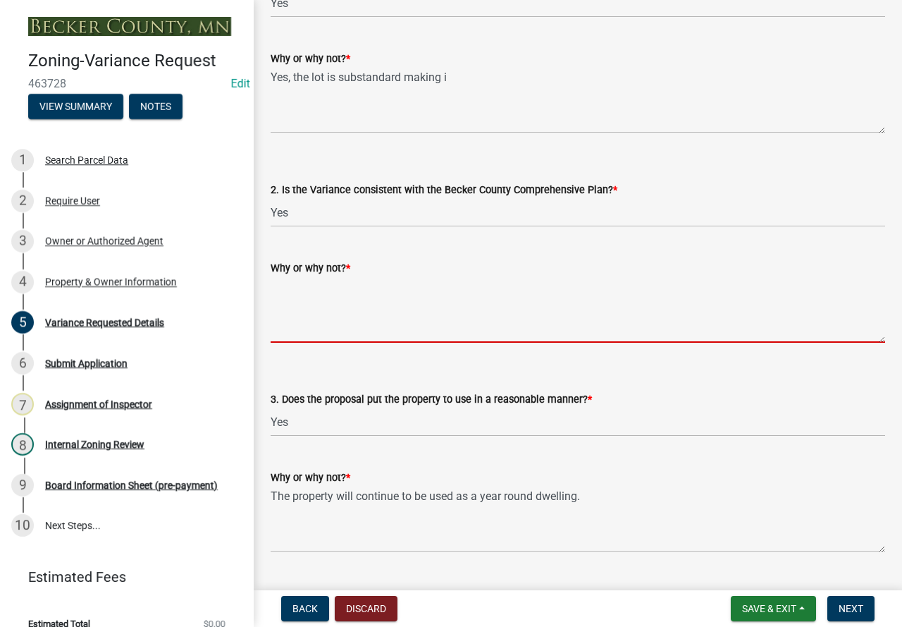
click at [363, 295] on textarea "Why or why not? *" at bounding box center [578, 309] width 615 height 66
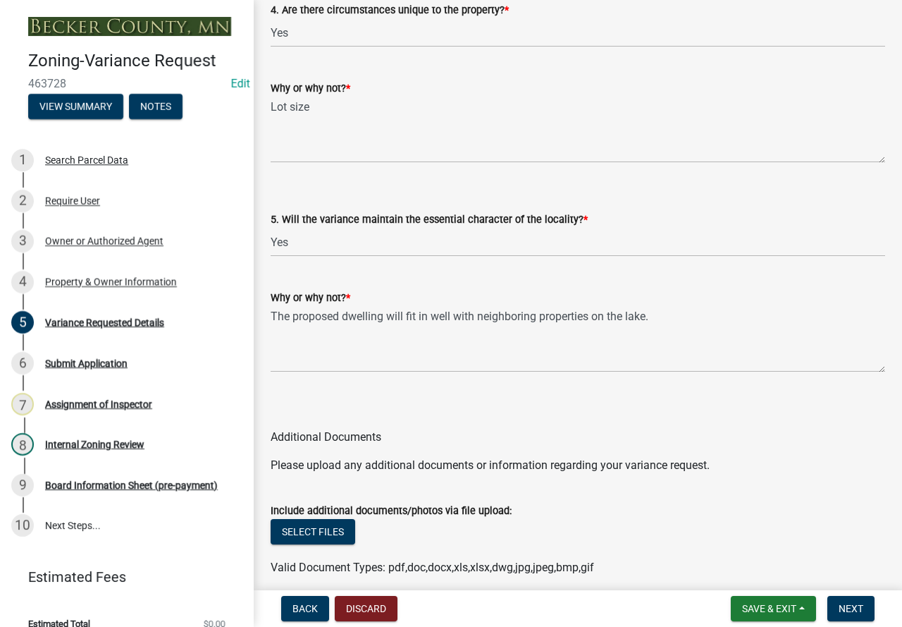
scroll to position [2834, 0]
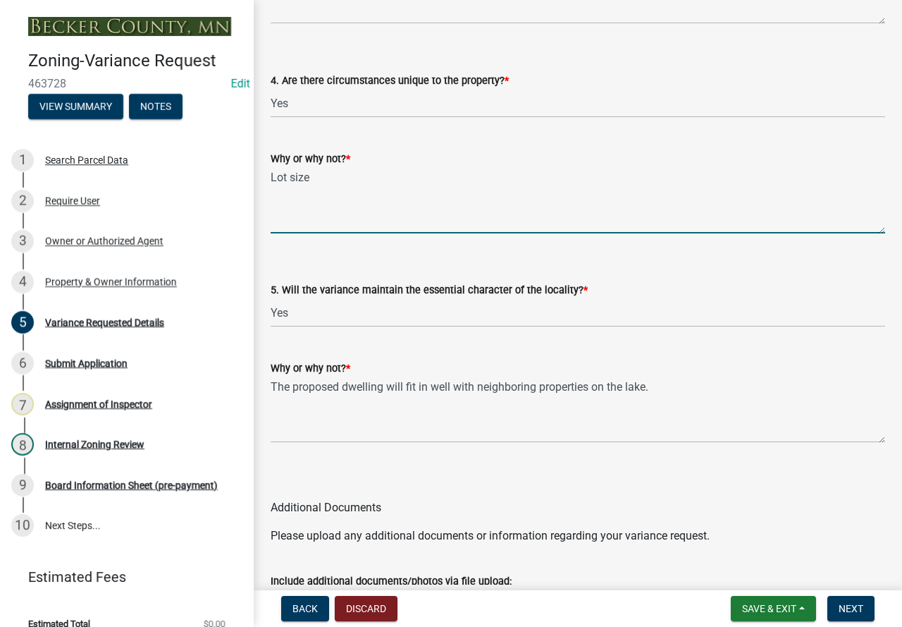
drag, startPoint x: 343, startPoint y: 178, endPoint x: 256, endPoint y: 166, distance: 87.5
click at [264, 172] on div "Why or why not? * Lot size" at bounding box center [578, 181] width 636 height 103
click at [538, 185] on textarea "The property was previously two separate parcels" at bounding box center [578, 200] width 615 height 66
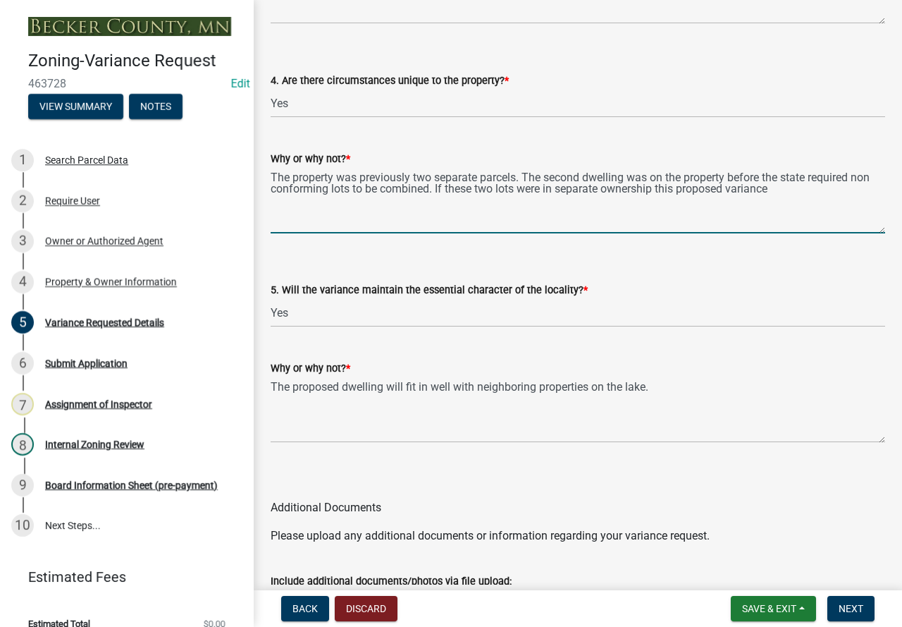
click at [796, 191] on textarea "The property was previously two separate parcels. The second dwelling was on th…" at bounding box center [578, 200] width 615 height 66
drag, startPoint x: 838, startPoint y: 197, endPoint x: 256, endPoint y: 156, distance: 583.6
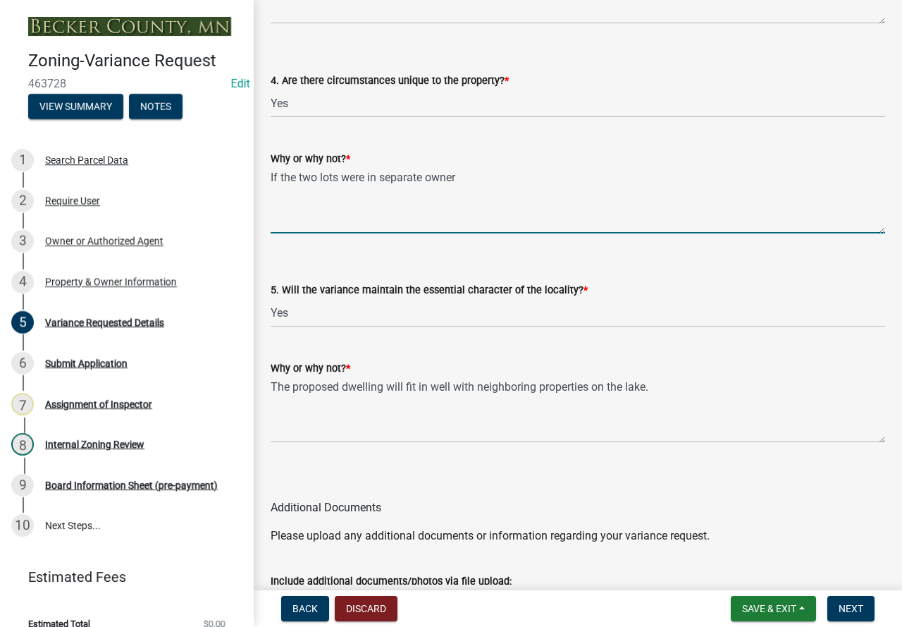
click at [474, 178] on textarea "If the two lots were in separate owner" at bounding box center [578, 200] width 615 height 66
type textarea "If the two lots were in separate ownership the two dwellings would not require …"
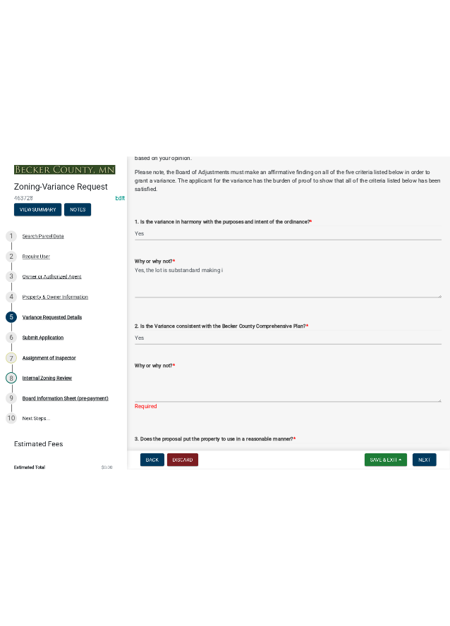
scroll to position [2129, 0]
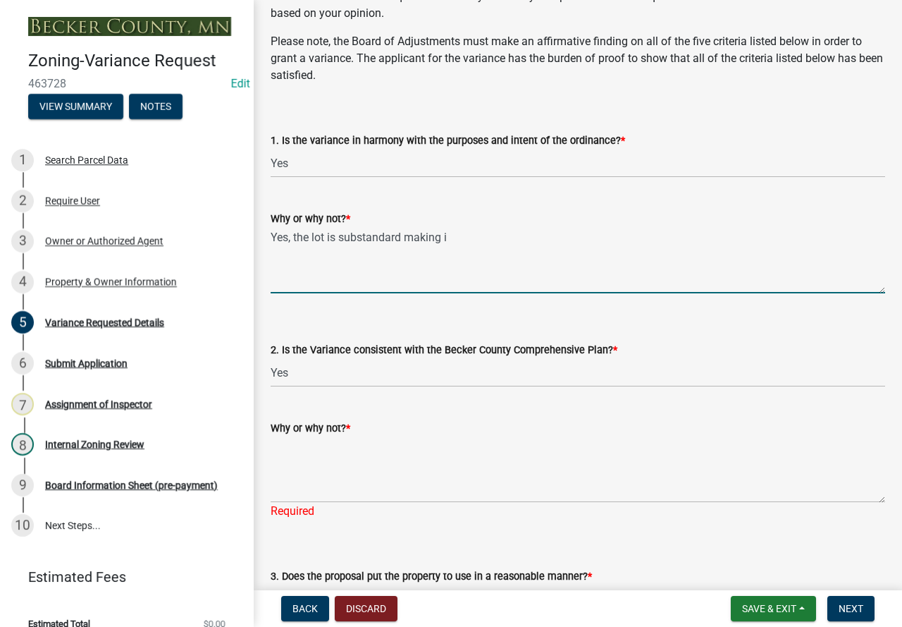
drag, startPoint x: 458, startPoint y: 237, endPoint x: 266, endPoint y: 244, distance: 191.8
click at [266, 244] on div "Why or why not? * Yes, the lot is substandard making i" at bounding box center [578, 241] width 636 height 103
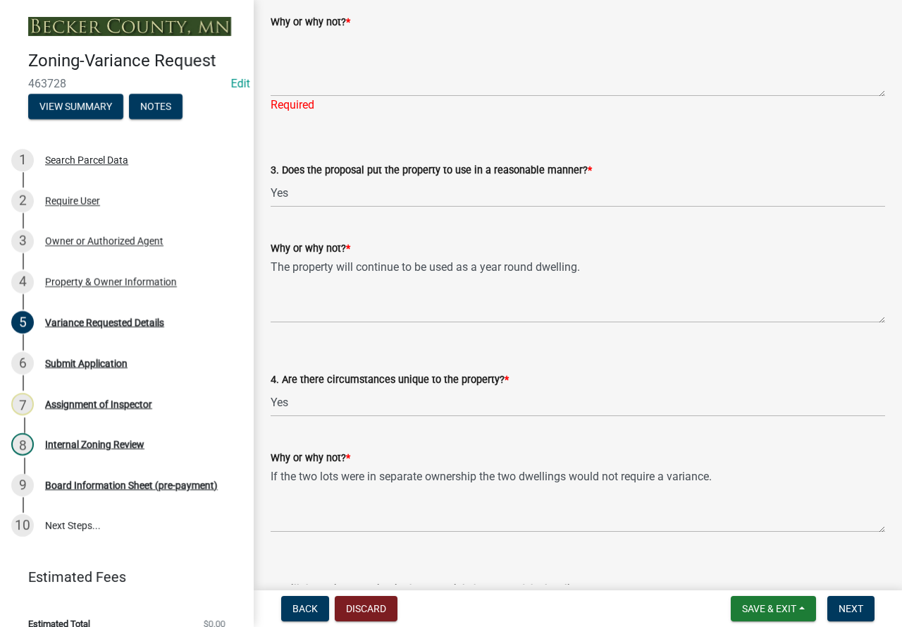
scroll to position [2541, 0]
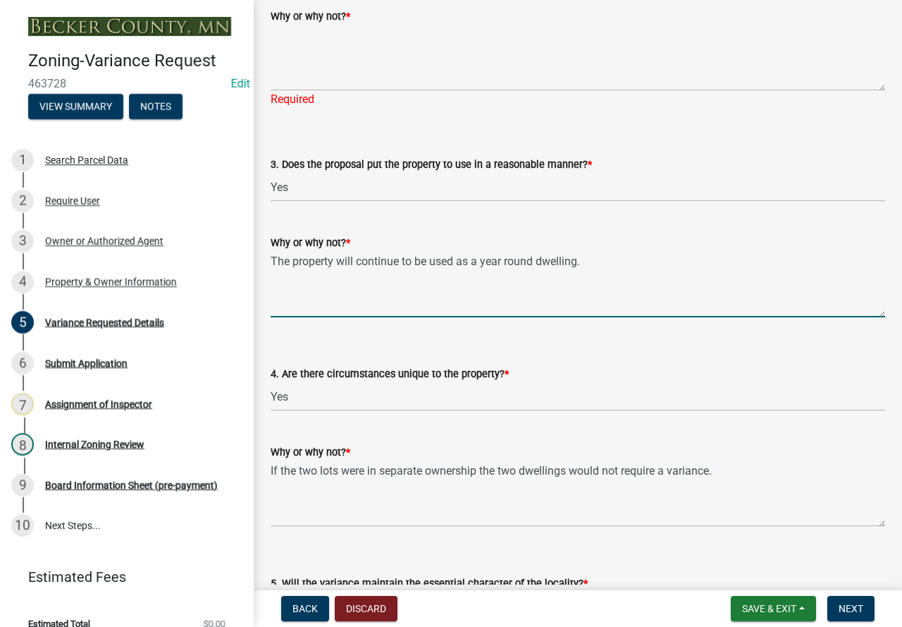
drag, startPoint x: 590, startPoint y: 266, endPoint x: 261, endPoint y: 247, distance: 329.7
click at [261, 247] on div "Why or why not? * The property will continue to be used as a year round dwellin…" at bounding box center [578, 265] width 636 height 103
type textarea "Y"
type textarea "T"
type textarea "I"
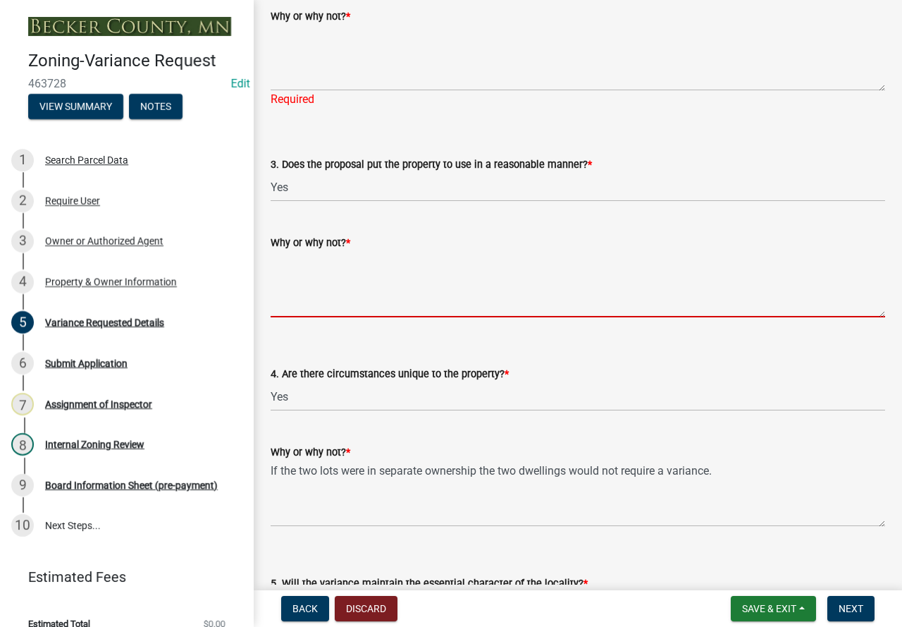
click at [323, 281] on textarea "Why or why not? *" at bounding box center [578, 284] width 615 height 66
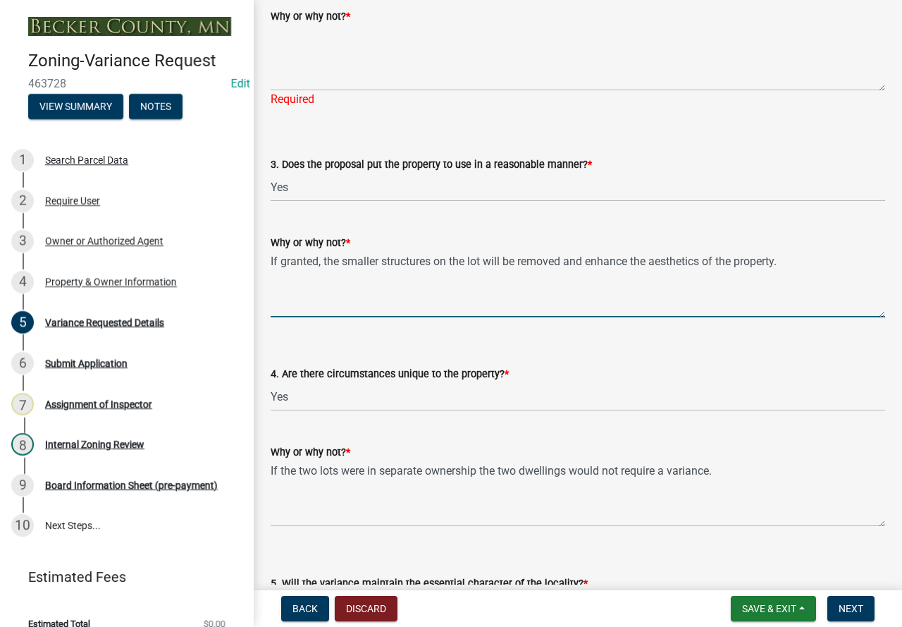
click at [794, 261] on textarea "If granted, the smaller structures on the lot will be removed and enhance the a…" at bounding box center [578, 284] width 615 height 66
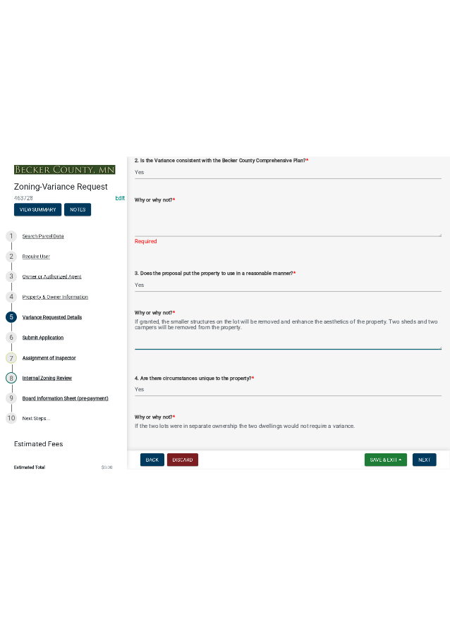
scroll to position [2400, 0]
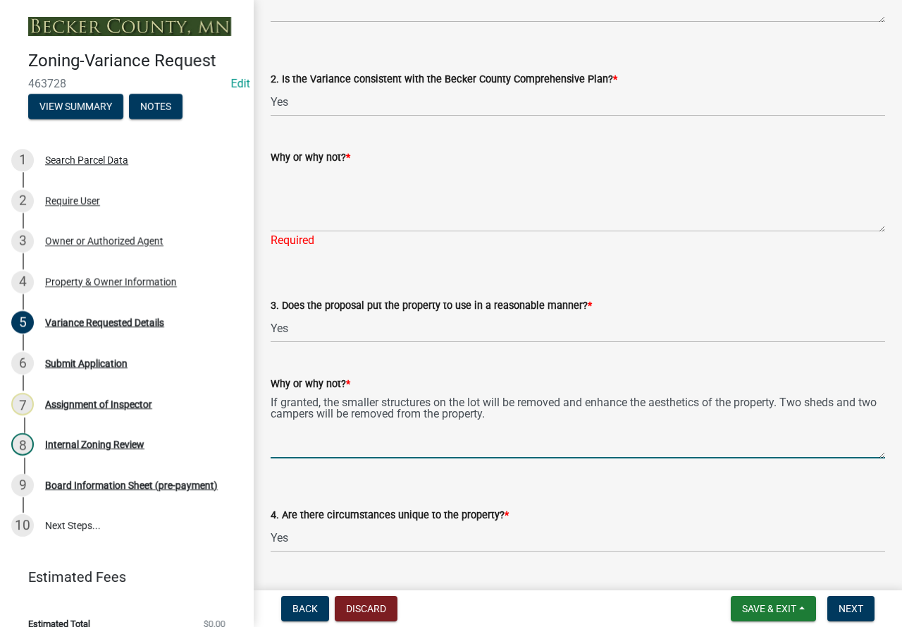
type textarea "If granted, the smaller structures on the lot will be removed and enhance the a…"
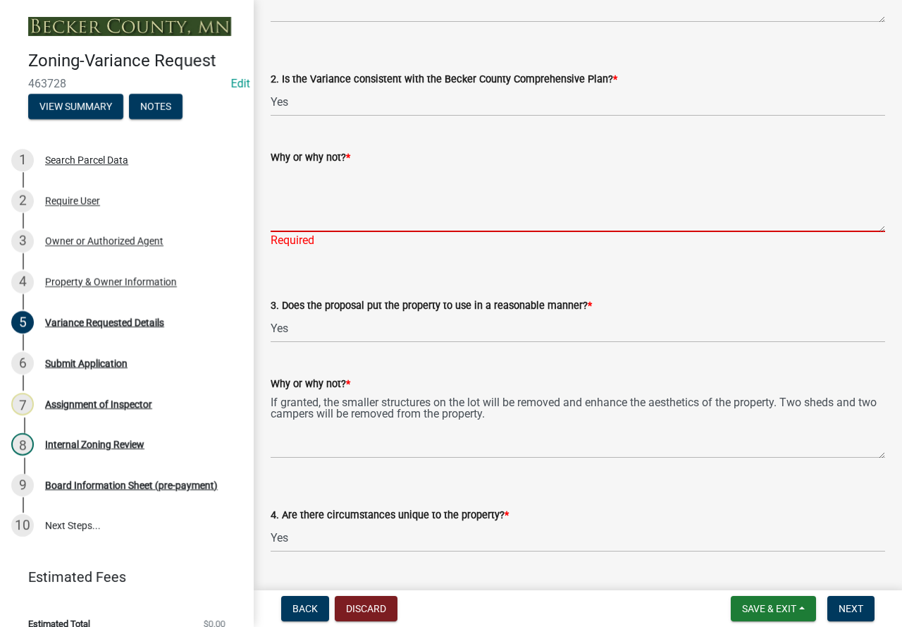
click at [329, 194] on textarea "Why or why not? *" at bounding box center [578, 199] width 615 height 66
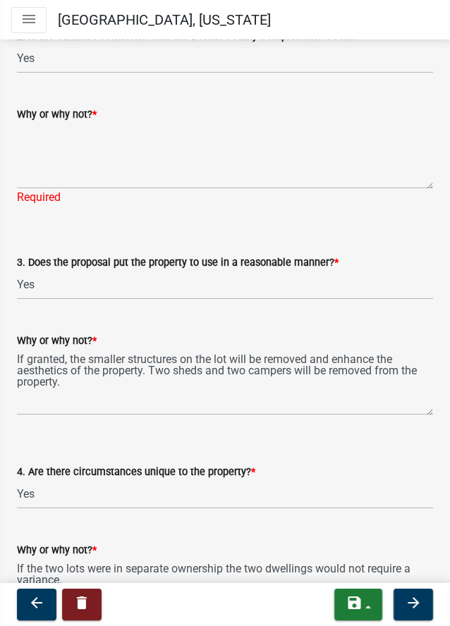
scroll to position [2532, 0]
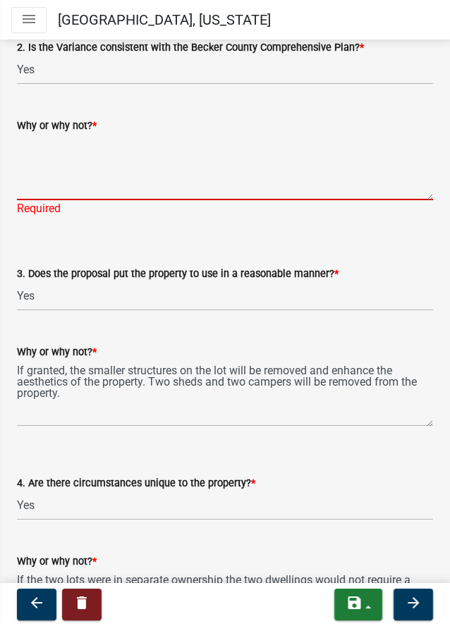
click at [112, 156] on textarea "Why or why not? *" at bounding box center [225, 167] width 416 height 66
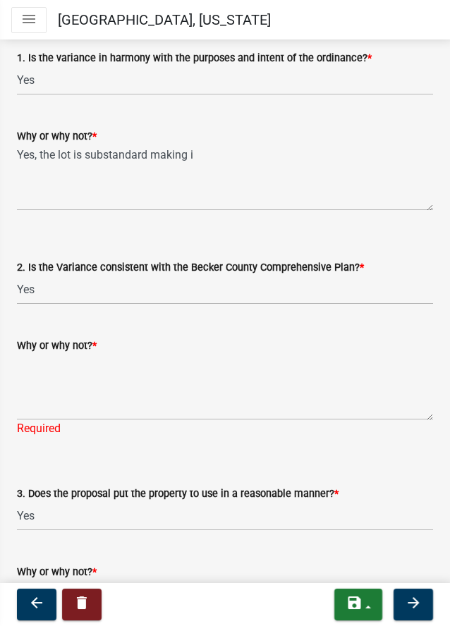
scroll to position [2250, 0]
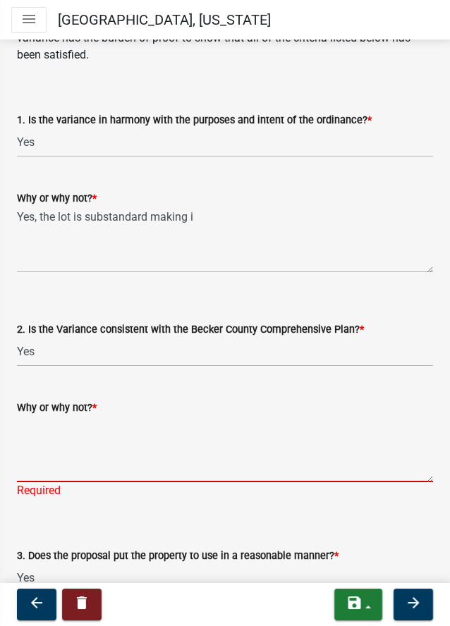
click at [109, 431] on textarea "Why or why not? *" at bounding box center [225, 449] width 416 height 66
click at [121, 443] on textarea "Why or why not? *" at bounding box center [225, 449] width 416 height 66
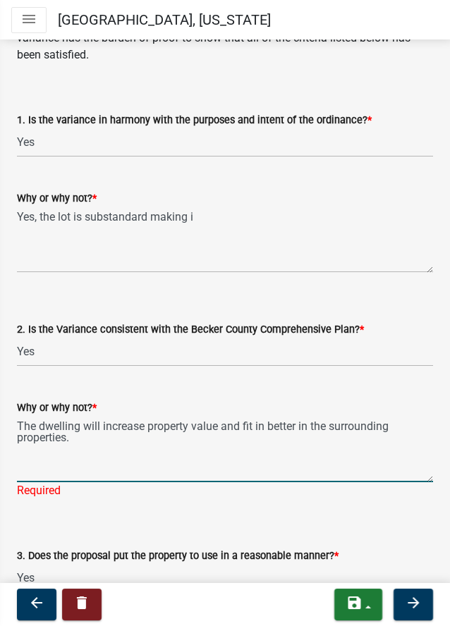
click at [303, 427] on textarea "The dwelling will increase property value and fit in better in the surrounding …" at bounding box center [225, 449] width 416 height 66
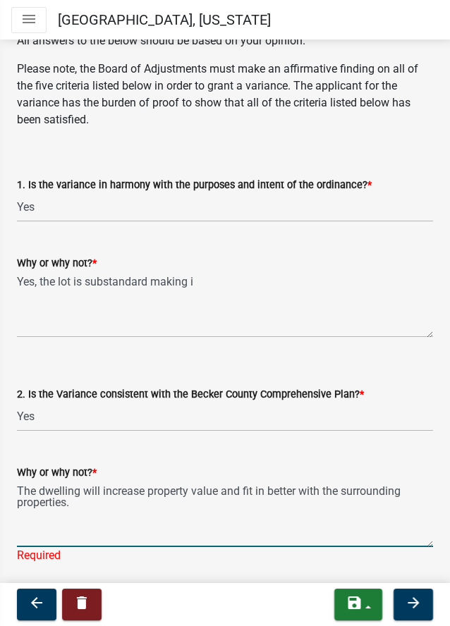
scroll to position [2109, 0]
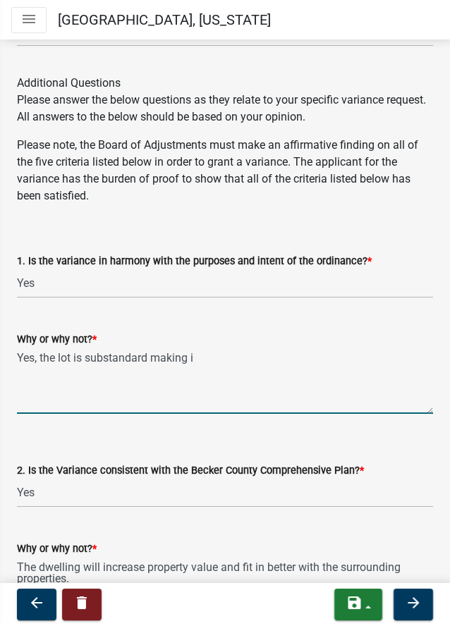
click at [219, 358] on textarea "Yes, the lot is substandard making i" at bounding box center [225, 380] width 416 height 66
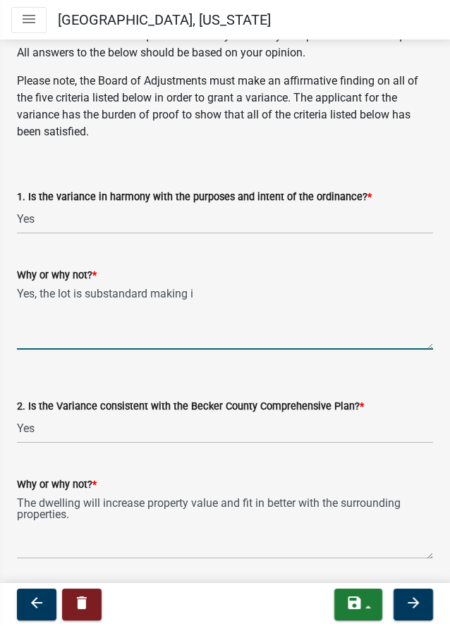
scroll to position [2250, 0]
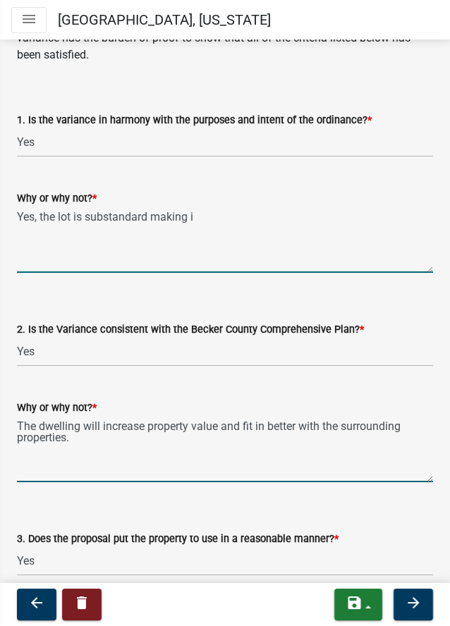
click at [118, 445] on textarea "The dwelling will increase property value and fit in better with the surroundin…" at bounding box center [225, 449] width 416 height 66
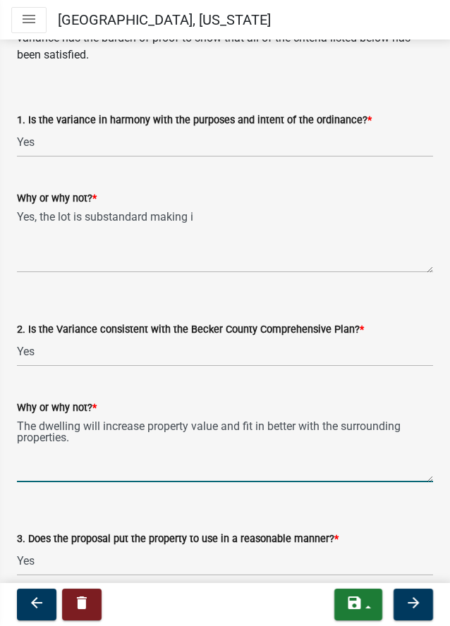
drag, startPoint x: 240, startPoint y: 426, endPoint x: 300, endPoint y: 429, distance: 60.0
click at [300, 429] on textarea "The dwelling will increase property value and fit in better with the surroundin…" at bounding box center [225, 449] width 416 height 66
click at [62, 441] on textarea "The dwelling will increase property value and will be similar to the surroundin…" at bounding box center [225, 449] width 416 height 66
click at [125, 447] on textarea "The dwelling will increase property value and will be similar to the surroundin…" at bounding box center [225, 449] width 416 height 66
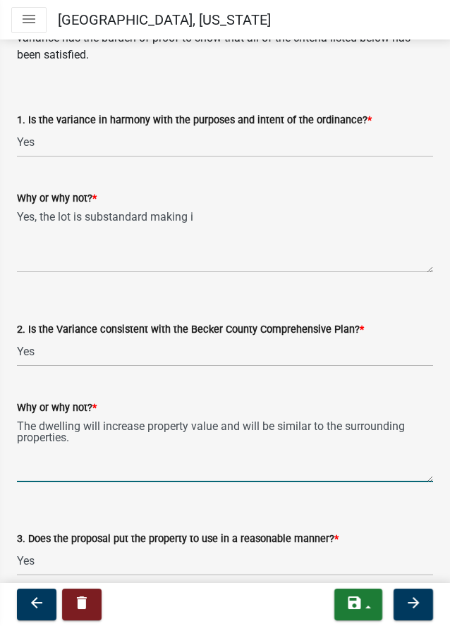
type textarea "The dwelling will increase property value and will be similar to the surroundin…"
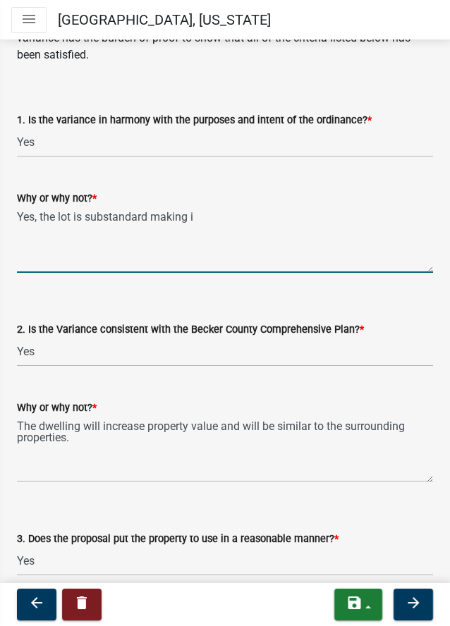
drag, startPoint x: 251, startPoint y: 219, endPoint x: -1, endPoint y: 212, distance: 251.7
click at [0, 212] on html "Internet Explorer does NOT work with GeoPermits. Get a new browser for more sec…" at bounding box center [225, 313] width 450 height 626
click at [144, 223] on textarea "The request will allow for better year round" at bounding box center [225, 240] width 416 height 66
click at [279, 215] on textarea "The request will allow for a better year round" at bounding box center [225, 240] width 416 height 66
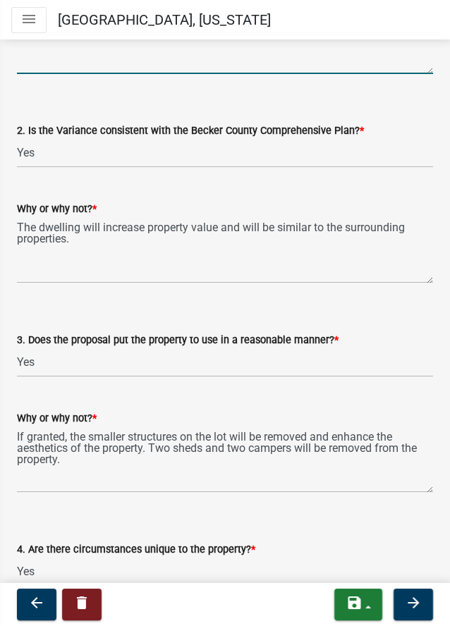
scroll to position [2532, 0]
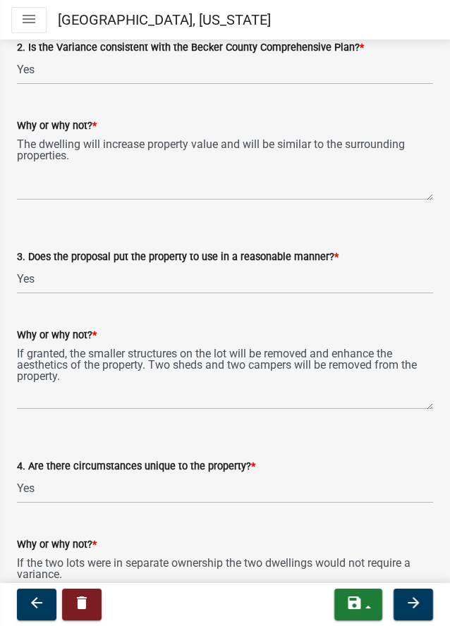
type textarea "The request will allow for a better year round year round residence for the pro…"
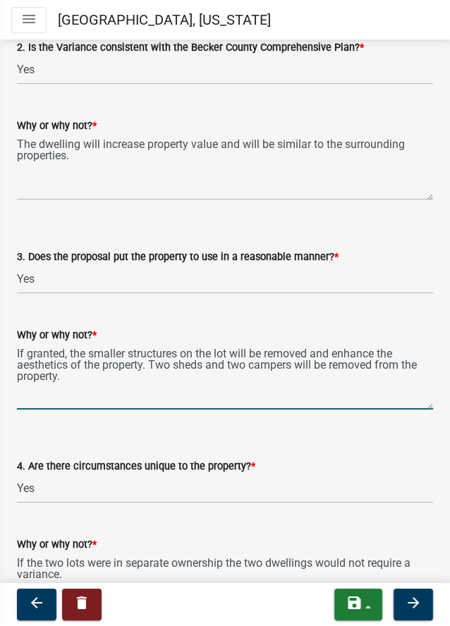
click at [95, 383] on textarea "If granted, the smaller structures on the lot will be removed and enhance the a…" at bounding box center [225, 376] width 416 height 66
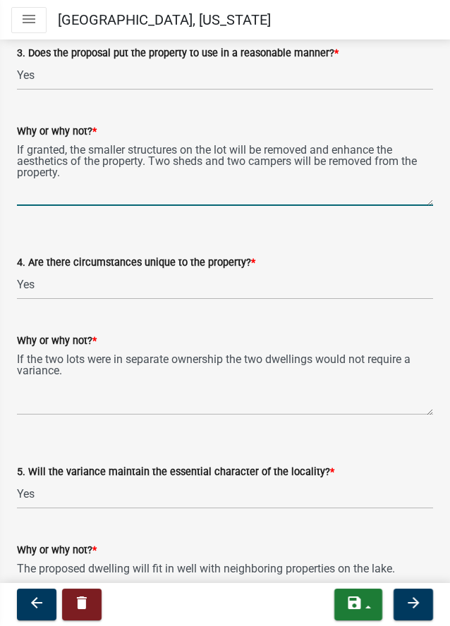
scroll to position [2743, 0]
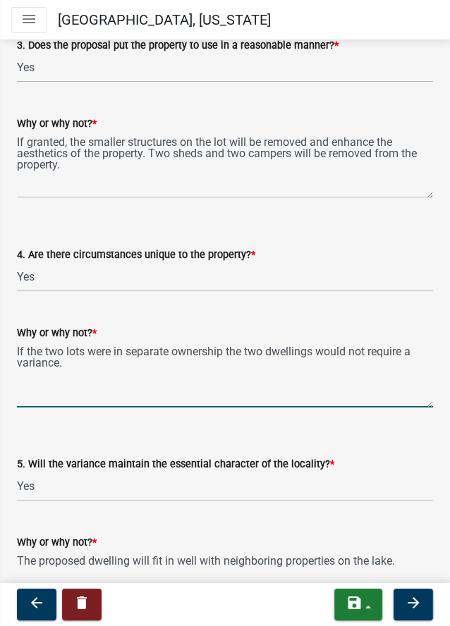
drag, startPoint x: 87, startPoint y: 372, endPoint x: 9, endPoint y: 352, distance: 80.7
click at [9, 352] on div "Why or why not? * If the two lots were in separate ownership the two dwellings …" at bounding box center [224, 355] width 437 height 103
type textarea "If the two lots were in separate ownership the two dwellings would not require …"
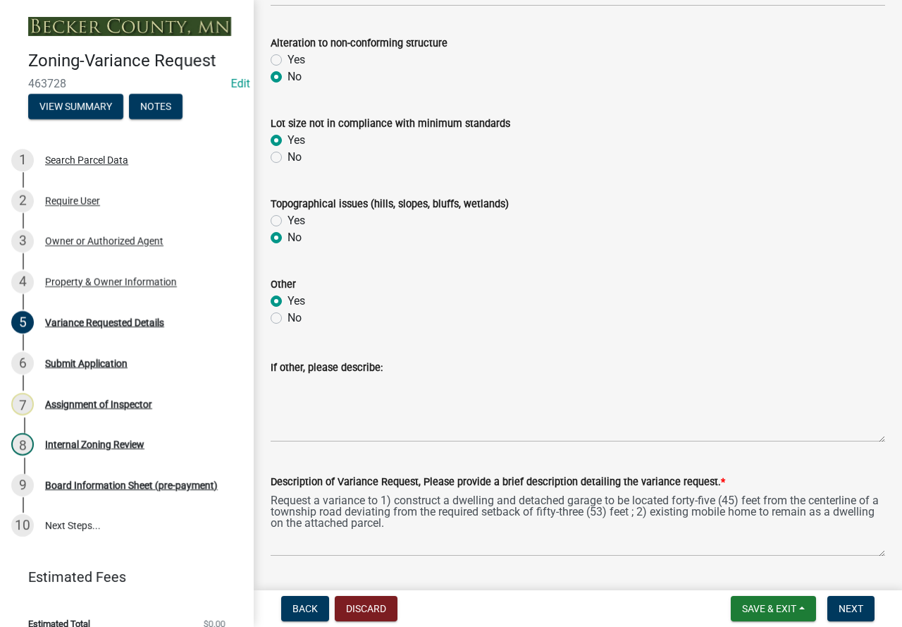
scroll to position [742, 0]
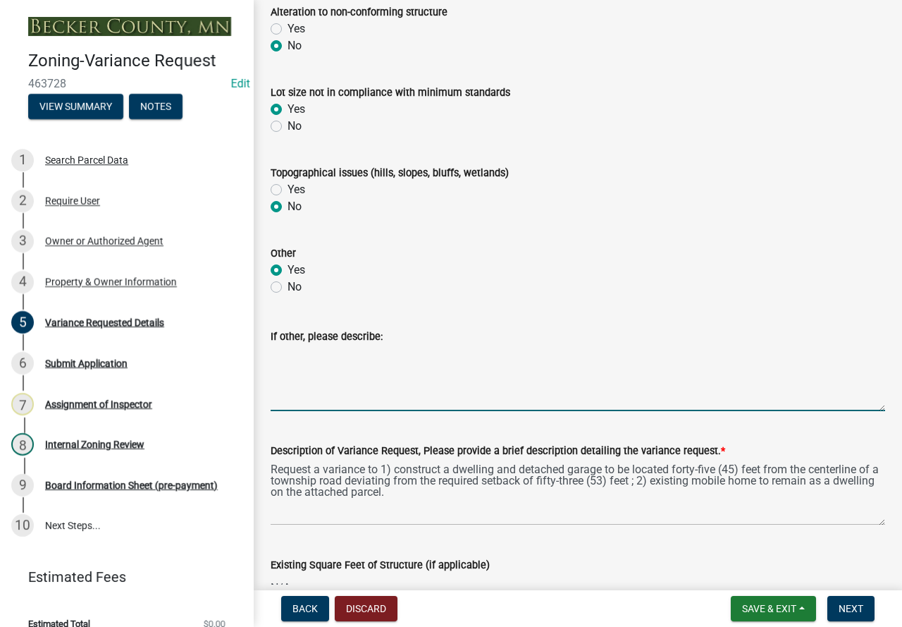
click at [295, 357] on textarea "If other, please describe:" at bounding box center [578, 378] width 615 height 66
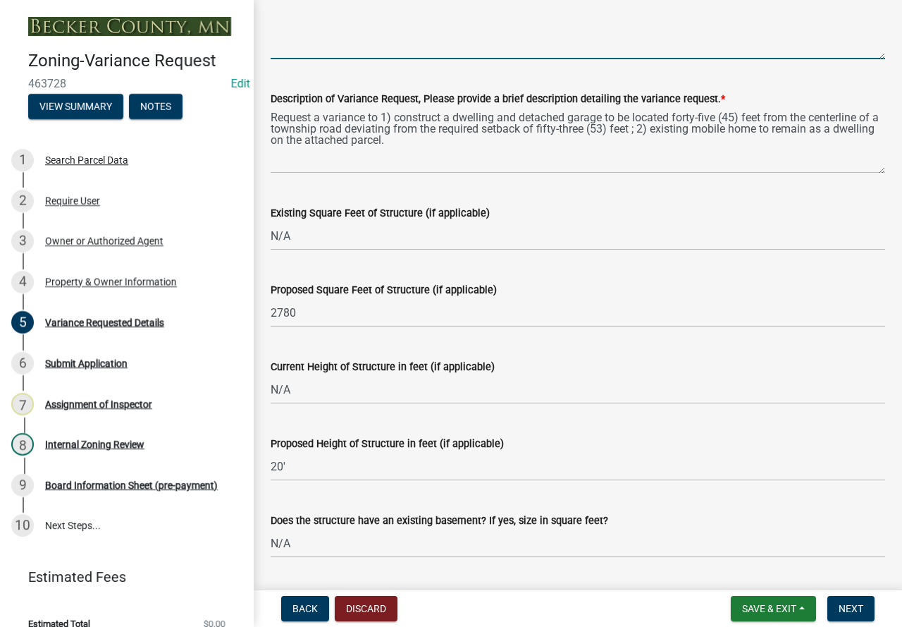
scroll to position [1095, 0]
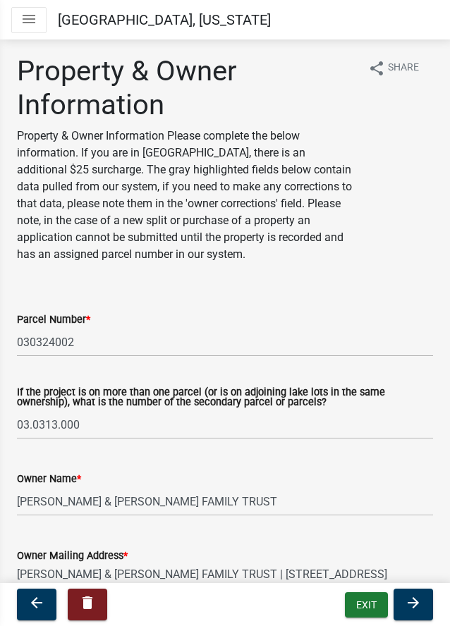
select select "b4fc589a-01c8-47e4-a72e-871857921bc6"
select select "f87eba17-8ed9-4ad8-aefc-fe36a3f3544b"
select select "393a978c-6bd5-4cb2-a6a0-db6feb8732b8"
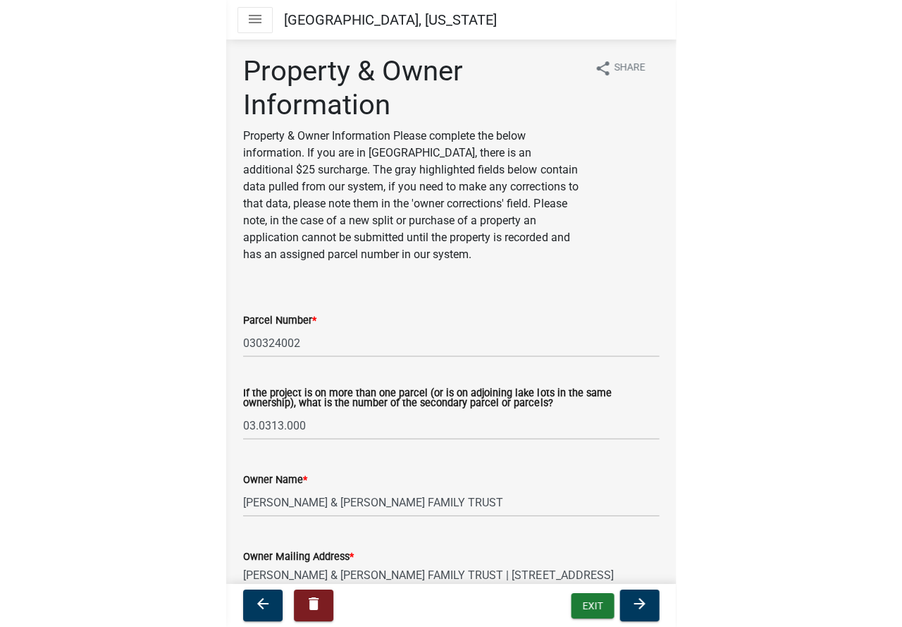
scroll to position [586, 0]
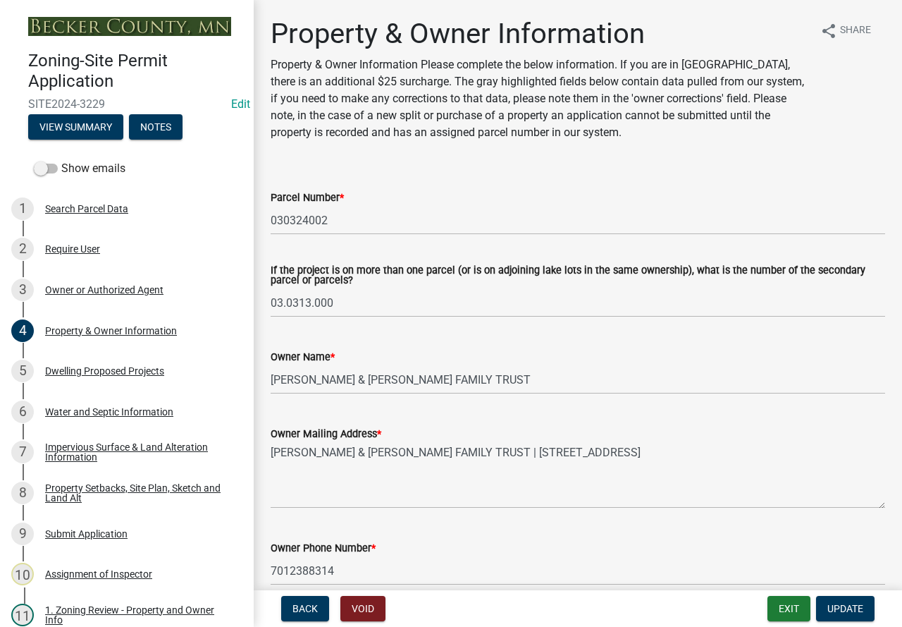
select select "b4fc589a-01c8-47e4-a72e-871857921bc6"
select select "f87eba17-8ed9-4ad8-aefc-fe36a3f3544b"
select select "393a978c-6bd5-4cb2-a6a0-db6feb8732b8"
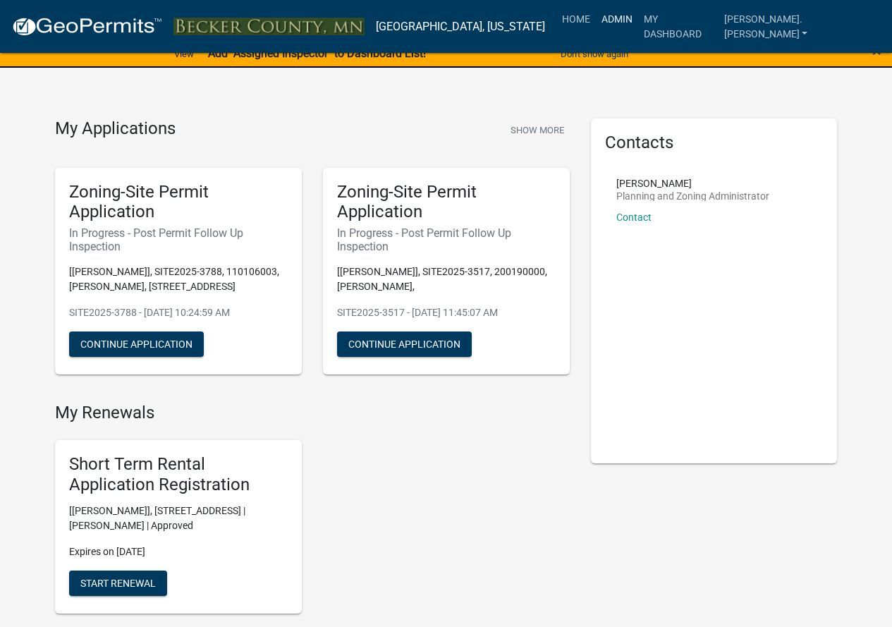
click at [638, 13] on link "Admin" at bounding box center [617, 19] width 42 height 27
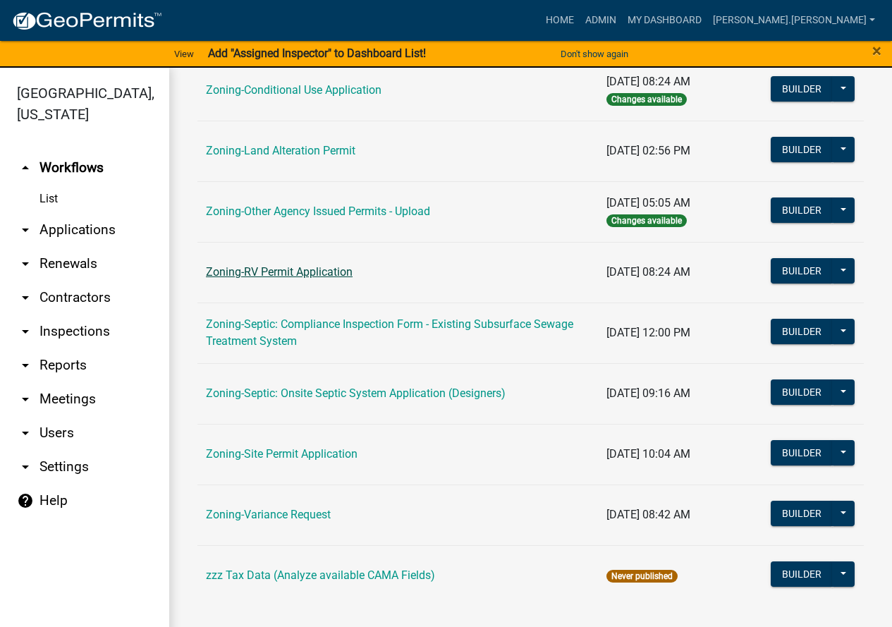
scroll to position [455, 0]
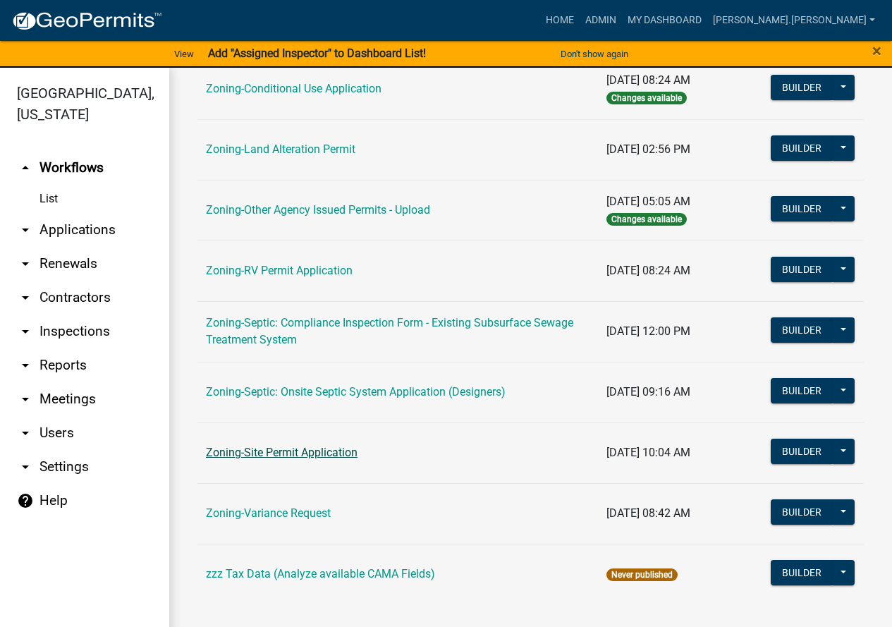
click at [335, 448] on link "Zoning-Site Permit Application" at bounding box center [282, 451] width 152 height 13
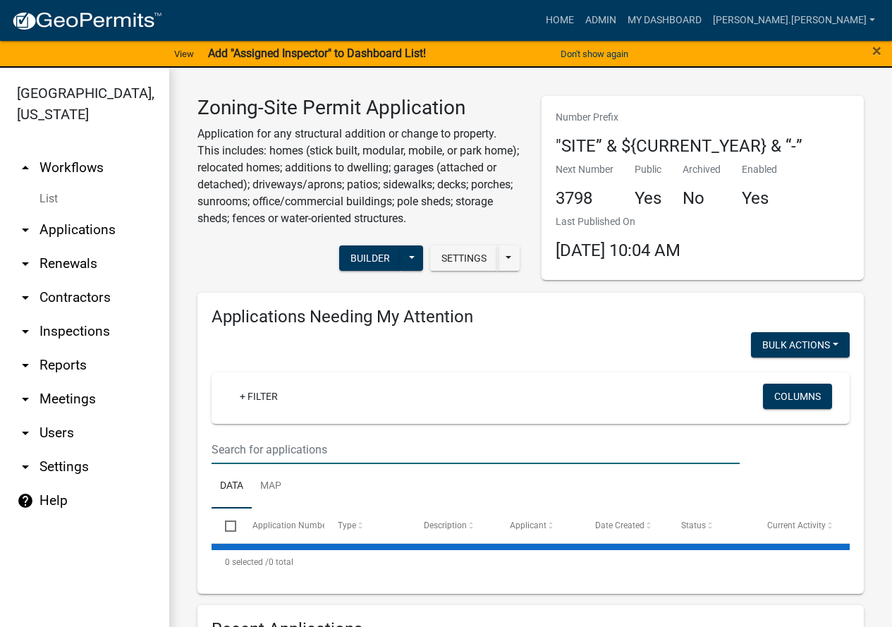
click at [345, 442] on input "text" at bounding box center [475, 449] width 528 height 29
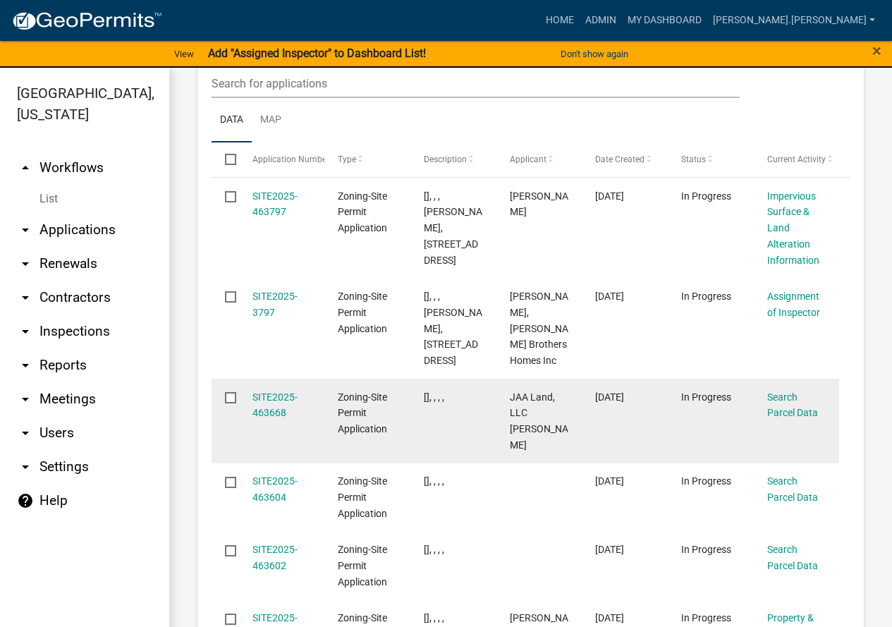
scroll to position [493, 0]
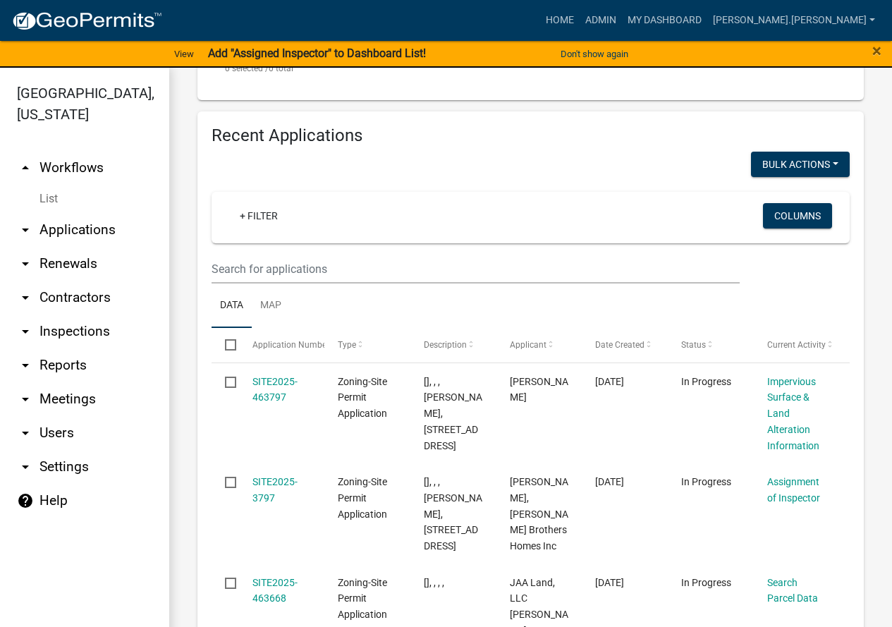
type input "[PERSON_NAME]"
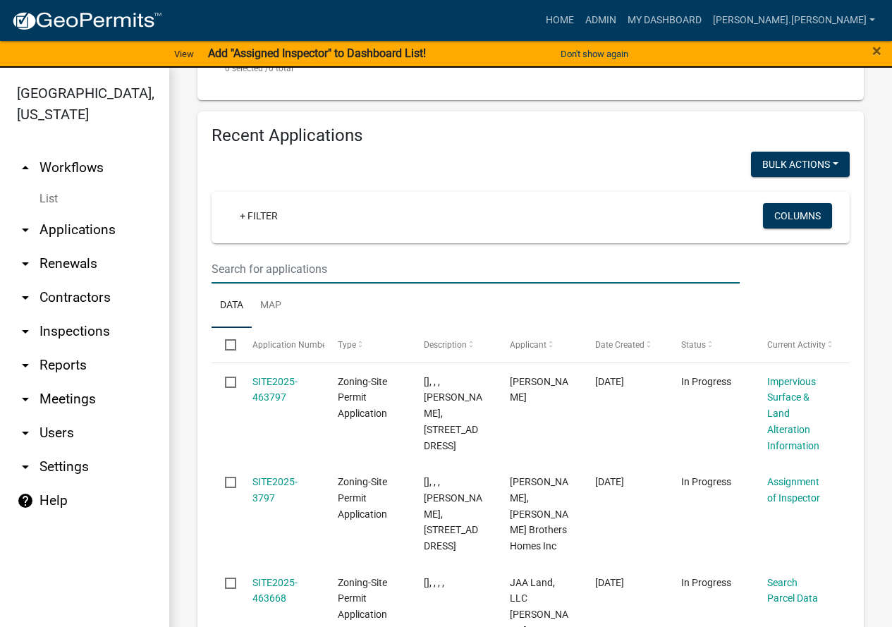
click at [361, 276] on input "text" at bounding box center [475, 268] width 528 height 29
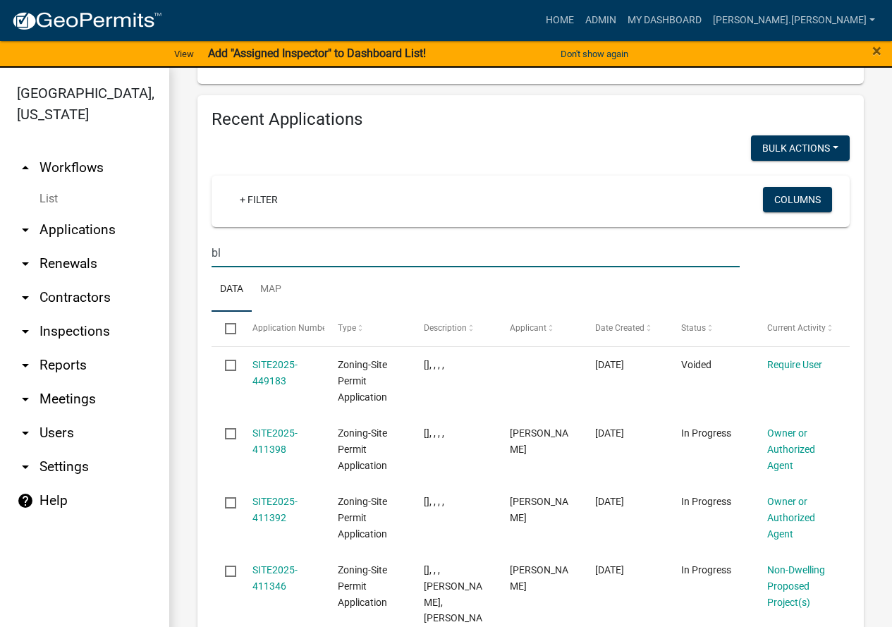
type input "b"
